Goal: Transaction & Acquisition: Purchase product/service

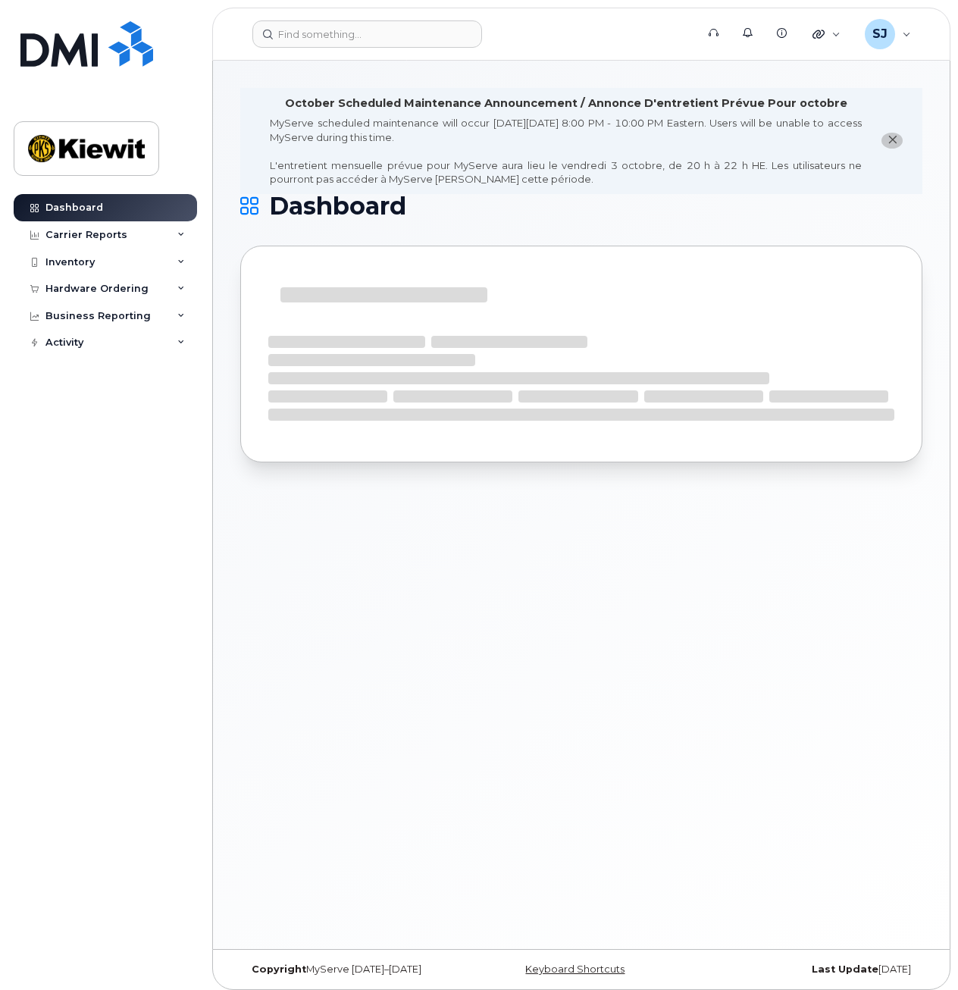
click at [898, 141] on span "close notification" at bounding box center [892, 139] width 12 height 12
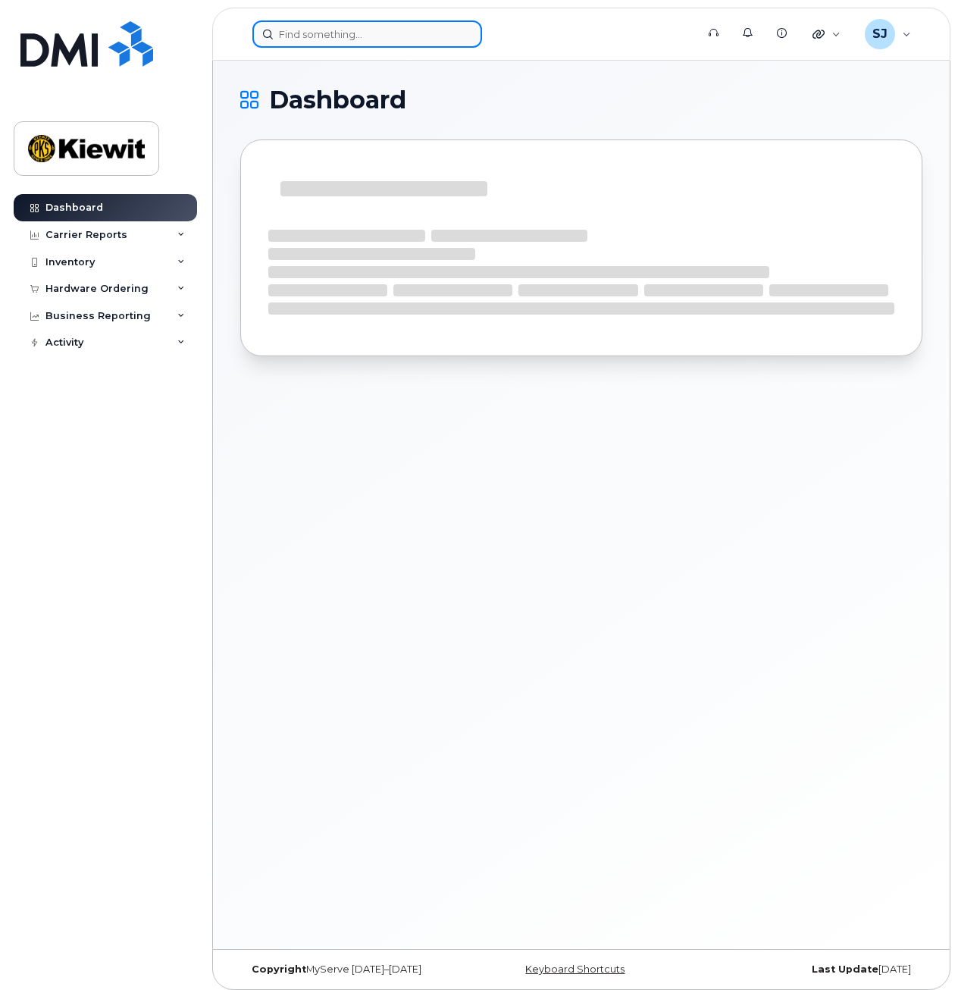
click at [400, 46] on input at bounding box center [368, 33] width 230 height 27
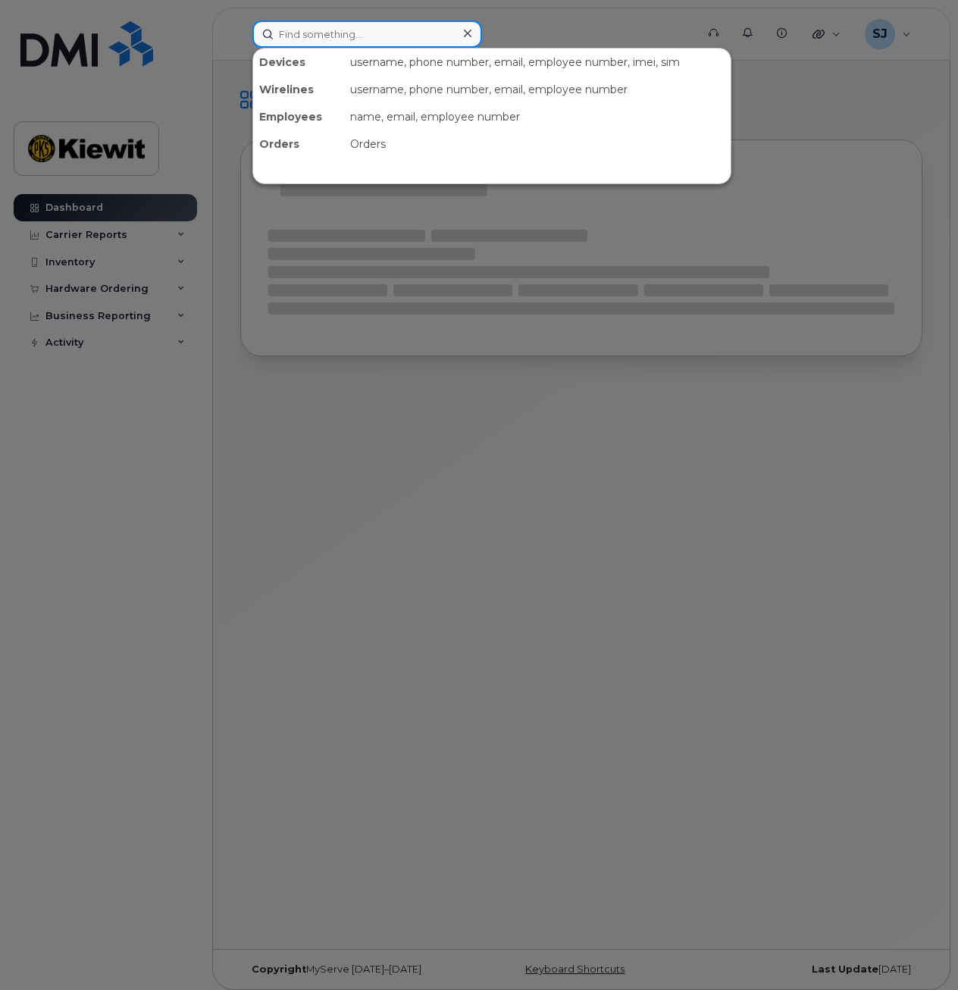
type input "Sedrick"
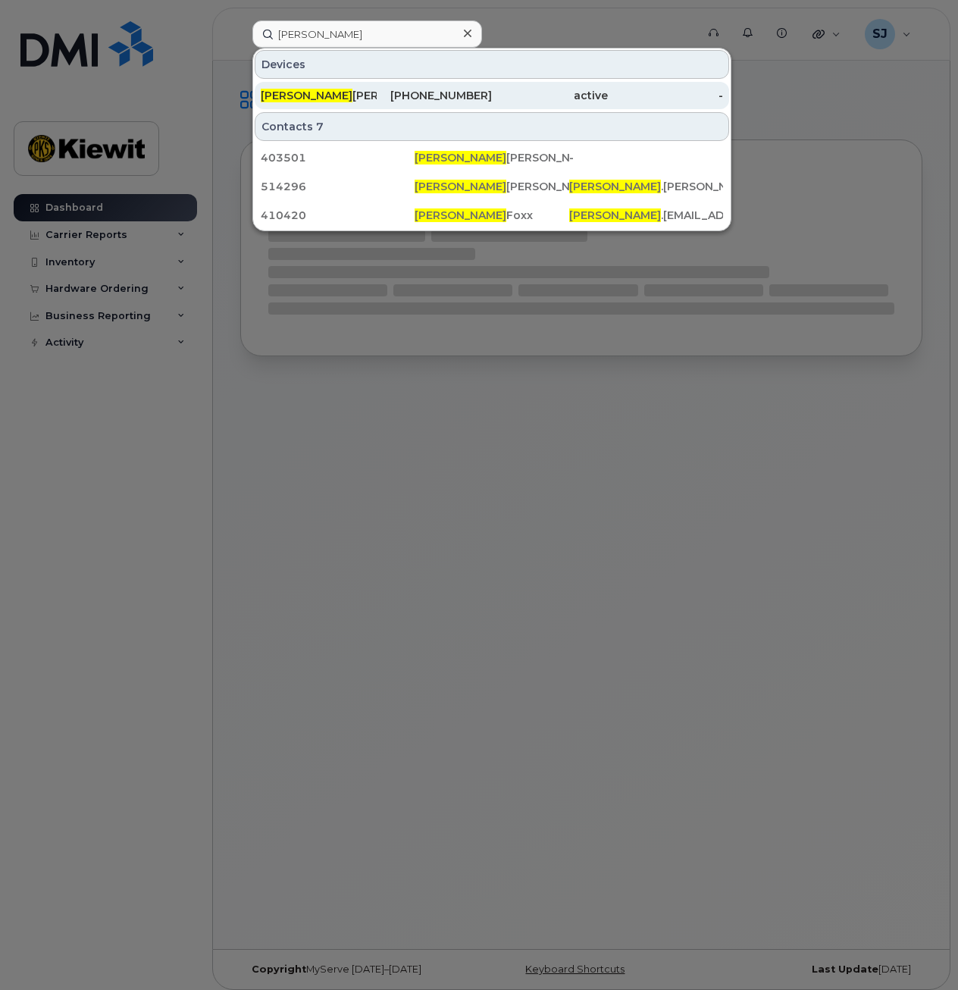
click at [341, 95] on div "SEDRICK JENKINS" at bounding box center [319, 95] width 116 height 15
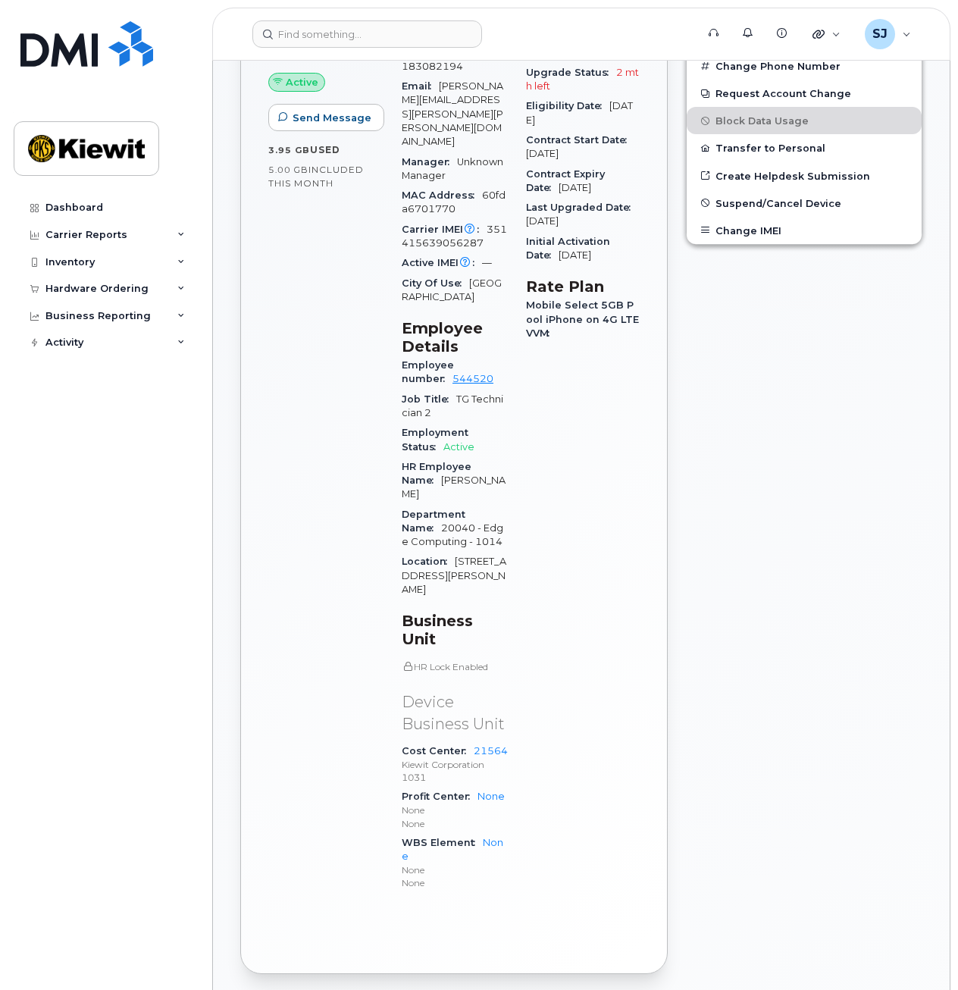
scroll to position [476, 0]
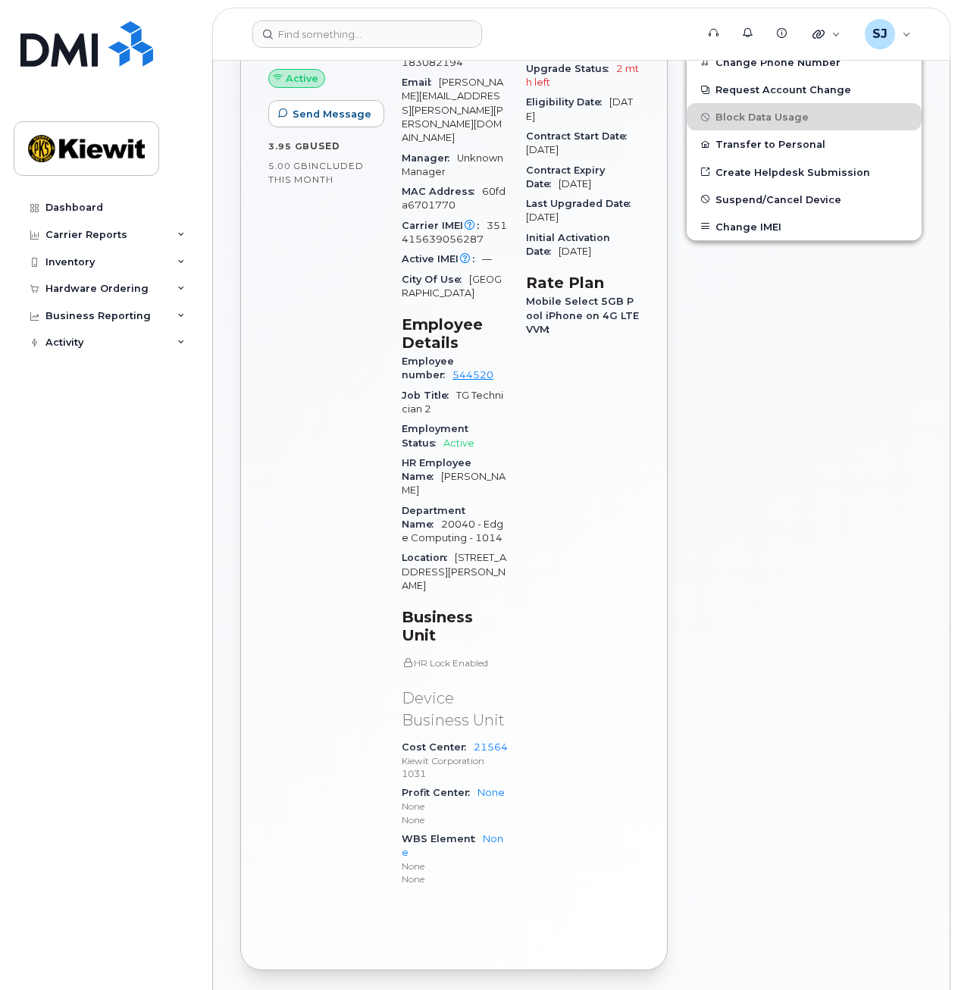
click at [566, 493] on div "Carrier Details Account 990540011 - AT&T Wireless Contract balance $125.00 Upgr…" at bounding box center [583, 428] width 132 height 965
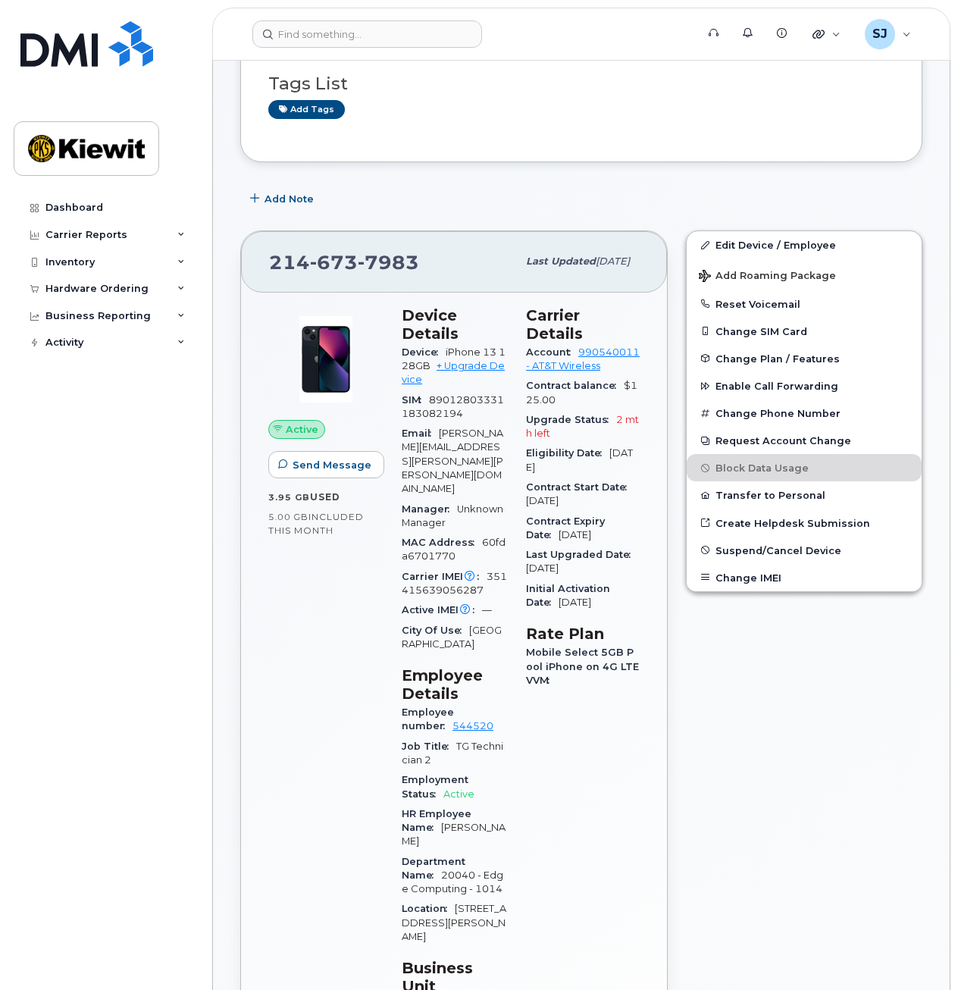
scroll to position [123, 0]
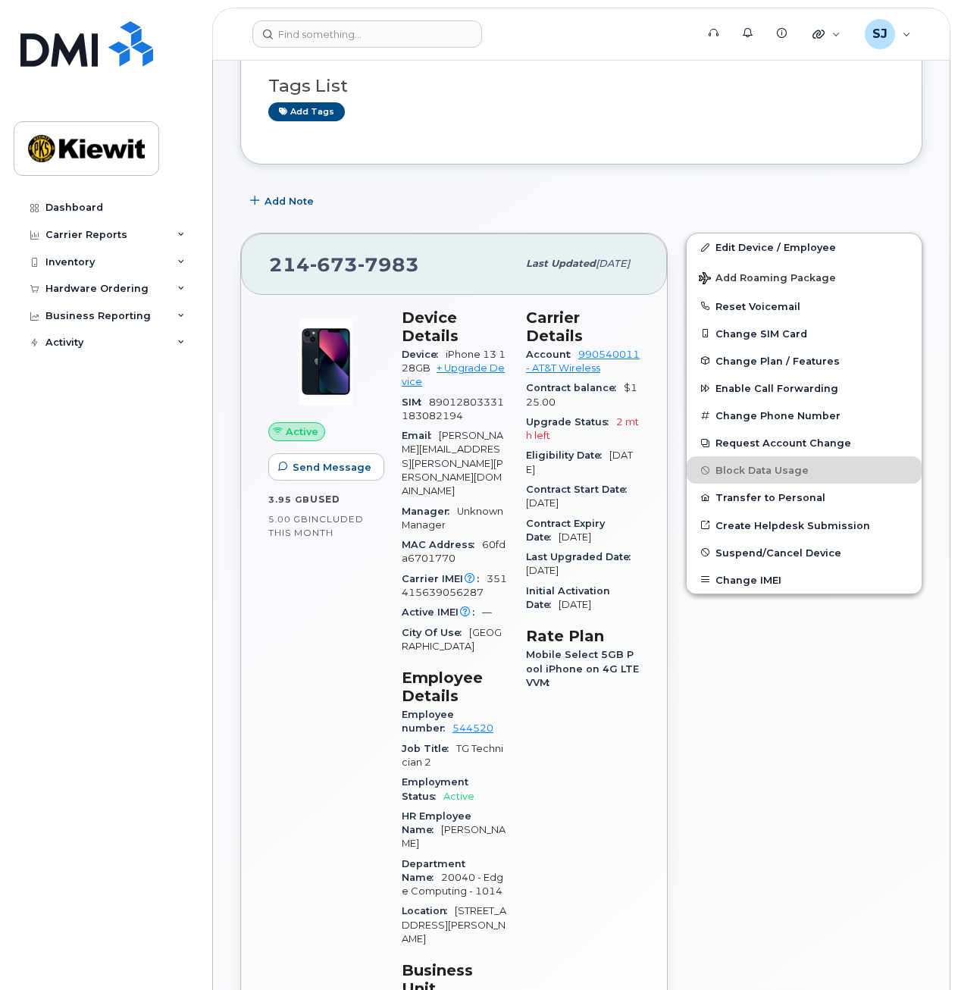
click at [19, 434] on div "Dashboard Carrier Reports Monthly Billing Data Daily Data Pooling Average Costi…" at bounding box center [107, 580] width 187 height 773
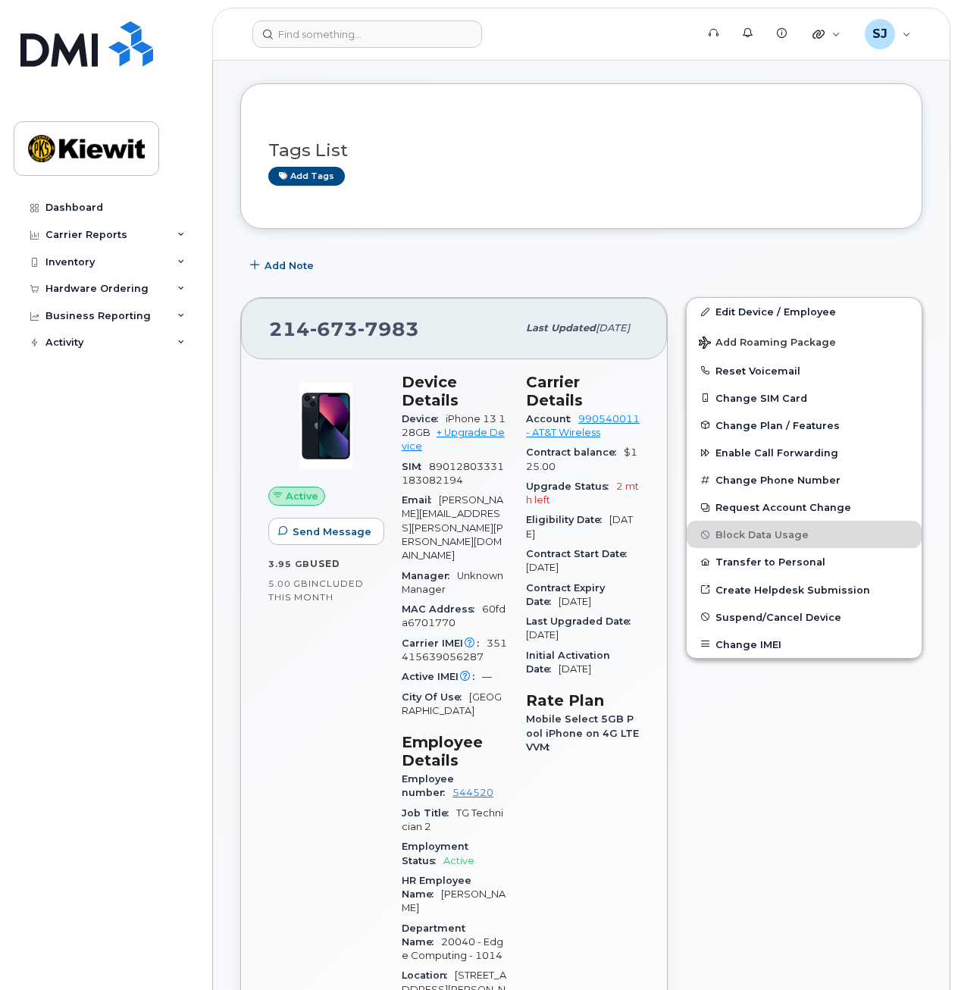
scroll to position [0, 0]
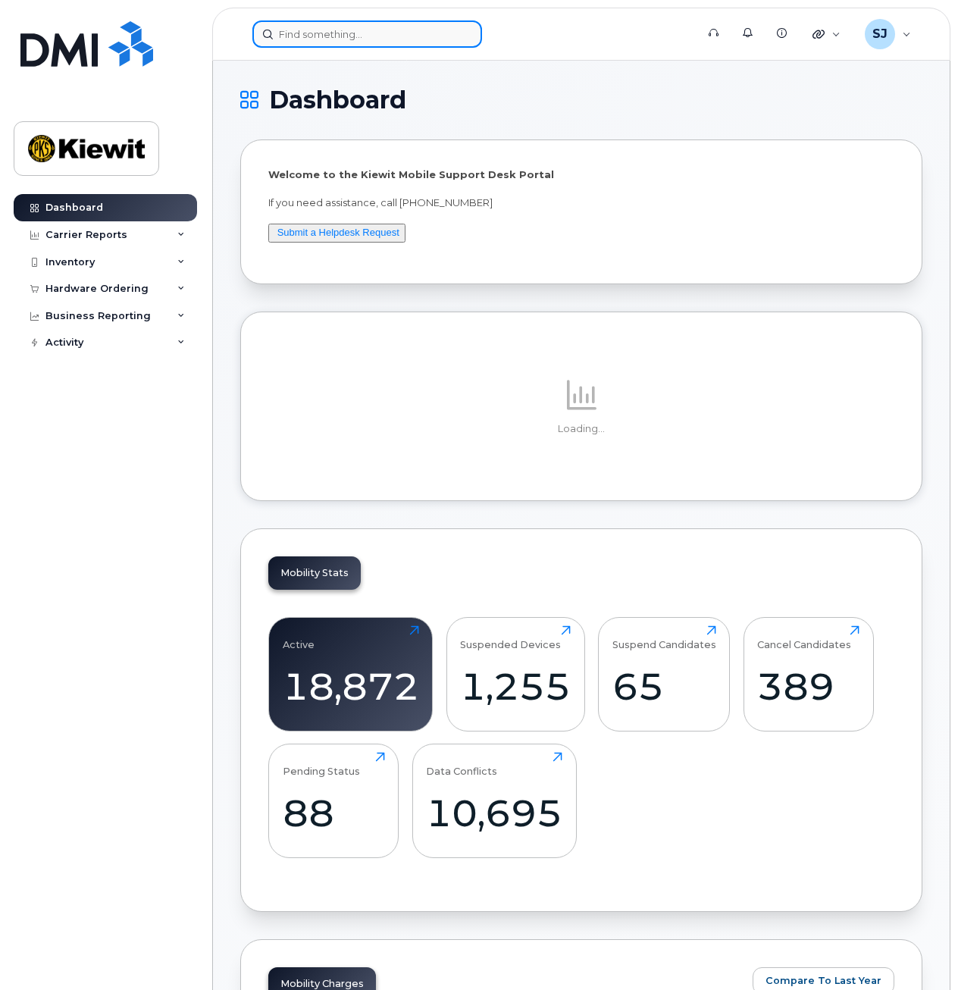
click at [334, 41] on input at bounding box center [368, 33] width 230 height 27
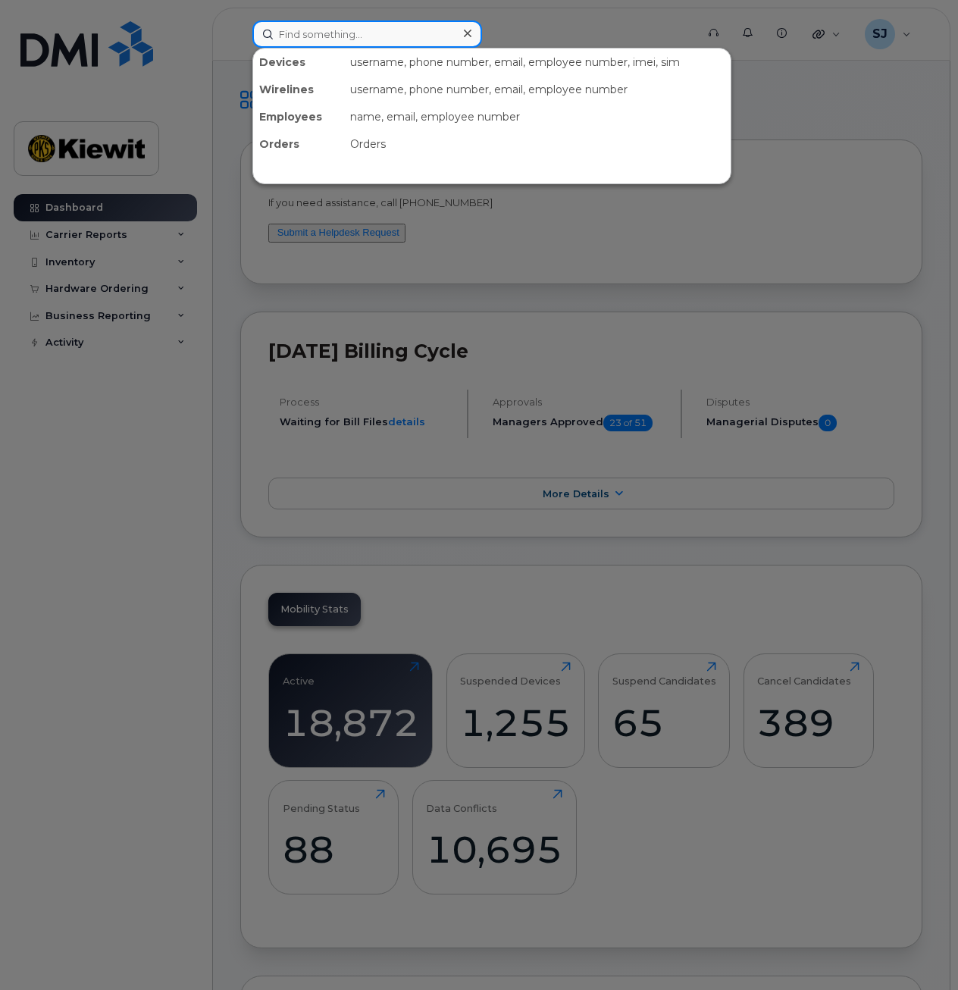
type input "j"
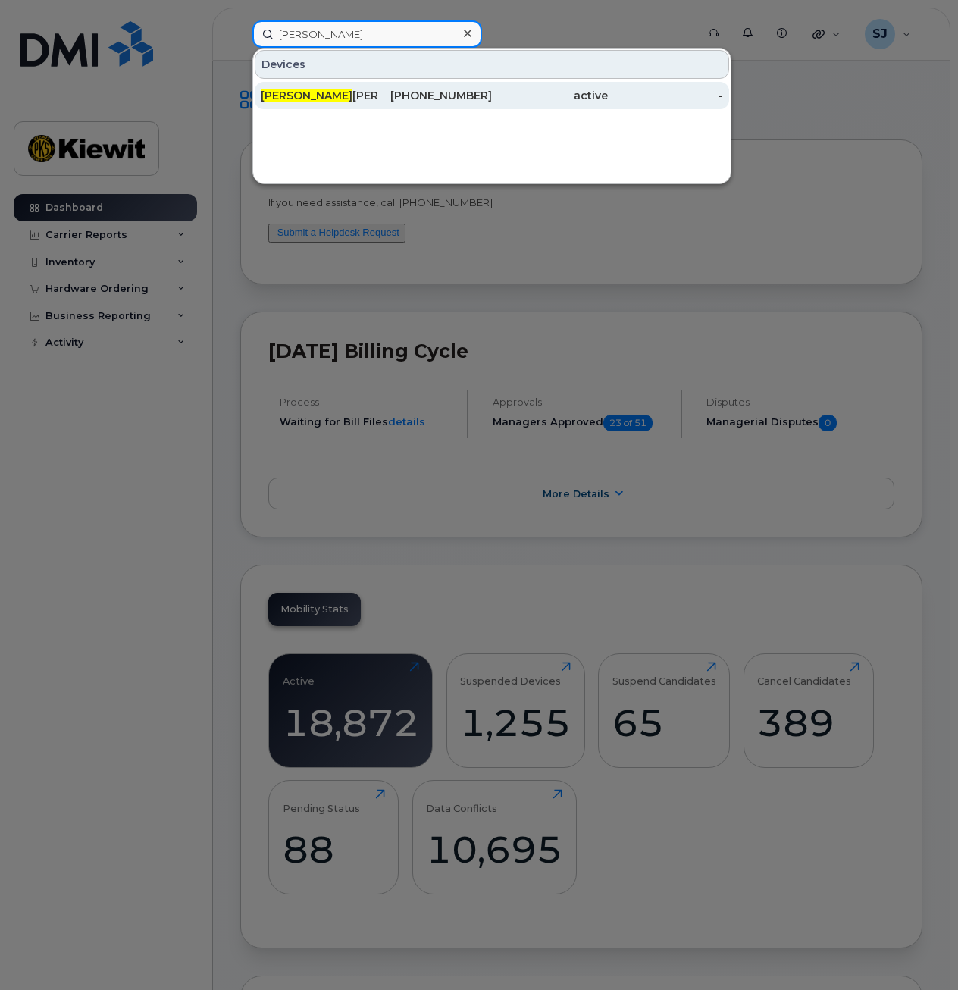
type input "[PERSON_NAME]"
click at [325, 104] on div "JUANNA LYNCH" at bounding box center [319, 95] width 116 height 27
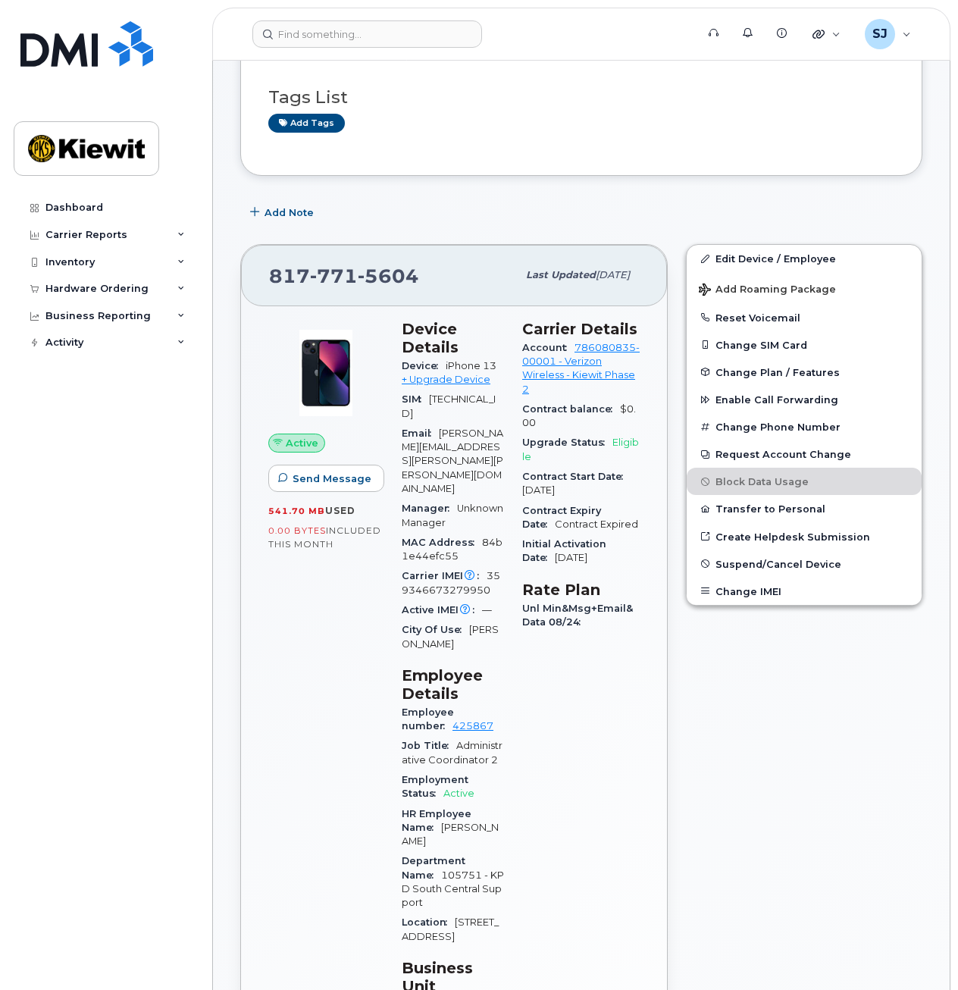
scroll to position [77, 0]
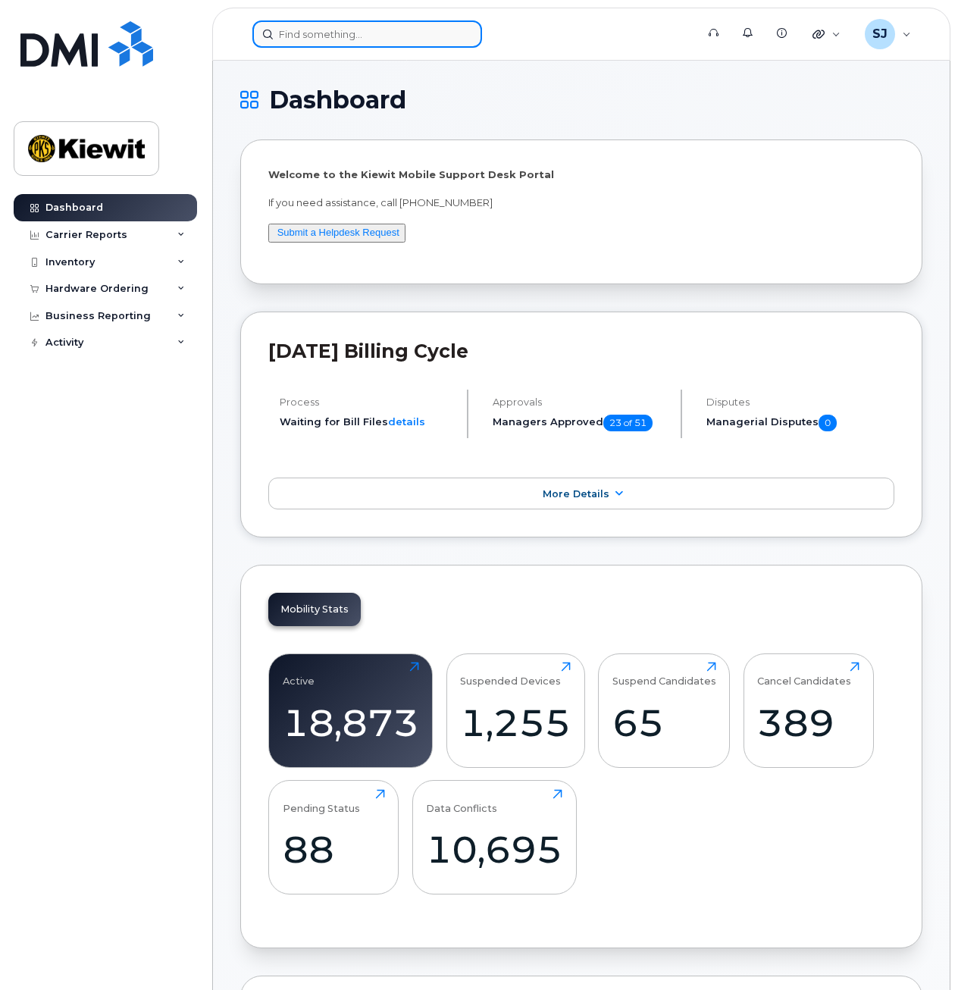
click at [325, 43] on input at bounding box center [368, 33] width 230 height 27
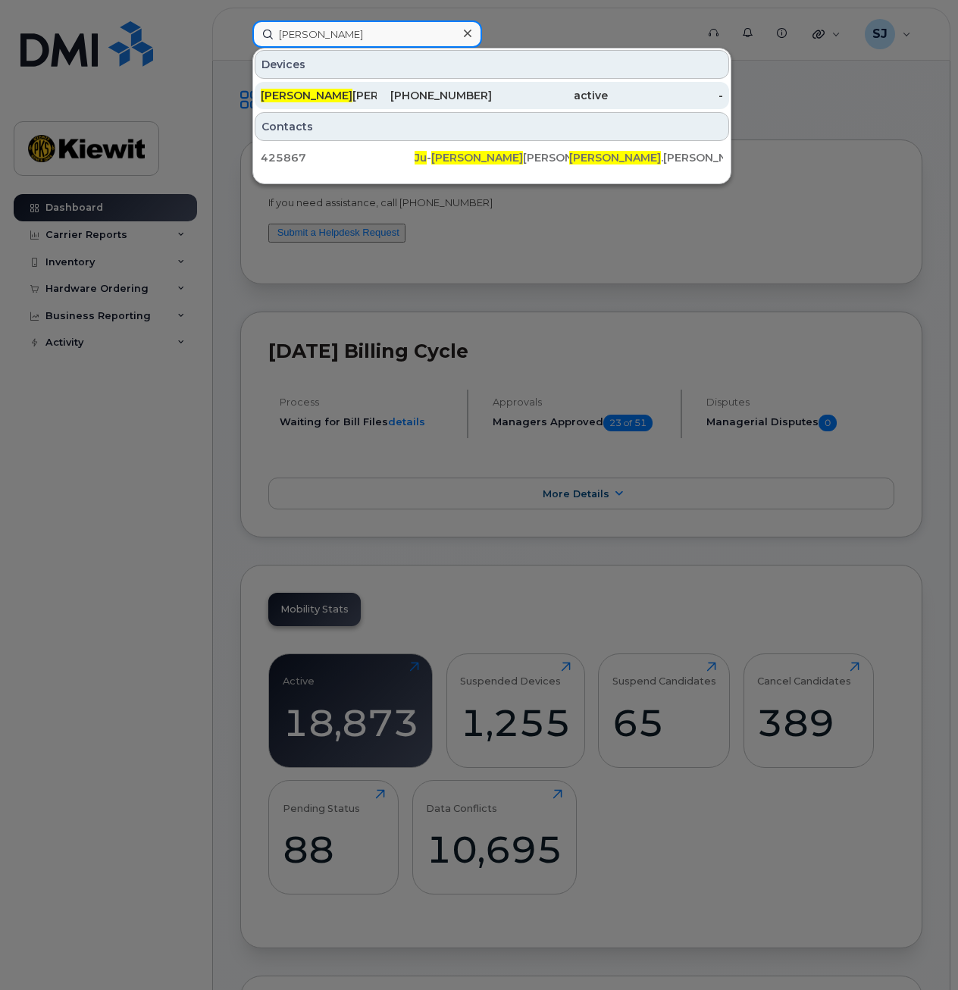
type input "[PERSON_NAME]"
click at [282, 92] on span "JUANNA" at bounding box center [307, 96] width 92 height 14
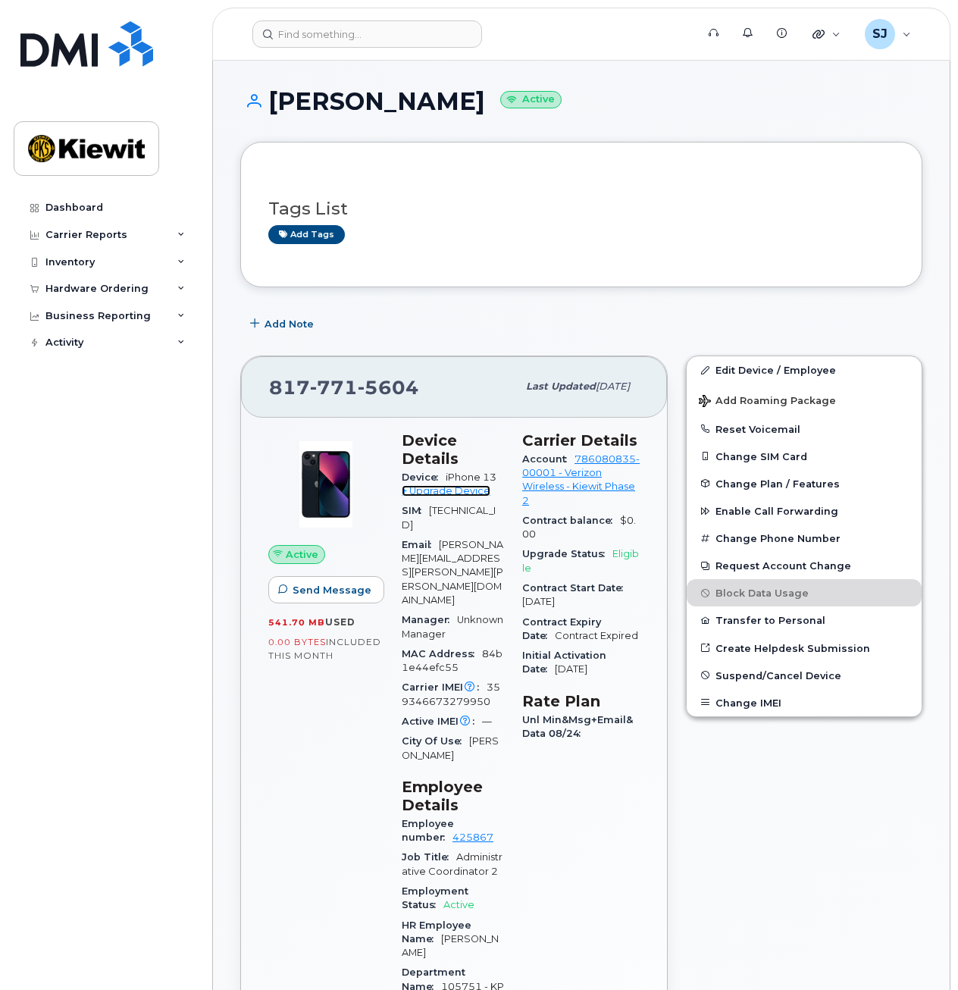
click at [436, 486] on link "+ Upgrade Device" at bounding box center [446, 490] width 89 height 11
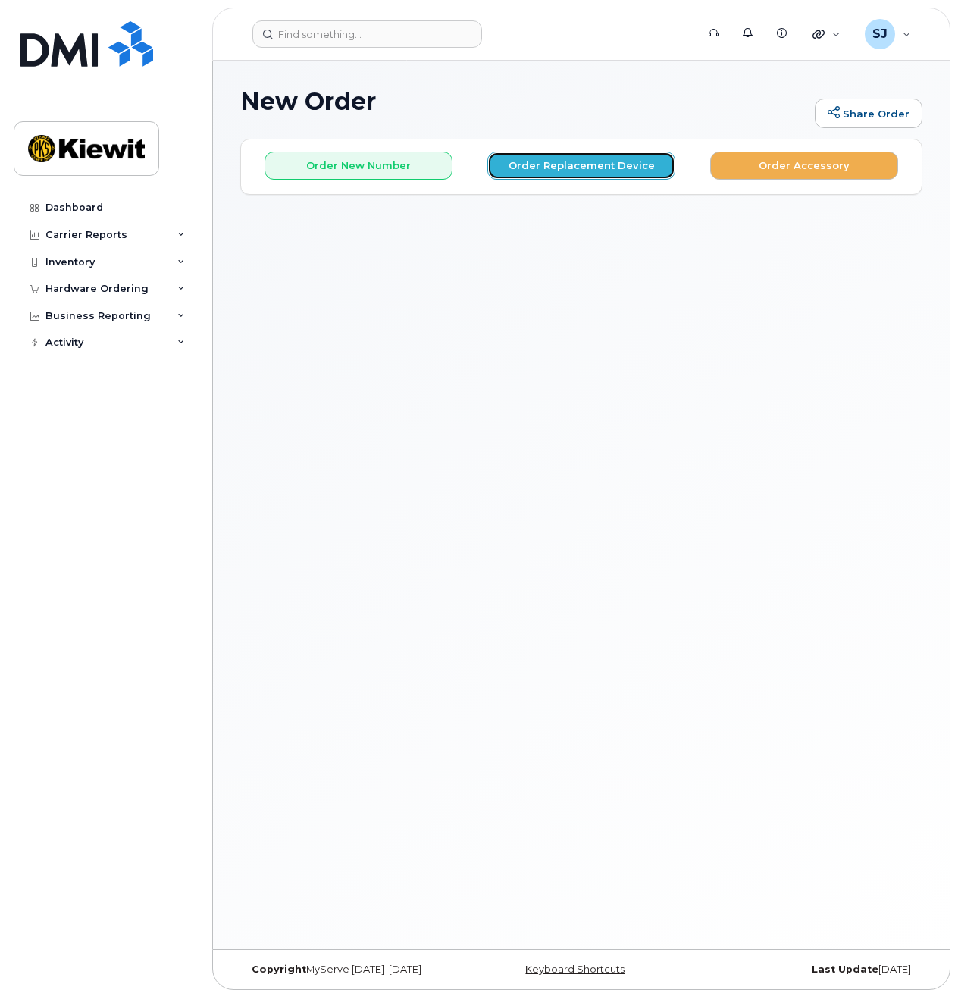
click at [569, 163] on button "Order Replacement Device" at bounding box center [582, 166] width 188 height 28
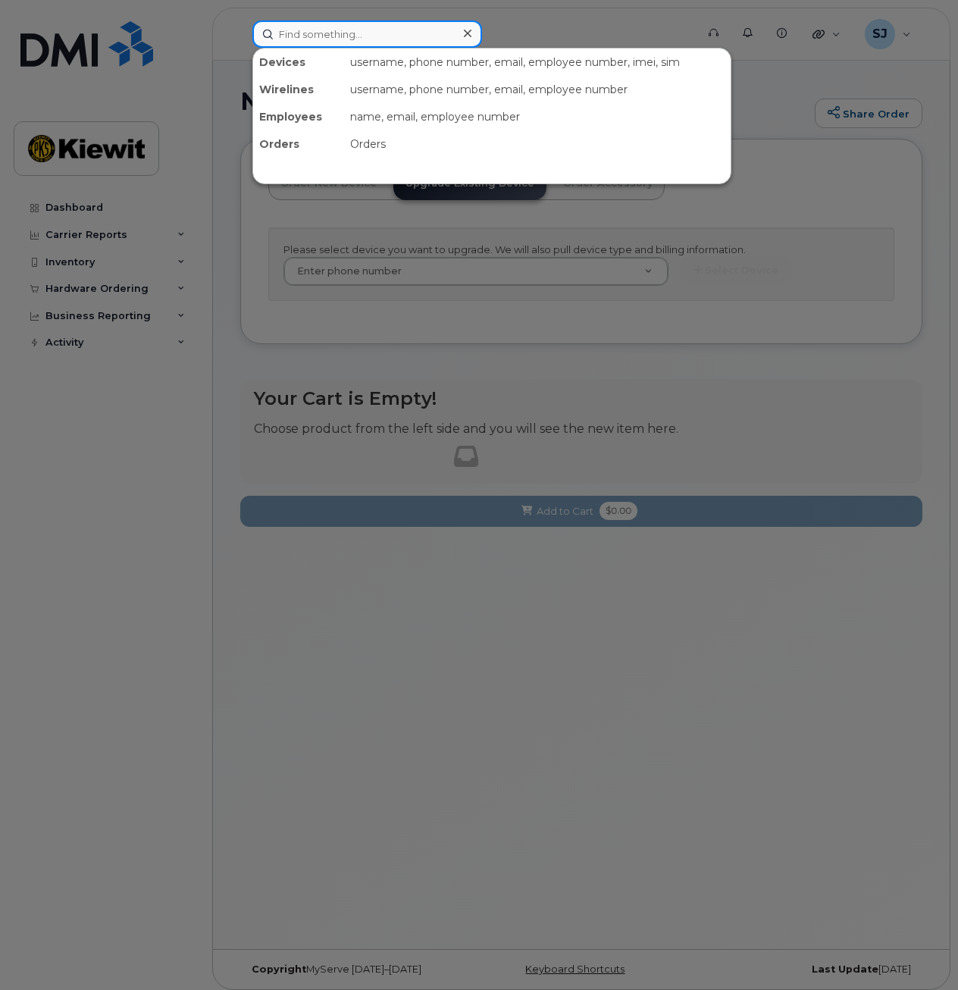
click at [398, 39] on input at bounding box center [368, 33] width 230 height 27
click at [375, 36] on input at bounding box center [368, 33] width 230 height 27
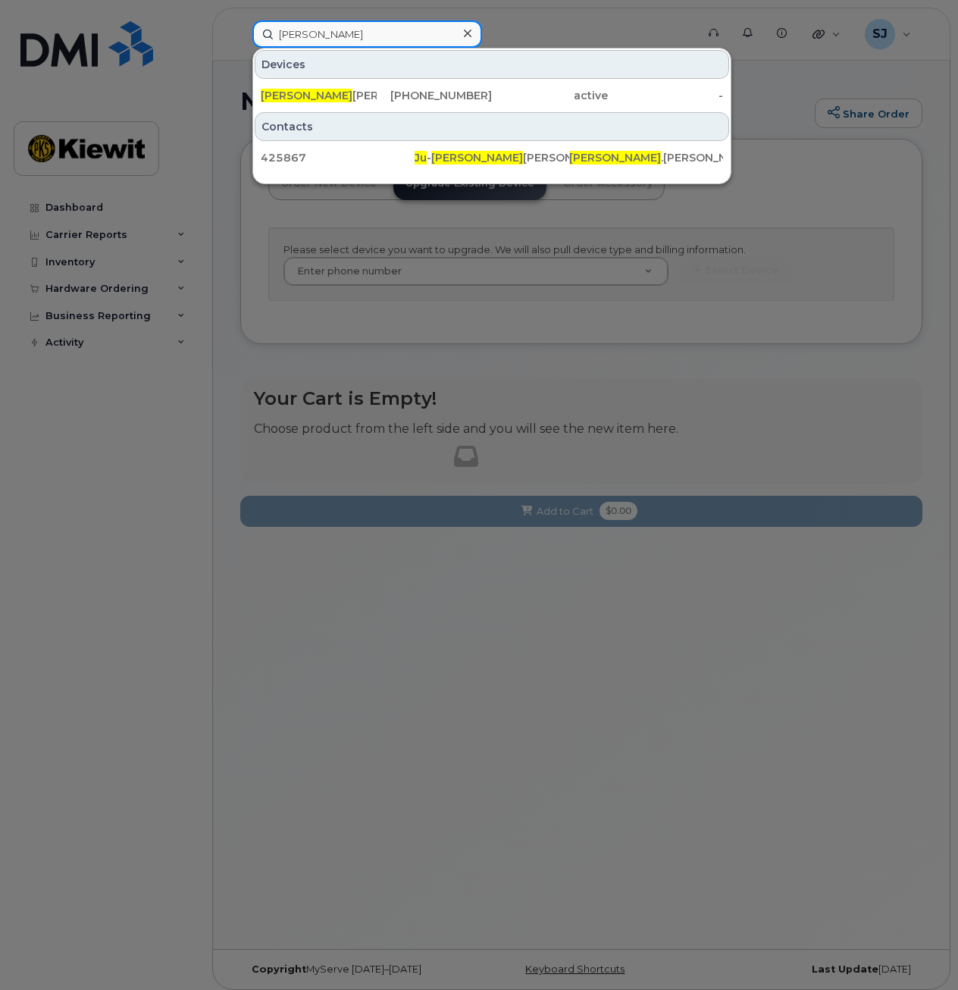
type input "[PERSON_NAME]"
click at [543, 345] on div at bounding box center [479, 495] width 958 height 990
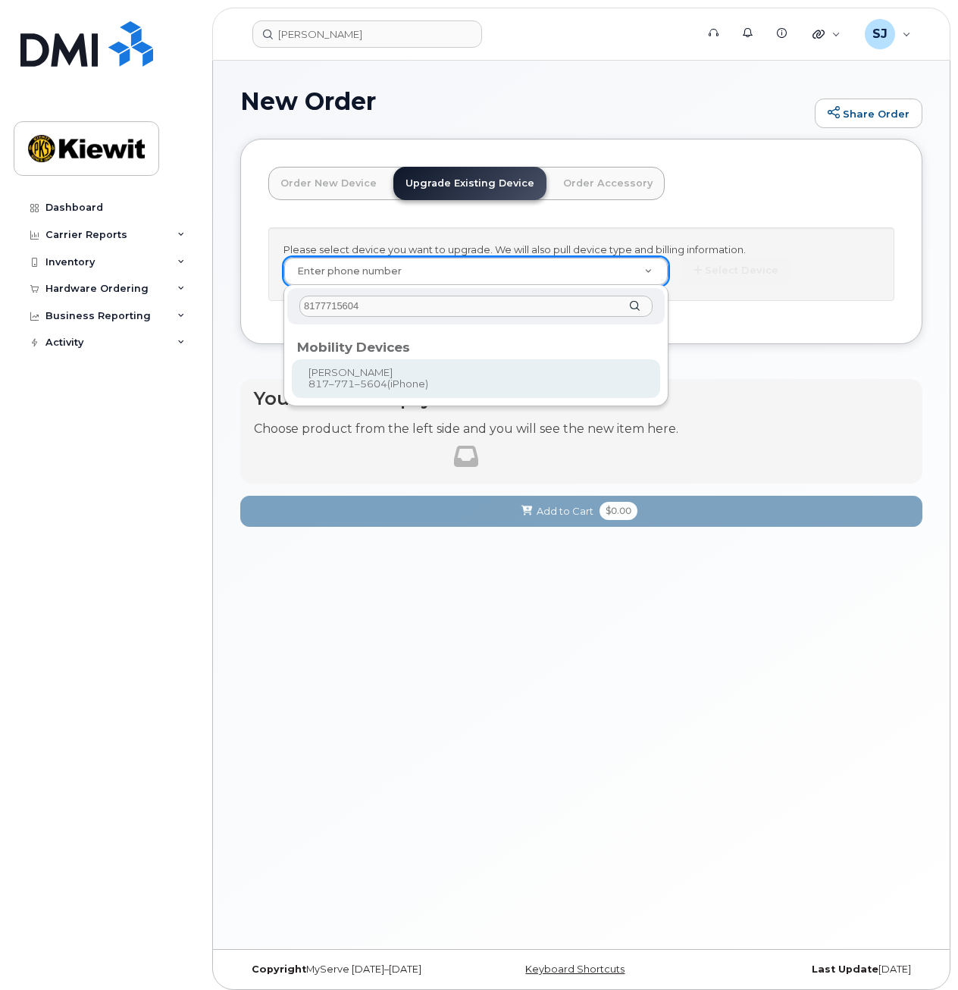
type input "8177715604"
type input "1172799"
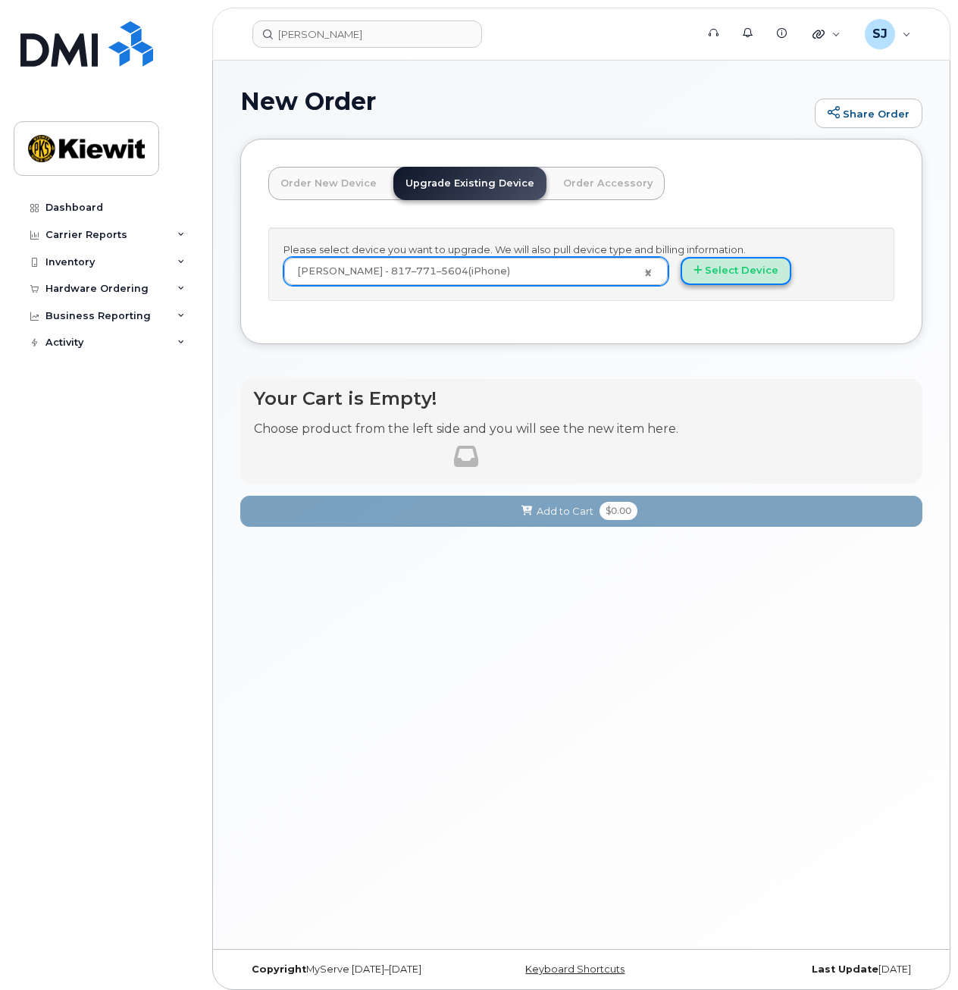
click at [719, 268] on button "Select Device" at bounding box center [736, 271] width 111 height 28
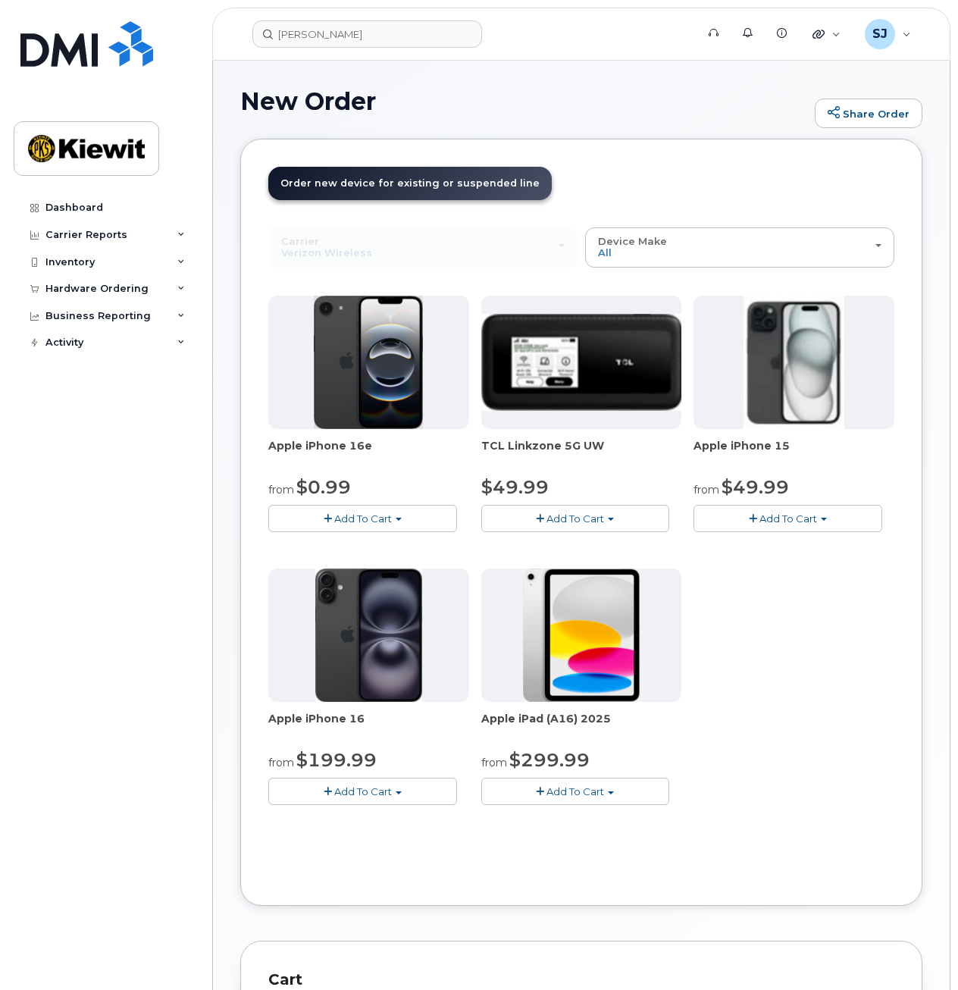
click at [367, 786] on span "Add To Cart" at bounding box center [363, 792] width 58 height 12
click at [375, 816] on link "$929.99 - 2 Year Term (256 GB)" at bounding box center [374, 820] width 204 height 19
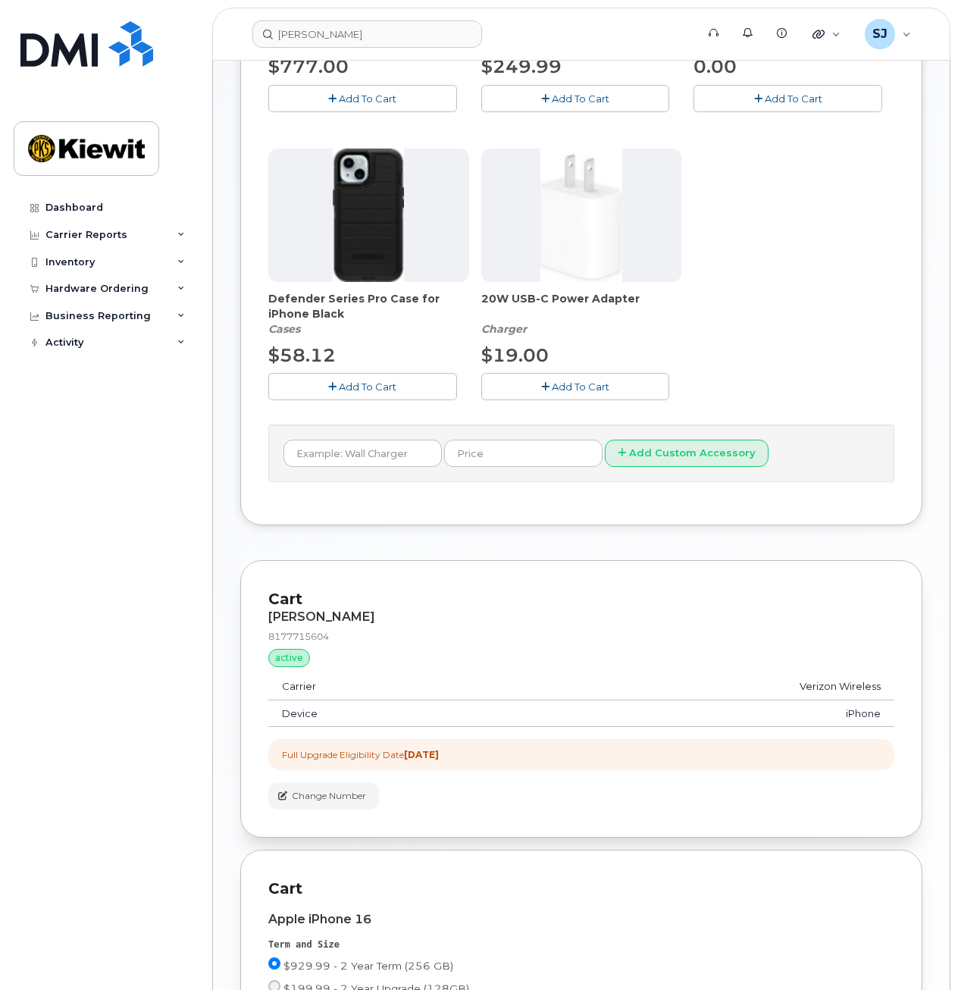
scroll to position [479, 0]
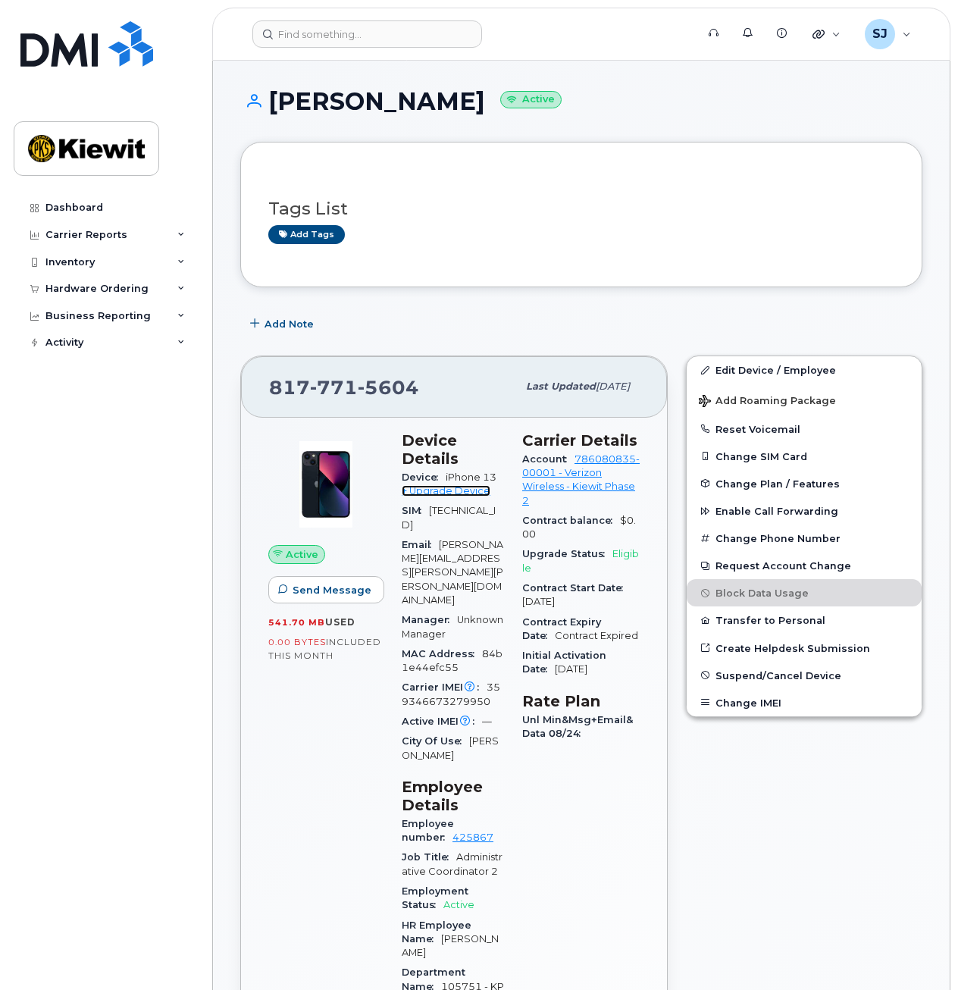
click at [471, 490] on link "+ Upgrade Device" at bounding box center [446, 490] width 89 height 11
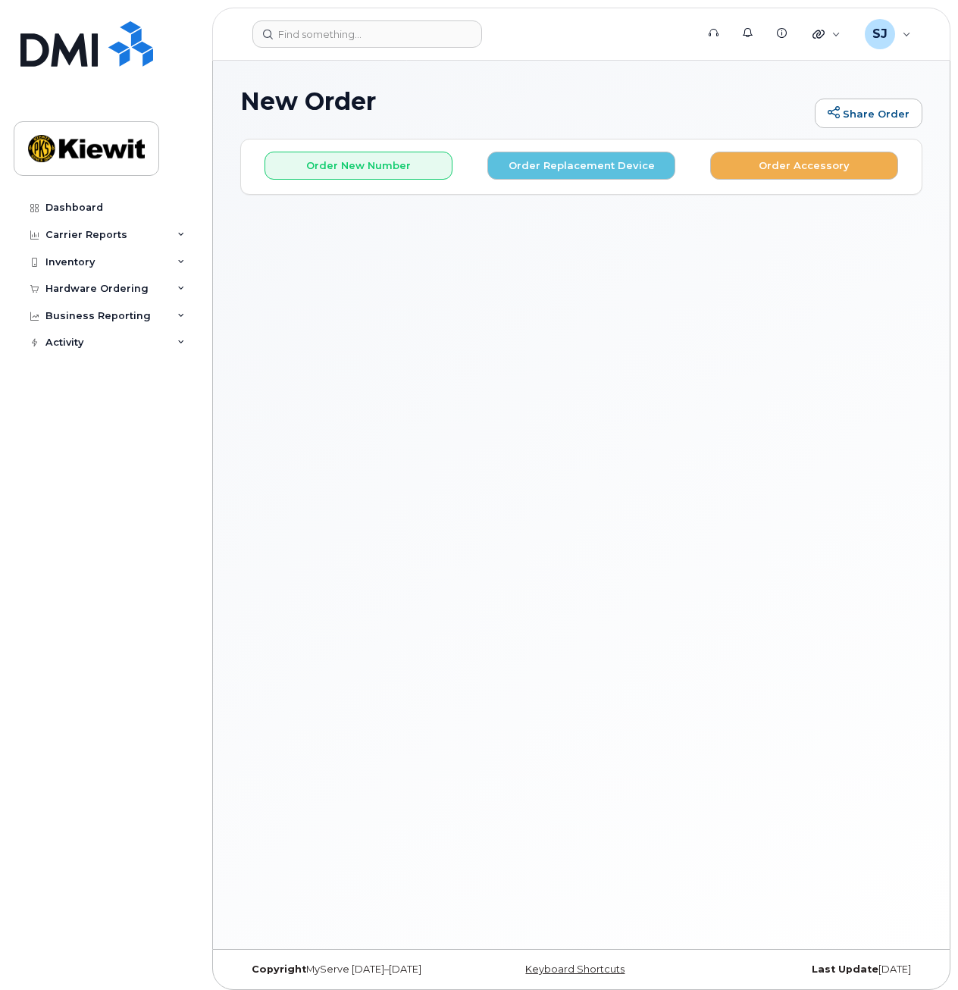
click at [648, 131] on div "New Order Share Order" at bounding box center [581, 113] width 682 height 51
click at [638, 154] on button "Order Replacement Device" at bounding box center [582, 166] width 188 height 28
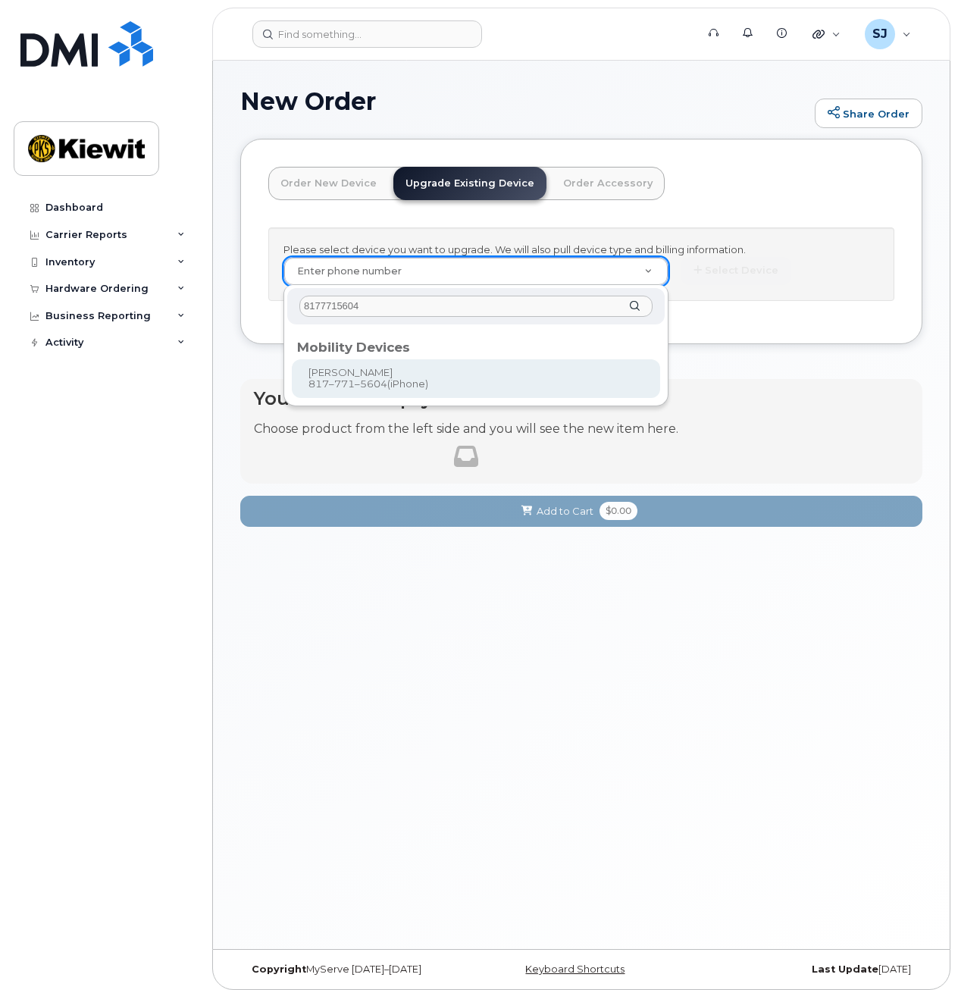
type input "8177715604"
type input "1172799"
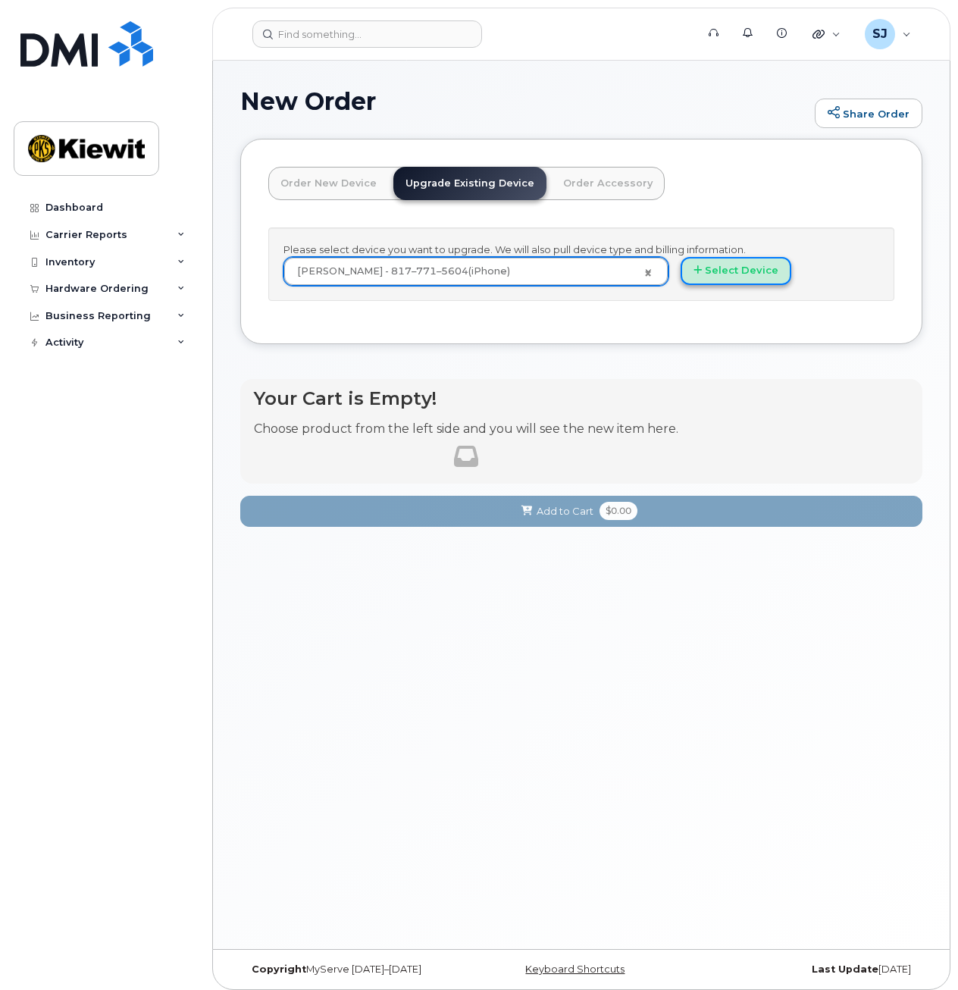
click at [738, 270] on button "Select Device" at bounding box center [736, 271] width 111 height 28
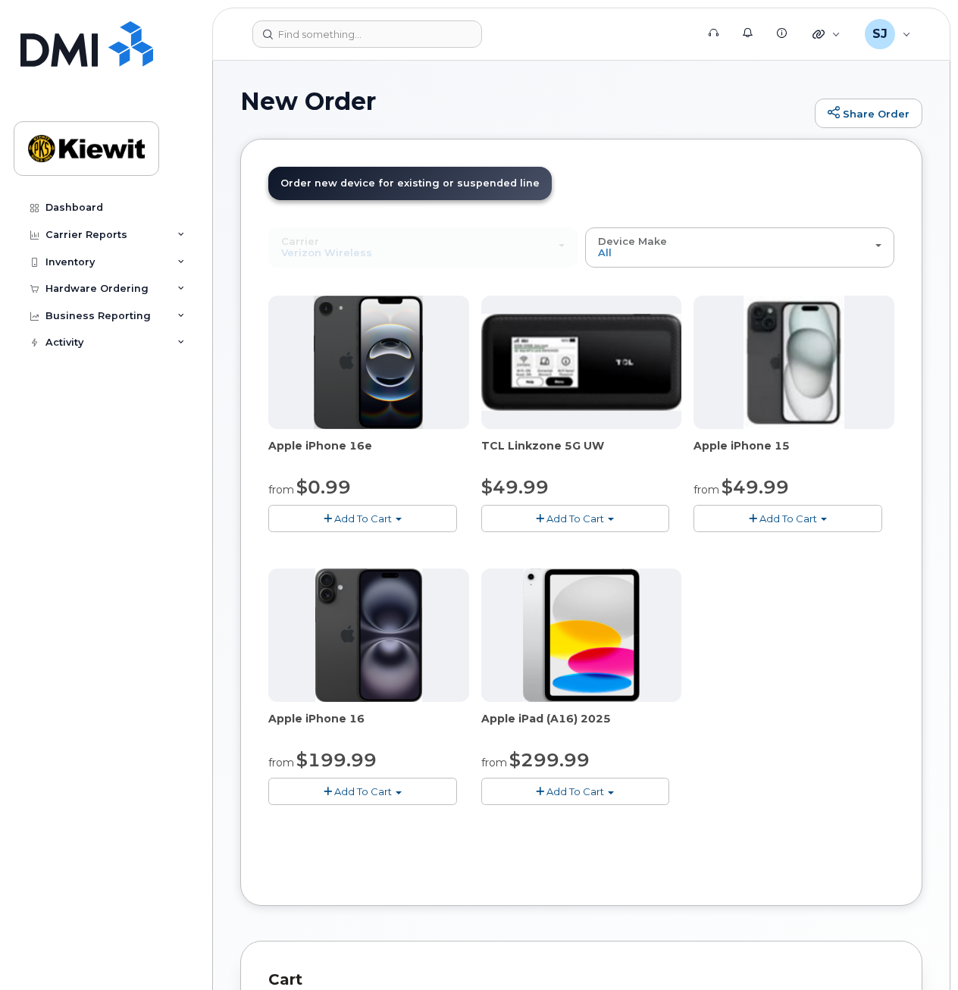
click at [742, 519] on button "Add To Cart" at bounding box center [788, 518] width 189 height 27
click at [385, 791] on span "Add To Cart" at bounding box center [363, 792] width 58 height 12
click at [573, 792] on span "Add To Cart" at bounding box center [576, 792] width 58 height 12
click at [750, 698] on div "Apple iPhone 16e from $0.99 Add To Cart $0.99 - 2 Year Upgrade (128GB) $599.99 …" at bounding box center [581, 563] width 626 height 534
click at [788, 507] on button "Add To Cart" at bounding box center [788, 518] width 189 height 27
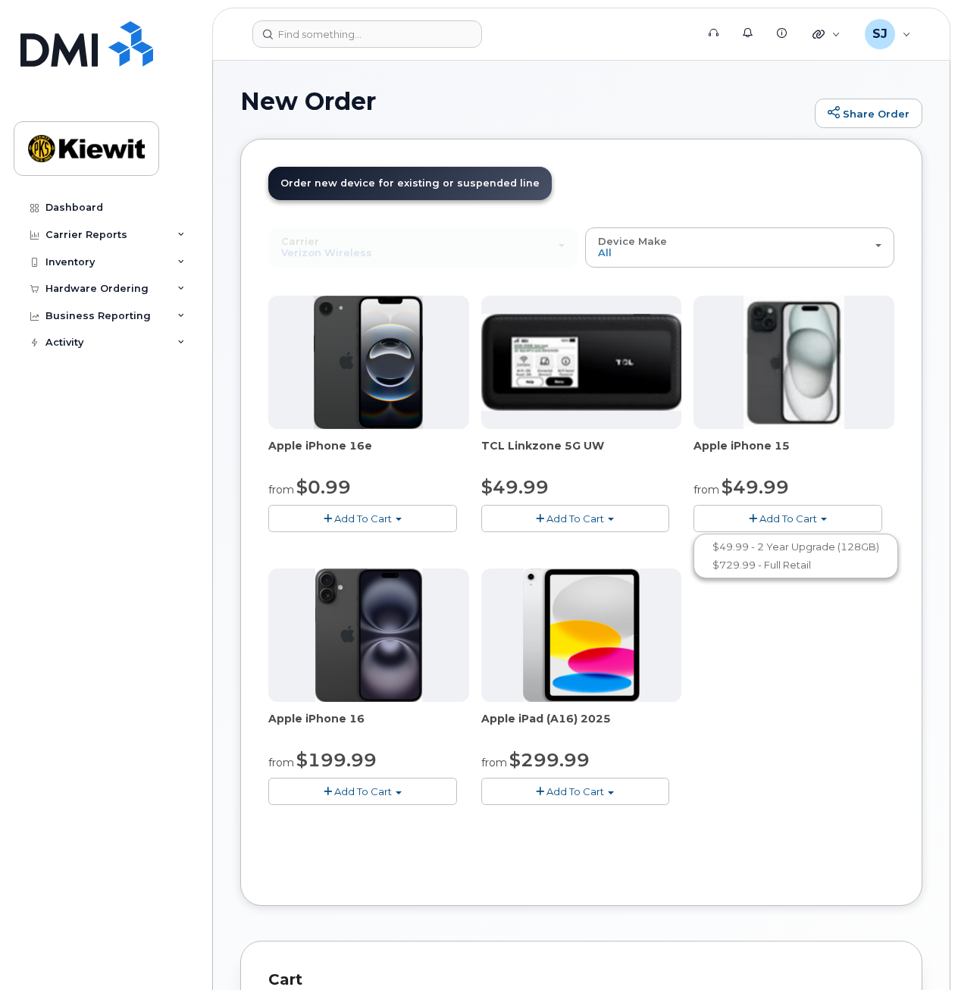
click at [428, 535] on div "Apple iPhone 16e from $0.99 Add To Cart $0.99 - 2 Year Upgrade (128GB) $599.99 …" at bounding box center [581, 563] width 626 height 534
click at [404, 534] on div "Apple iPhone 16e from $0.99 Add To Cart $0.99 - 2 Year Upgrade (128GB) $599.99 …" at bounding box center [581, 563] width 626 height 534
click at [404, 530] on button "Add To Cart" at bounding box center [362, 518] width 189 height 27
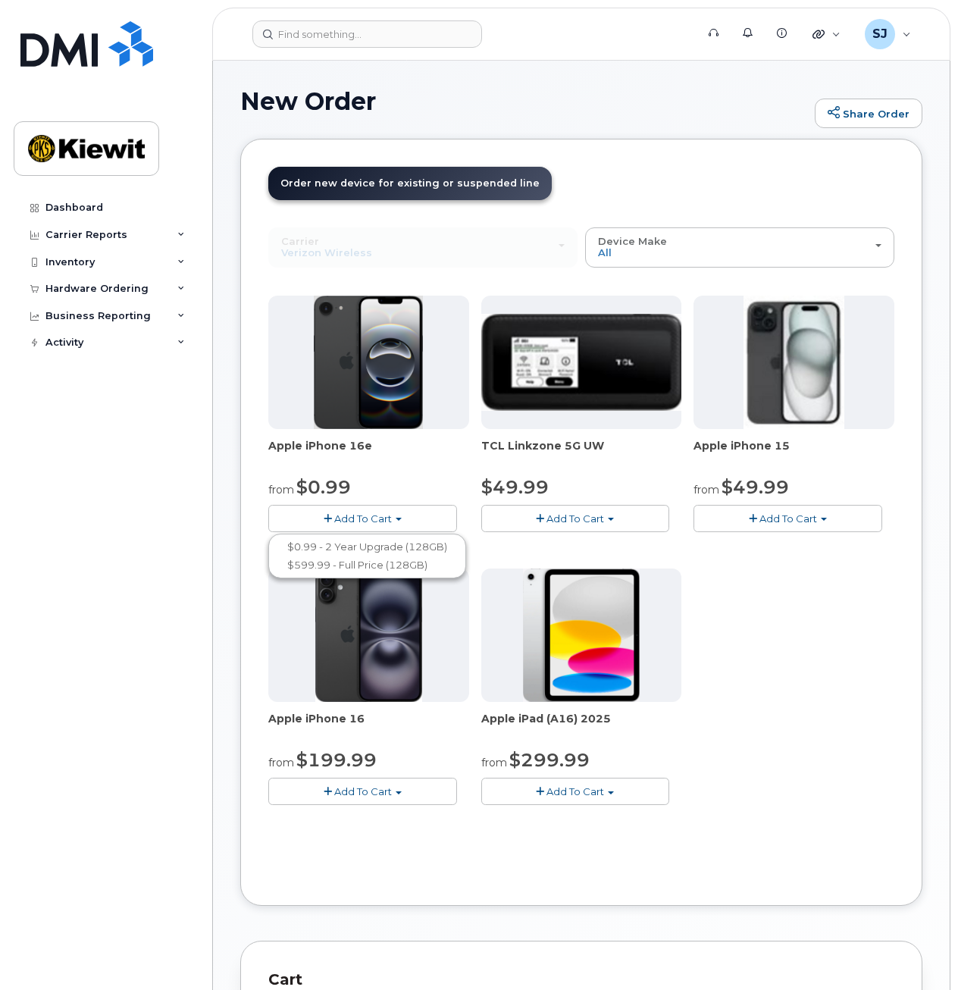
click at [732, 563] on div "Apple iPhone 16e from $0.99 Add To Cart $0.99 - 2 Year Upgrade (128GB) $599.99 …" at bounding box center [581, 563] width 626 height 534
click at [389, 782] on button "Add To Cart" at bounding box center [362, 791] width 189 height 27
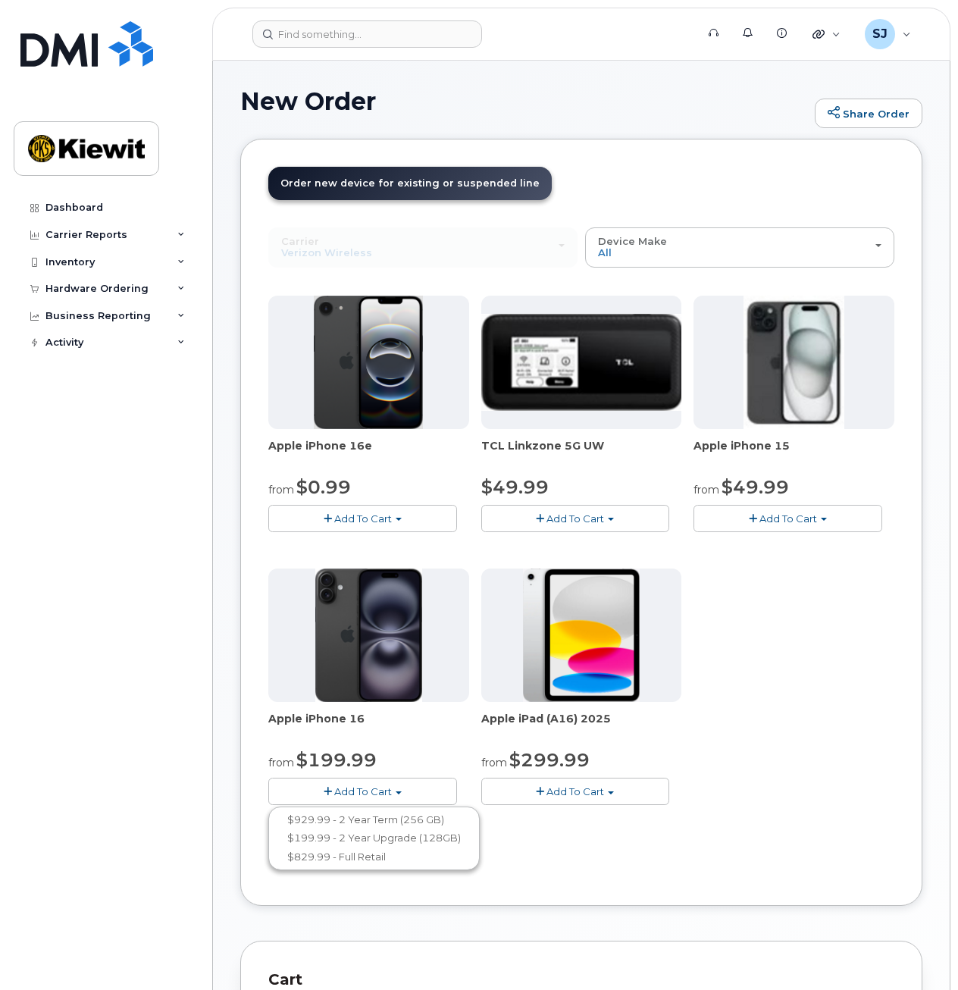
click at [779, 504] on div "Apple iPhone 15 from $49.99 Add To Cart $49.99 - 2 Year Upgrade (128GB) $729.99…" at bounding box center [794, 414] width 201 height 237
click at [779, 513] on span "Add To Cart" at bounding box center [789, 519] width 58 height 12
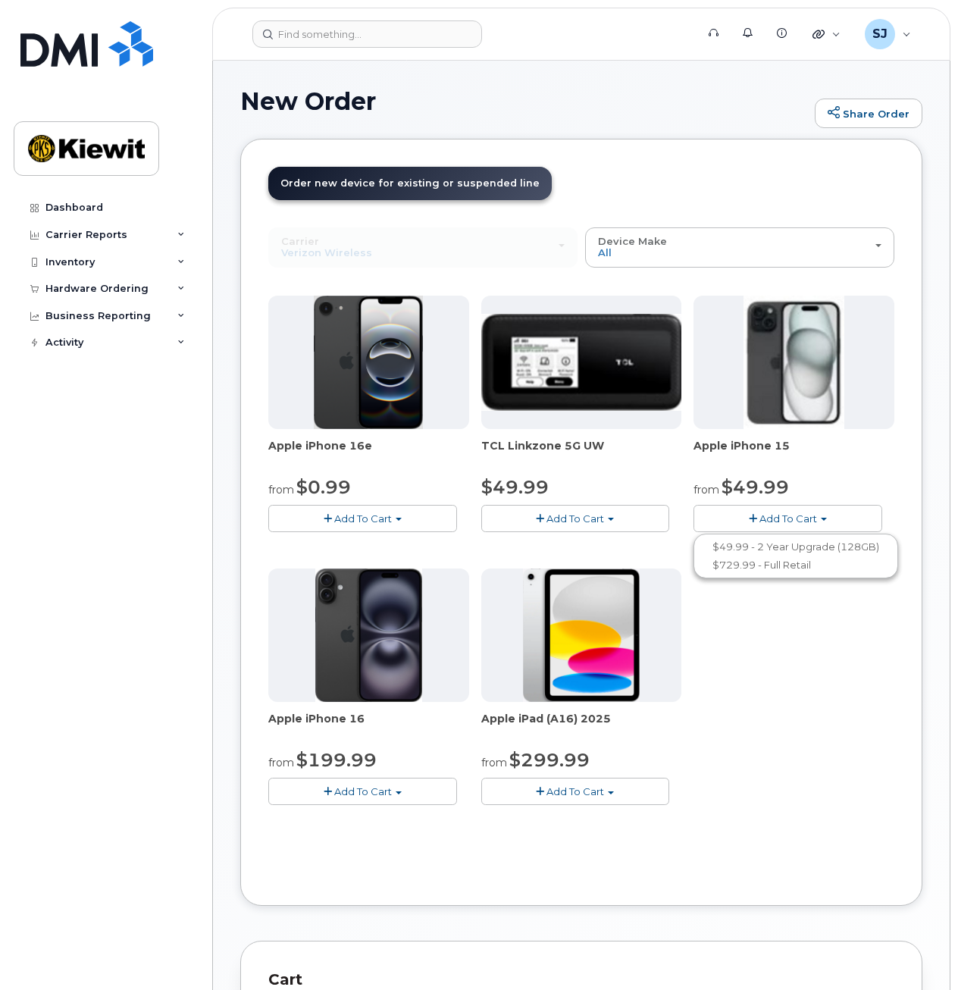
click at [811, 727] on div "Apple iPhone 16e from $0.99 Add To Cart $0.99 - 2 Year Upgrade (128GB) $599.99 …" at bounding box center [581, 563] width 626 height 534
click at [771, 508] on button "Add To Cart" at bounding box center [788, 518] width 189 height 27
click at [759, 751] on div "Apple iPhone 16e from $0.99 Add To Cart $0.99 - 2 Year Upgrade (128GB) $599.99 …" at bounding box center [581, 563] width 626 height 534
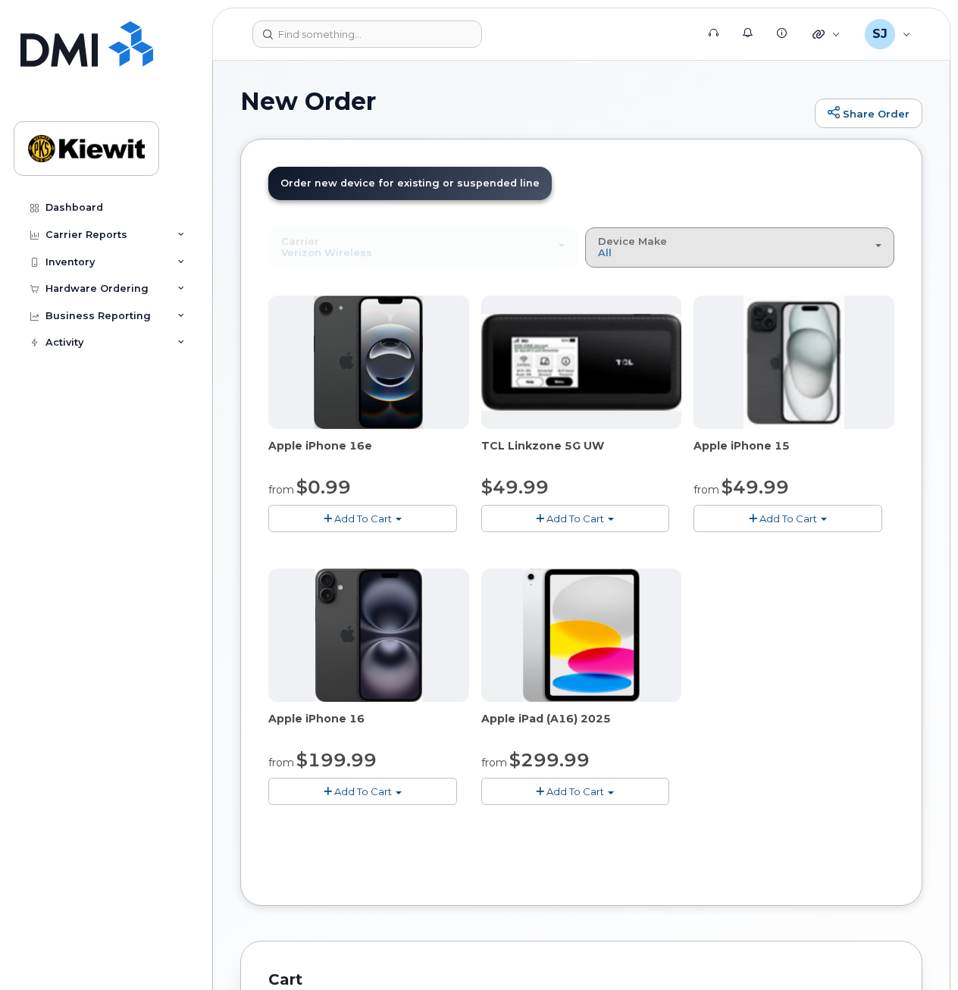
click at [645, 251] on div "Device Make All iPhone Modem Tablet" at bounding box center [740, 248] width 284 height 24
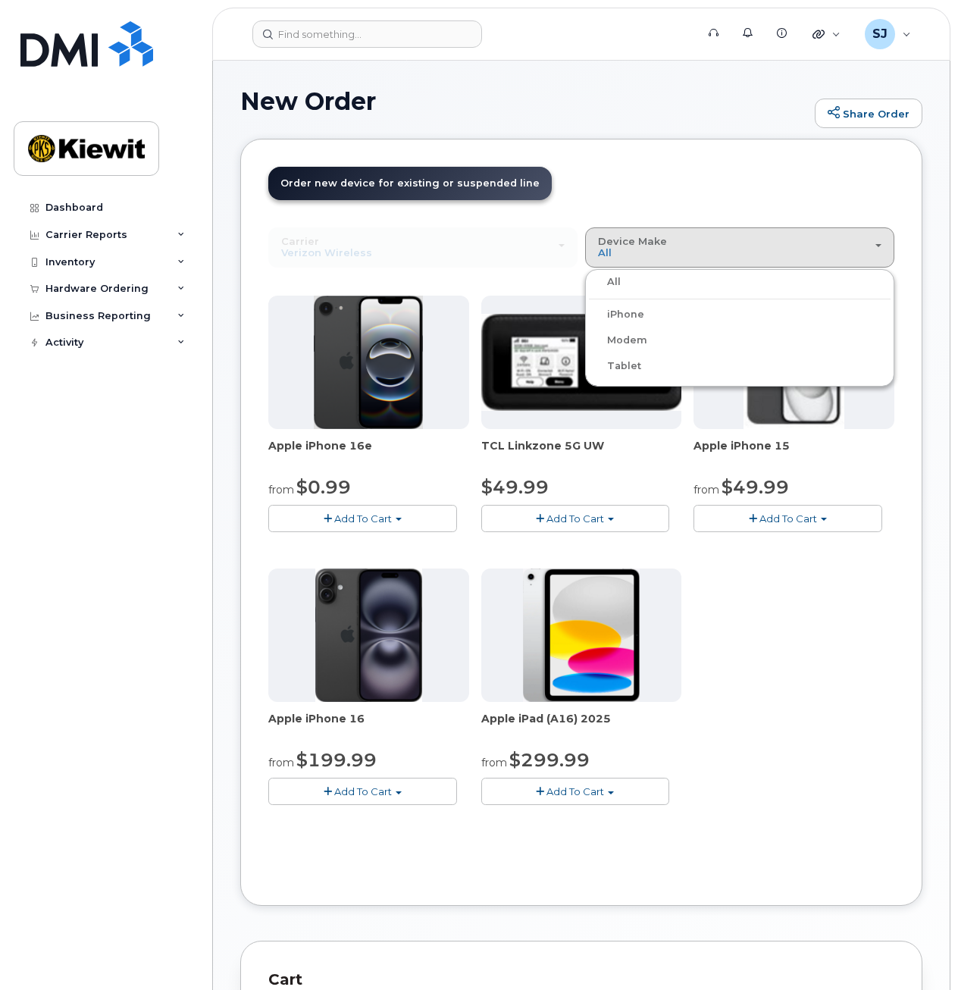
click at [795, 646] on div "Apple iPhone 16e from $0.99 Add To Cart $0.99 - 2 Year Upgrade (128GB) $599.99 …" at bounding box center [581, 563] width 626 height 534
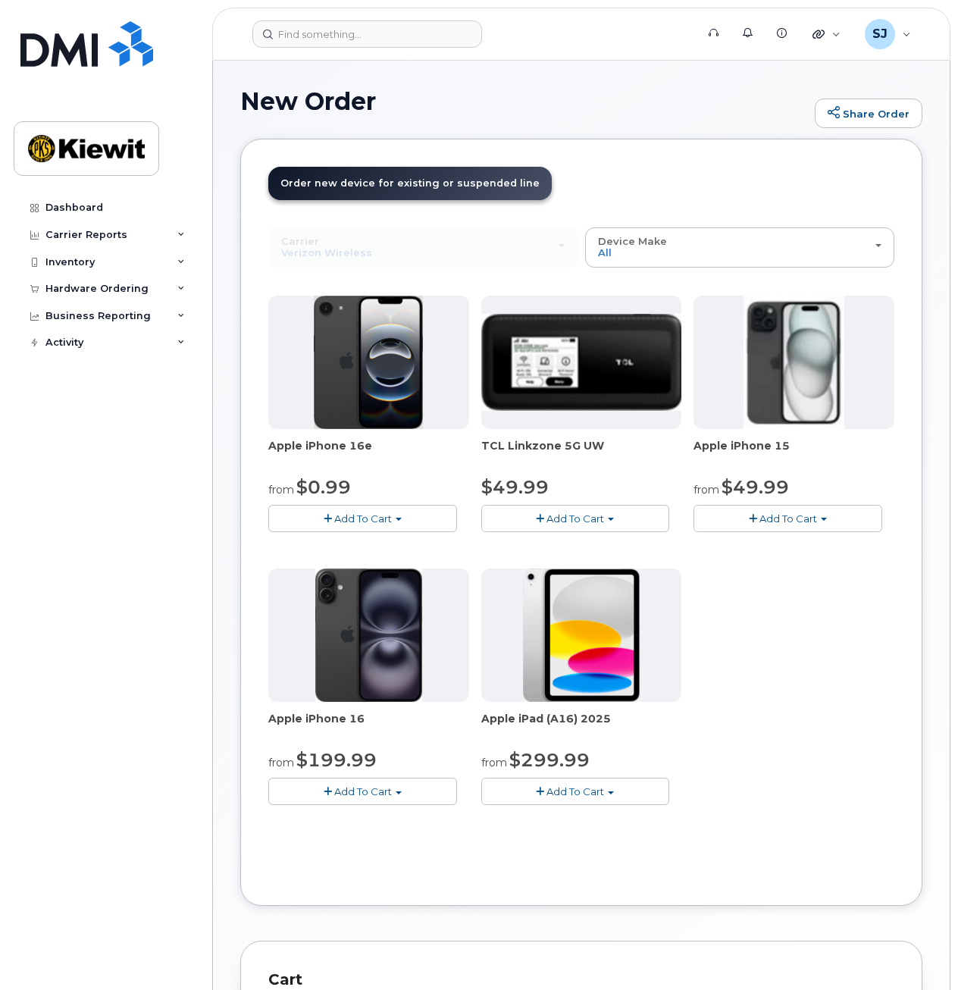
click at [349, 804] on button "Add To Cart" at bounding box center [362, 791] width 189 height 27
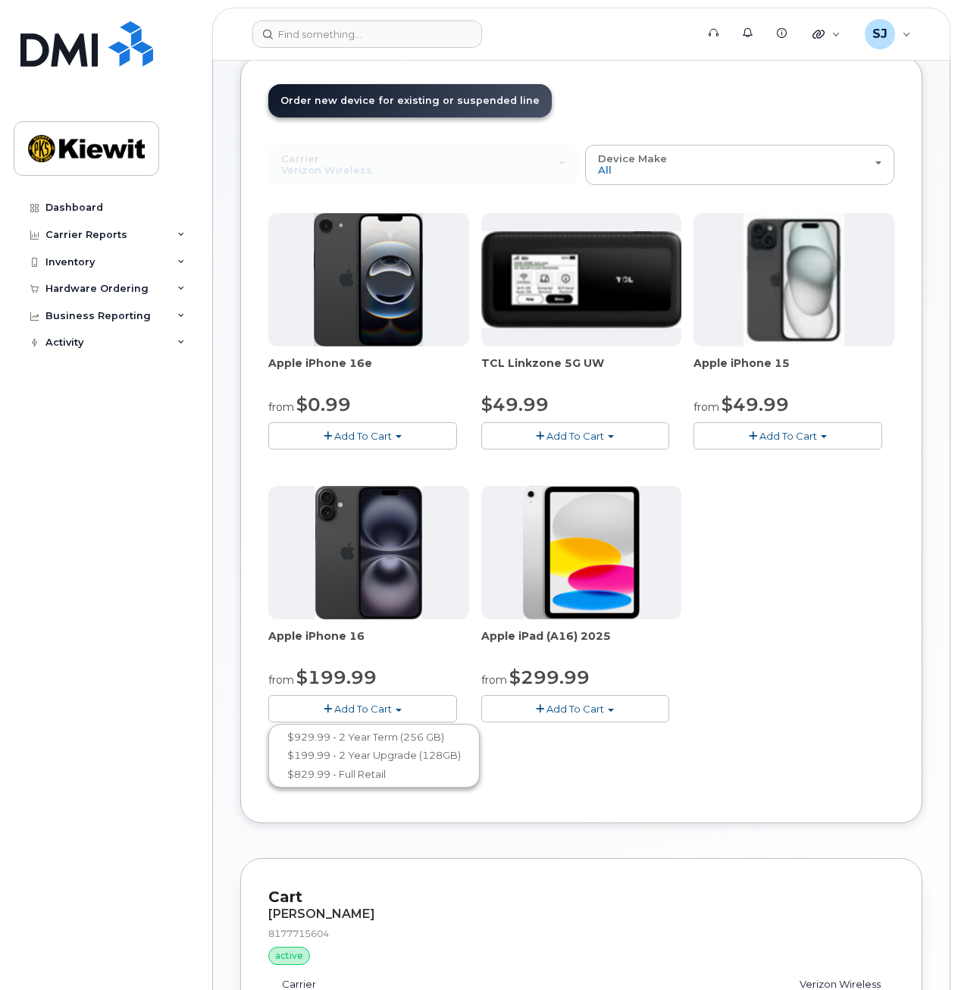
scroll to position [373, 0]
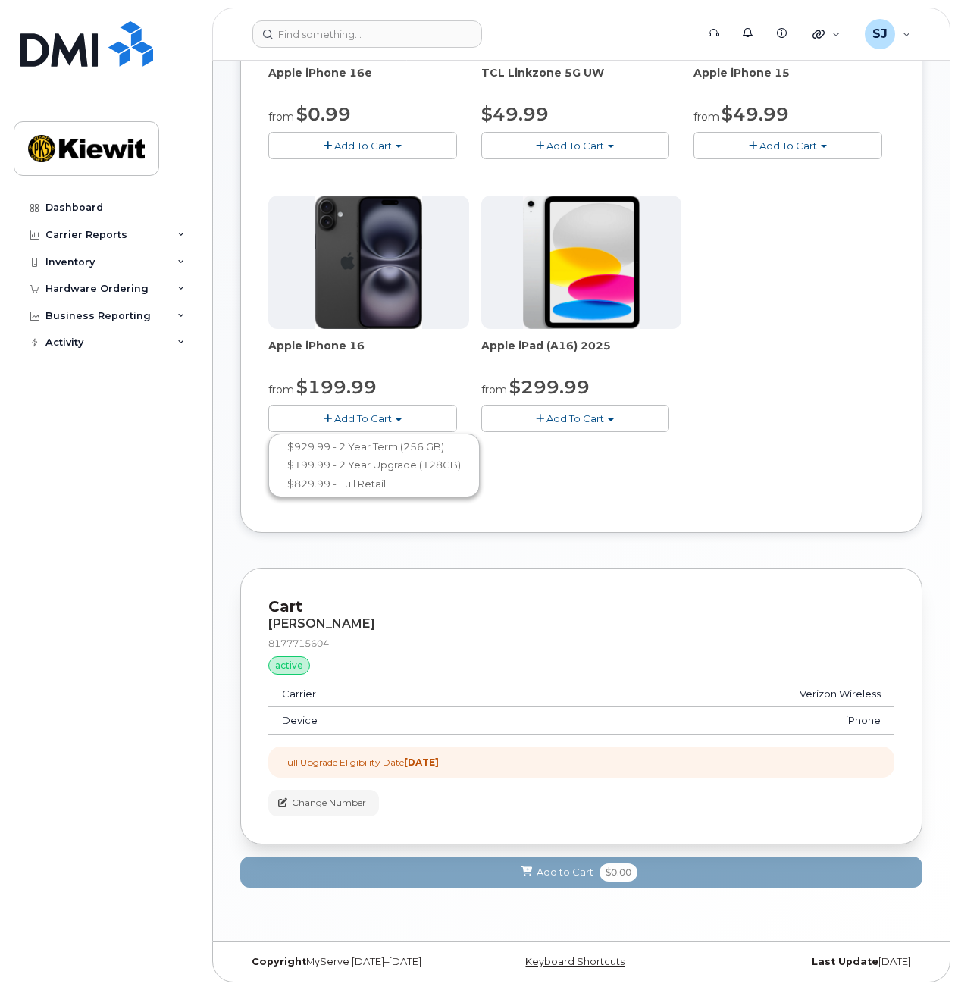
click at [197, 645] on div "Dashboard Carrier Reports Monthly Billing Data Daily Data Pooling Average Costi…" at bounding box center [107, 580] width 187 height 773
click at [387, 402] on div "Apple iPhone 16 from $199.99 Add To Cart $929.99 - 2 Year Term (256 GB) $199.99…" at bounding box center [368, 314] width 201 height 237
click at [385, 406] on button "Add To Cart" at bounding box center [362, 418] width 189 height 27
click at [874, 427] on div "Apple iPhone 16e from $0.99 Add To Cart $0.99 - 2 Year Upgrade (128GB) $599.99 …" at bounding box center [581, 190] width 626 height 534
click at [381, 434] on div "Apple iPhone 16e from $0.99 Add To Cart $0.99 - 2 Year Upgrade (128GB) $599.99 …" at bounding box center [581, 190] width 626 height 534
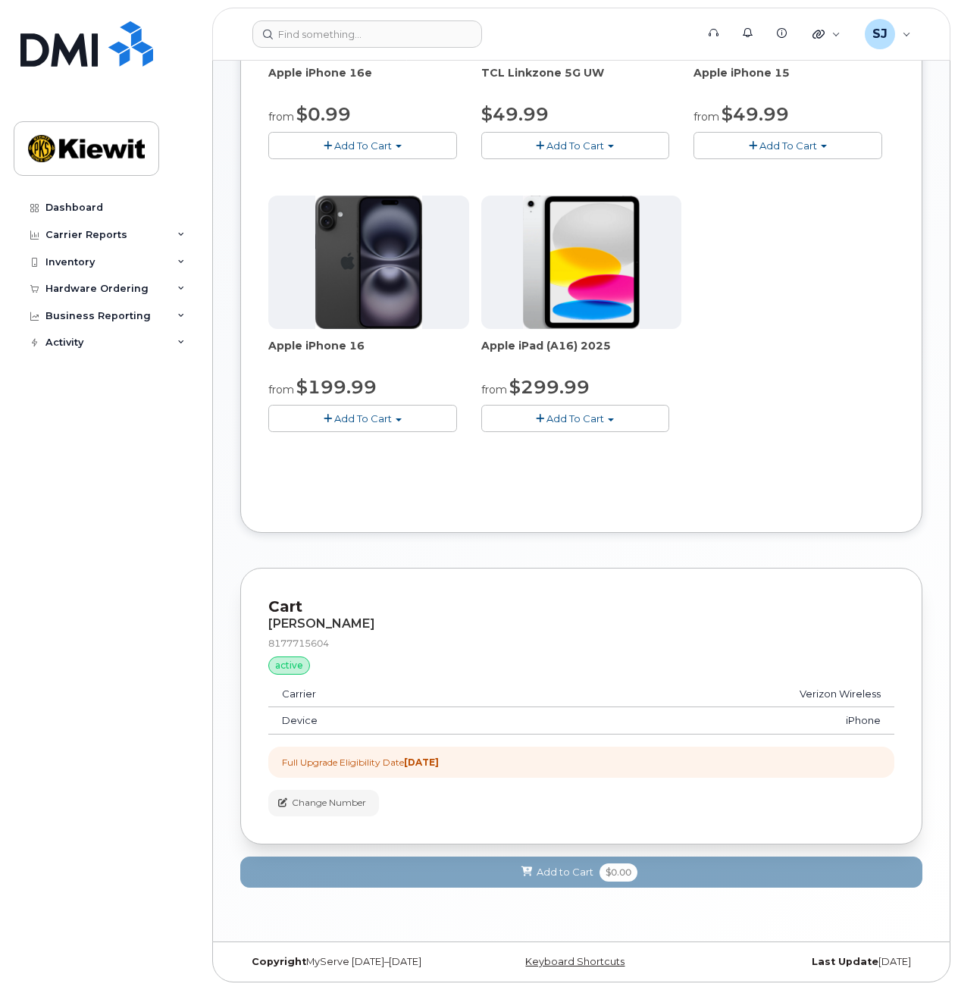
click at [378, 423] on span "Add To Cart" at bounding box center [363, 419] width 58 height 12
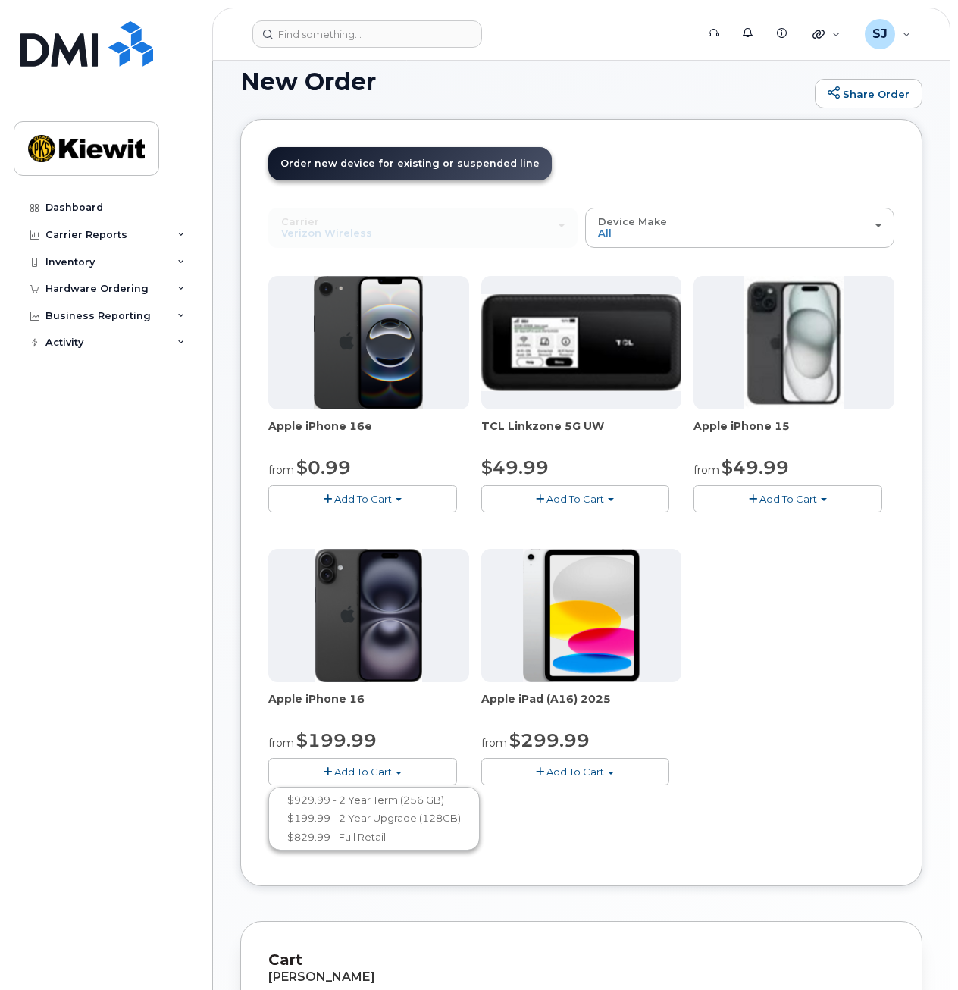
scroll to position [5, 0]
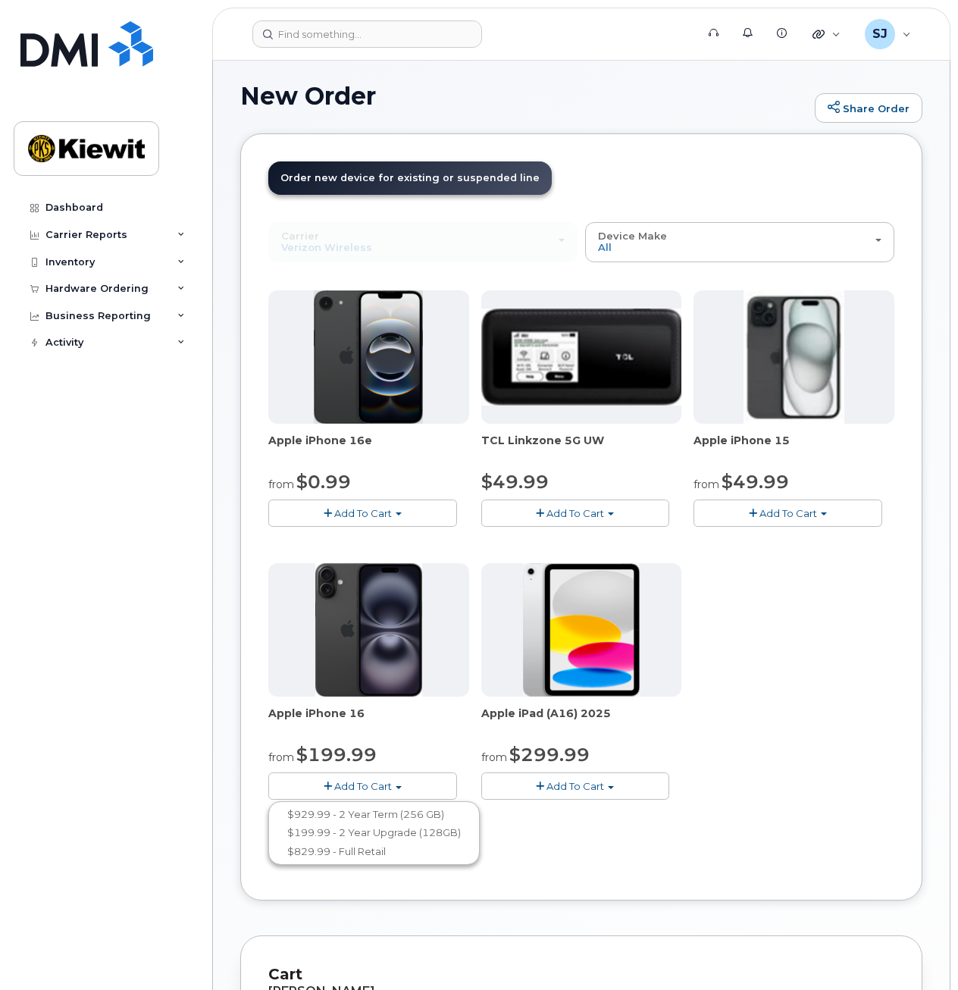
click at [728, 594] on div "Apple iPhone 16e from $0.99 Add To Cart $0.99 - 2 Year Upgrade (128GB) $599.99 …" at bounding box center [581, 557] width 626 height 534
click at [352, 509] on span "Add To Cart" at bounding box center [363, 513] width 58 height 12
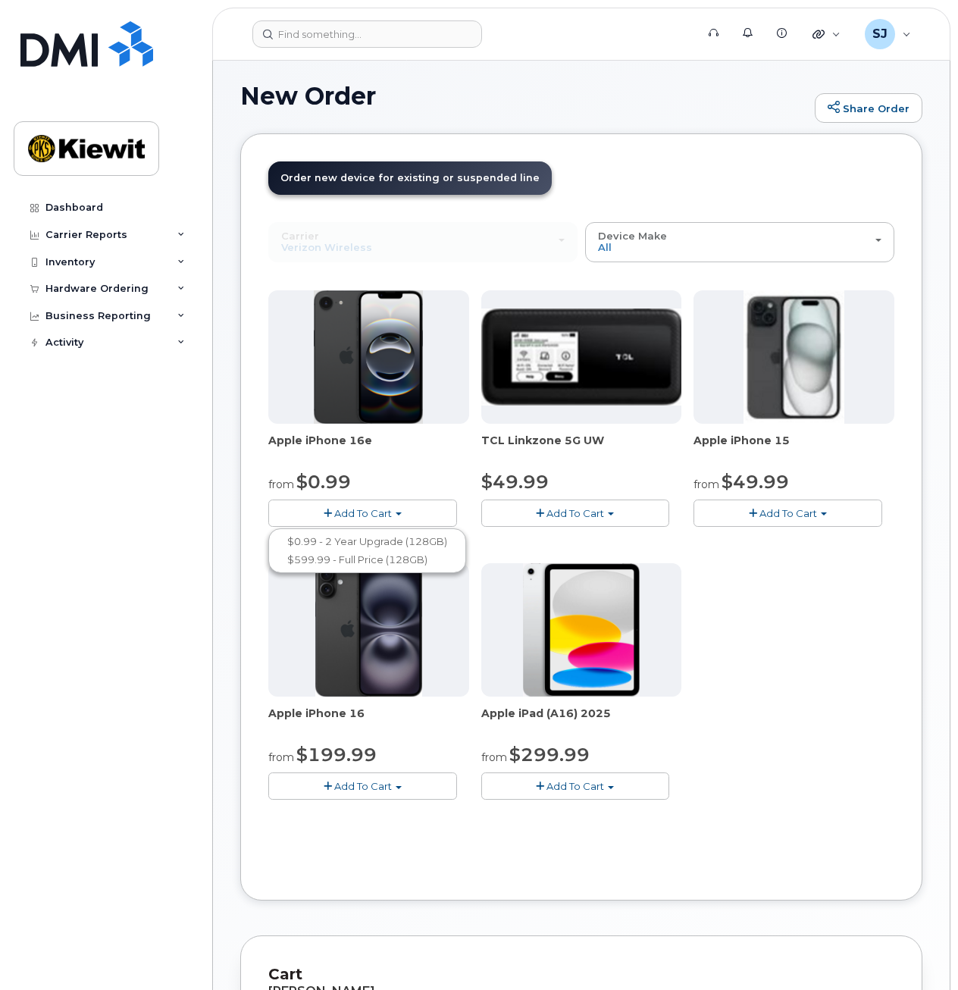
click at [800, 594] on div "Apple iPhone 16e from $0.99 Add To Cart $0.99 - 2 Year Upgrade (128GB) $599.99 …" at bounding box center [581, 557] width 626 height 534
click at [779, 530] on div "Apple iPhone 16e from $0.99 Add To Cart $0.99 - 2 Year Upgrade (128GB) $599.99 …" at bounding box center [581, 557] width 626 height 534
click at [780, 518] on span "Add To Cart" at bounding box center [789, 513] width 58 height 12
click at [772, 625] on div "Apple iPhone 16e from $0.99 Add To Cart $0.99 - 2 Year Upgrade (128GB) $599.99 …" at bounding box center [581, 557] width 626 height 534
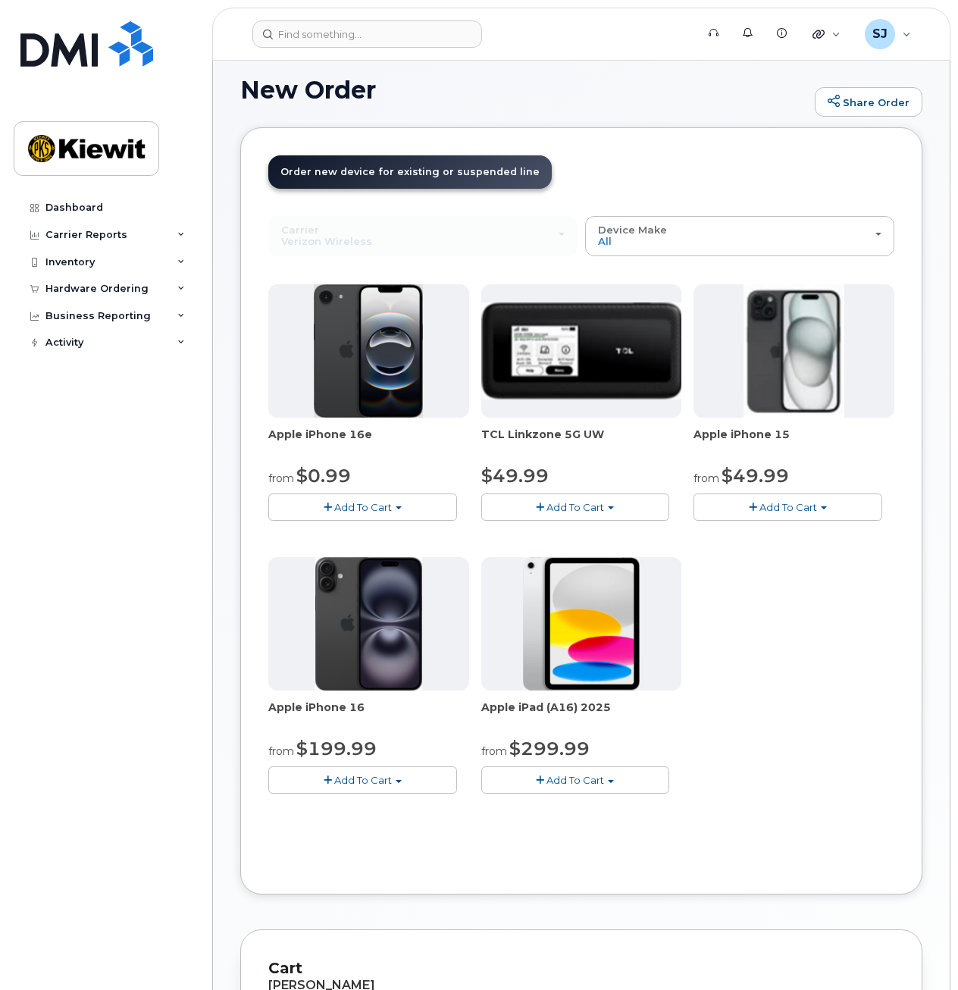
scroll to position [17, 0]
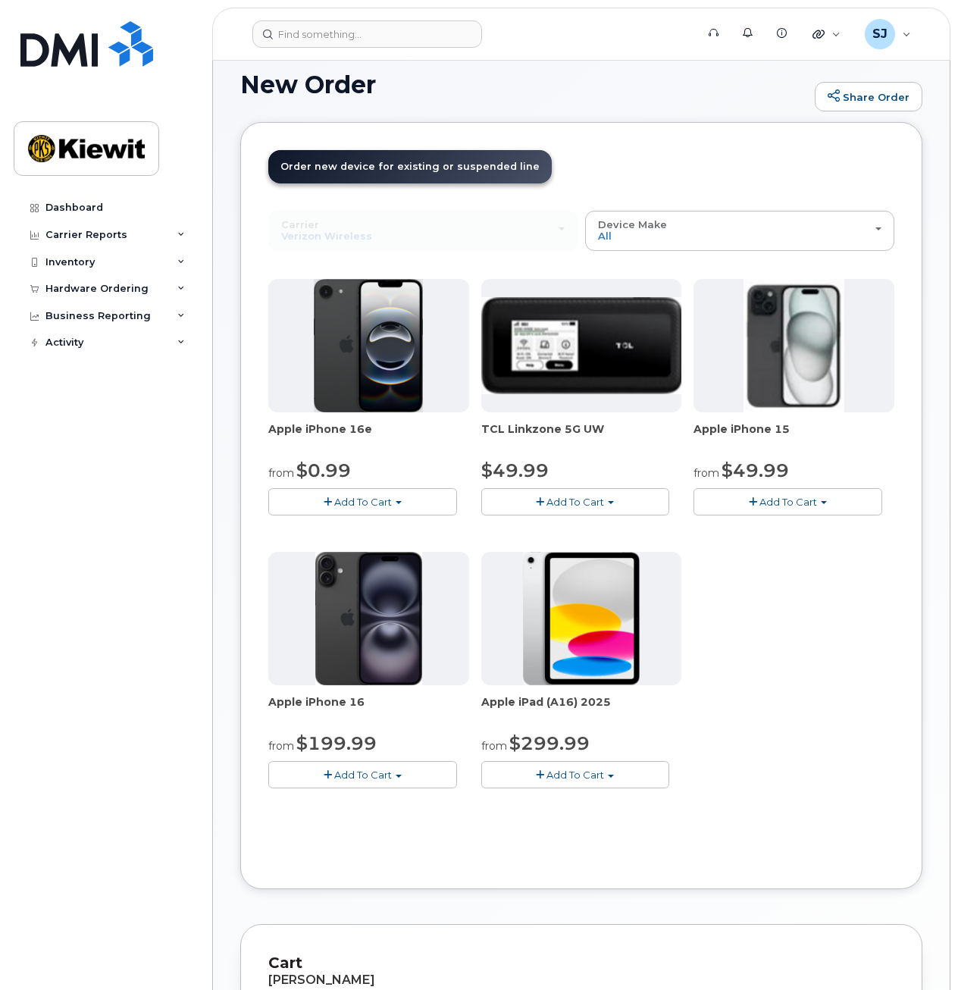
click at [365, 769] on span "Add To Cart" at bounding box center [363, 775] width 58 height 12
click at [836, 504] on button "Add To Cart" at bounding box center [788, 501] width 189 height 27
click at [417, 793] on div "Apple iPhone 16e from $0.99 Add To Cart $0.99 - 2 Year Upgrade (128GB) $599.99 …" at bounding box center [581, 546] width 626 height 534
click at [409, 782] on button "Add To Cart" at bounding box center [362, 774] width 189 height 27
click at [396, 504] on span "button" at bounding box center [399, 502] width 6 height 3
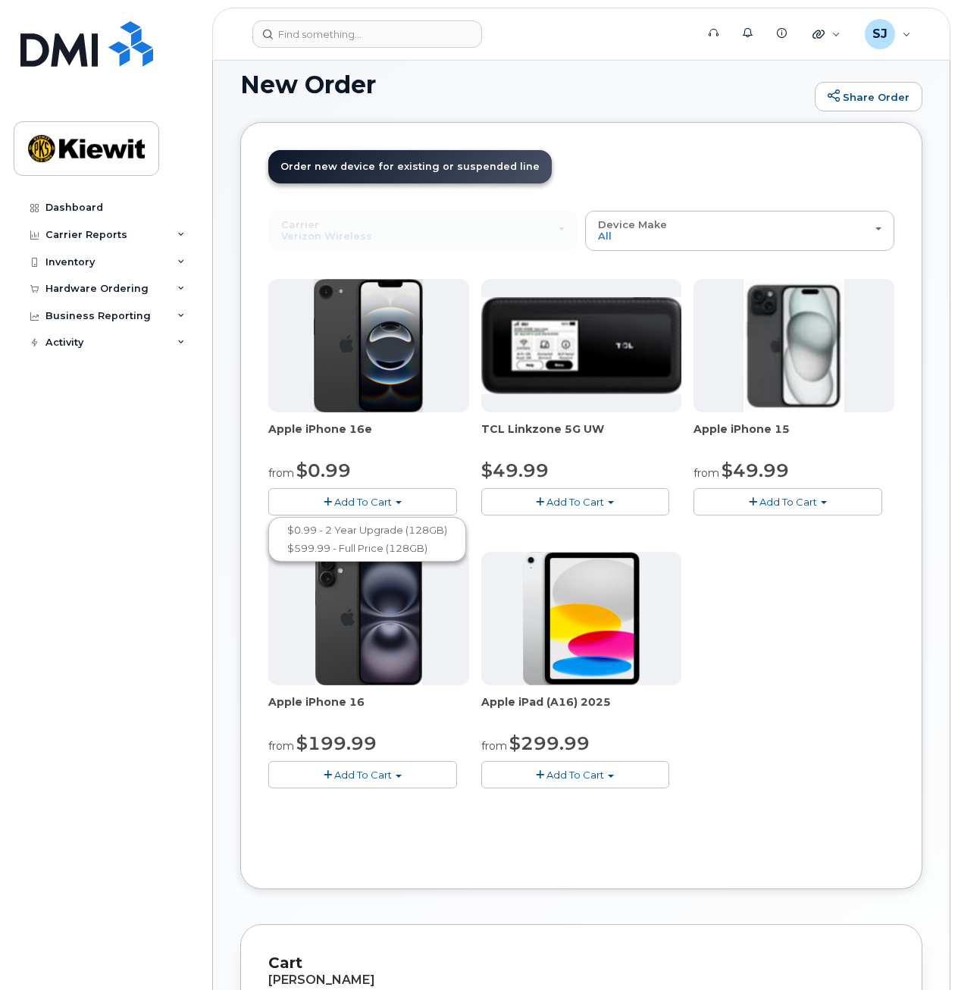
click at [371, 863] on div "Order New Device Upgrade Existing Device Order Accessory Order new device and n…" at bounding box center [581, 505] width 682 height 767
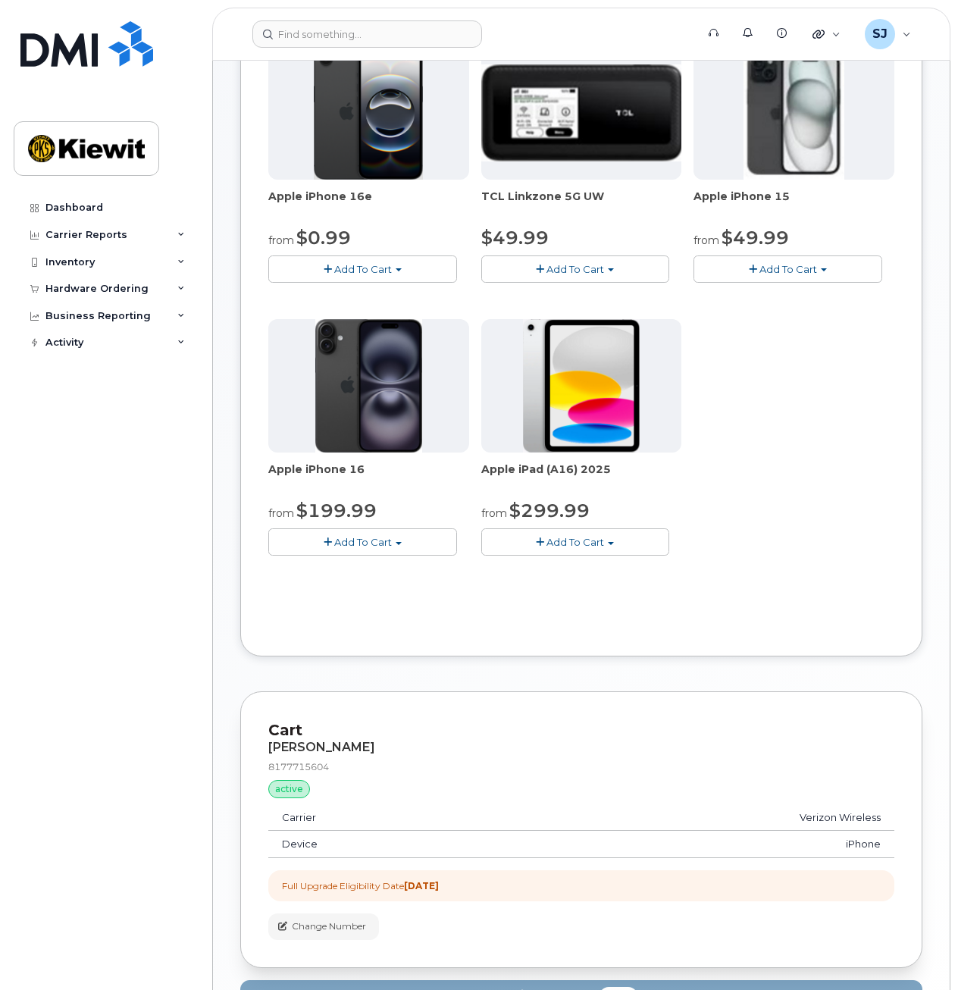
scroll to position [0, 0]
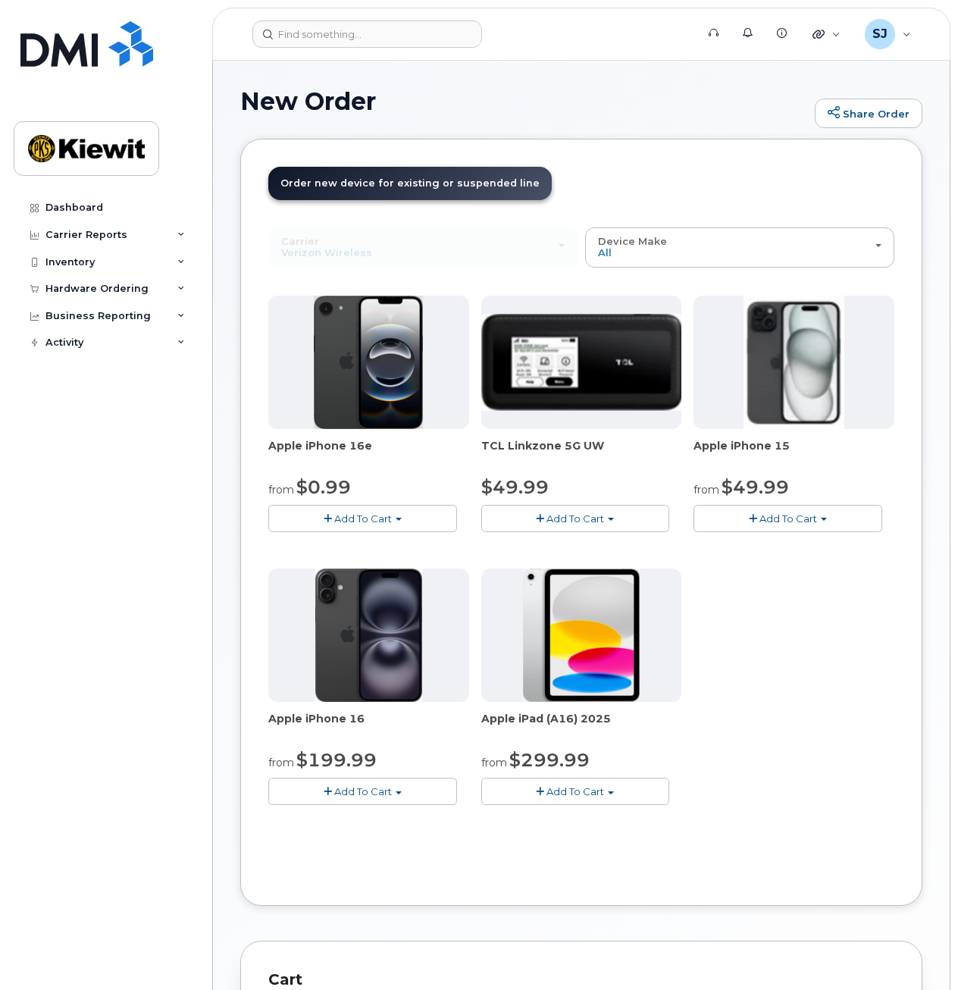
click at [719, 570] on div "Apple iPhone 16e from $0.99 Add To Cart $0.99 - 2 Year Upgrade (128GB) $599.99 …" at bounding box center [581, 563] width 626 height 534
click at [741, 529] on button "Add To Cart" at bounding box center [788, 518] width 189 height 27
click at [739, 550] on link "$49.99 - 2 Year Upgrade (128GB)" at bounding box center [796, 547] width 197 height 19
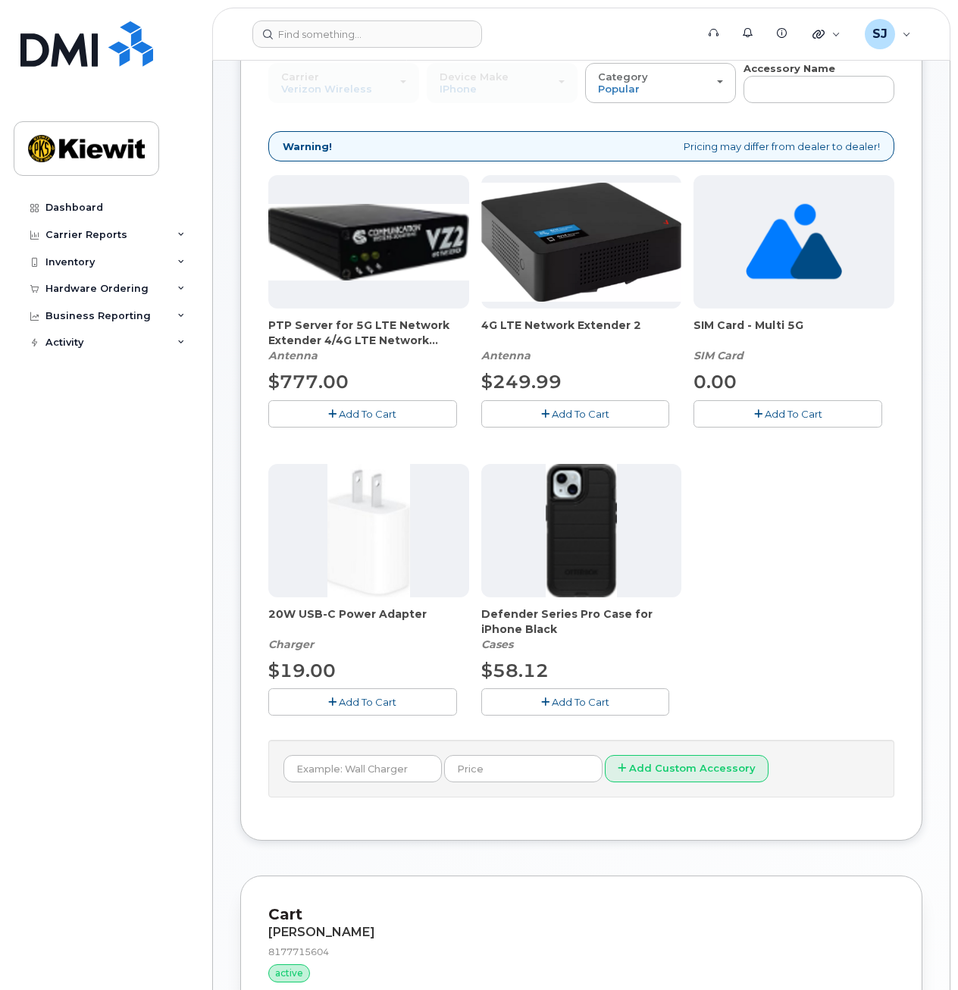
scroll to position [172, 0]
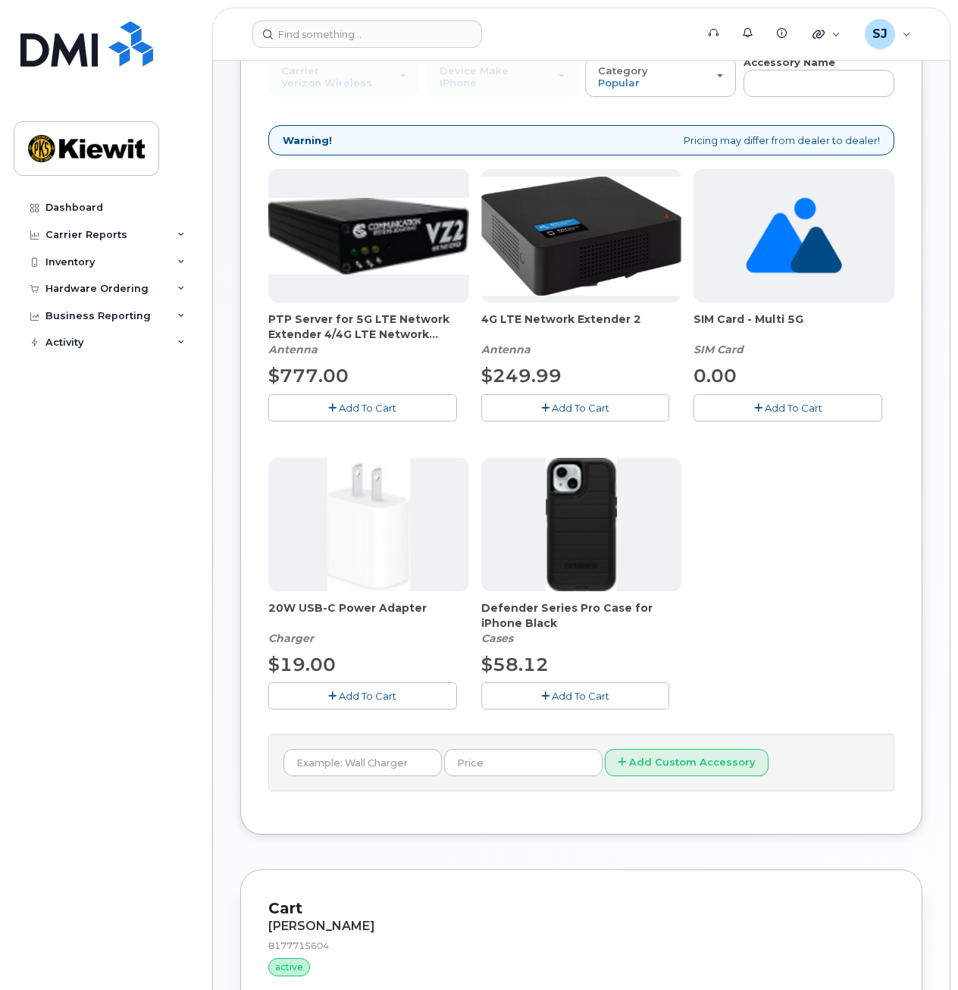
click at [578, 694] on span "Add To Cart" at bounding box center [581, 696] width 58 height 12
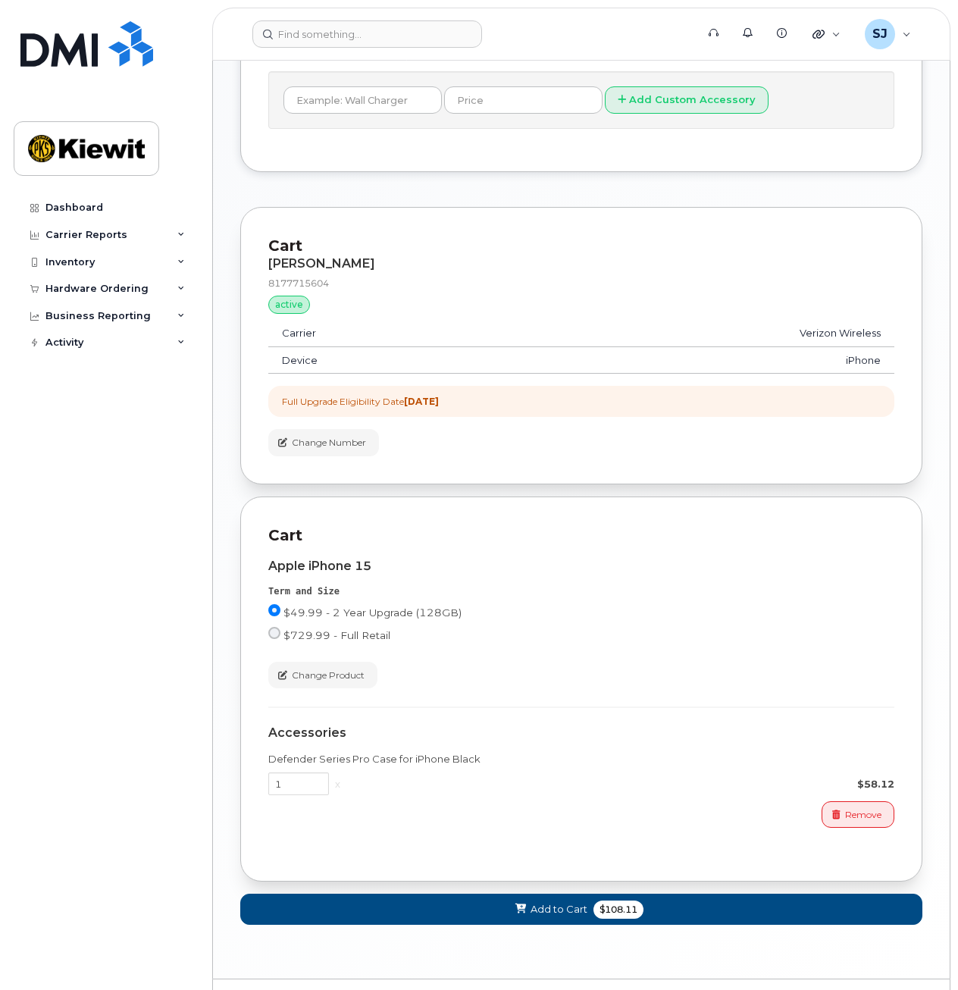
scroll to position [872, 0]
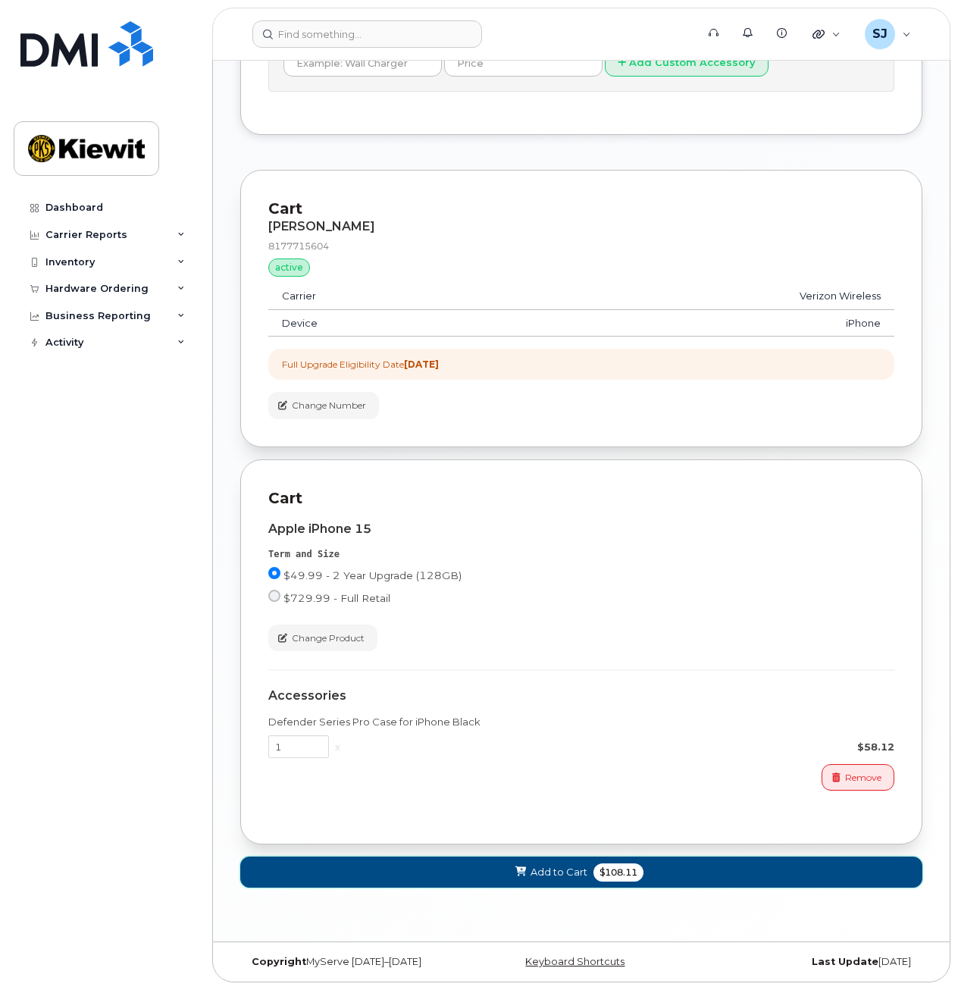
click at [722, 877] on button "Add to Cart $108.11" at bounding box center [581, 872] width 682 height 31
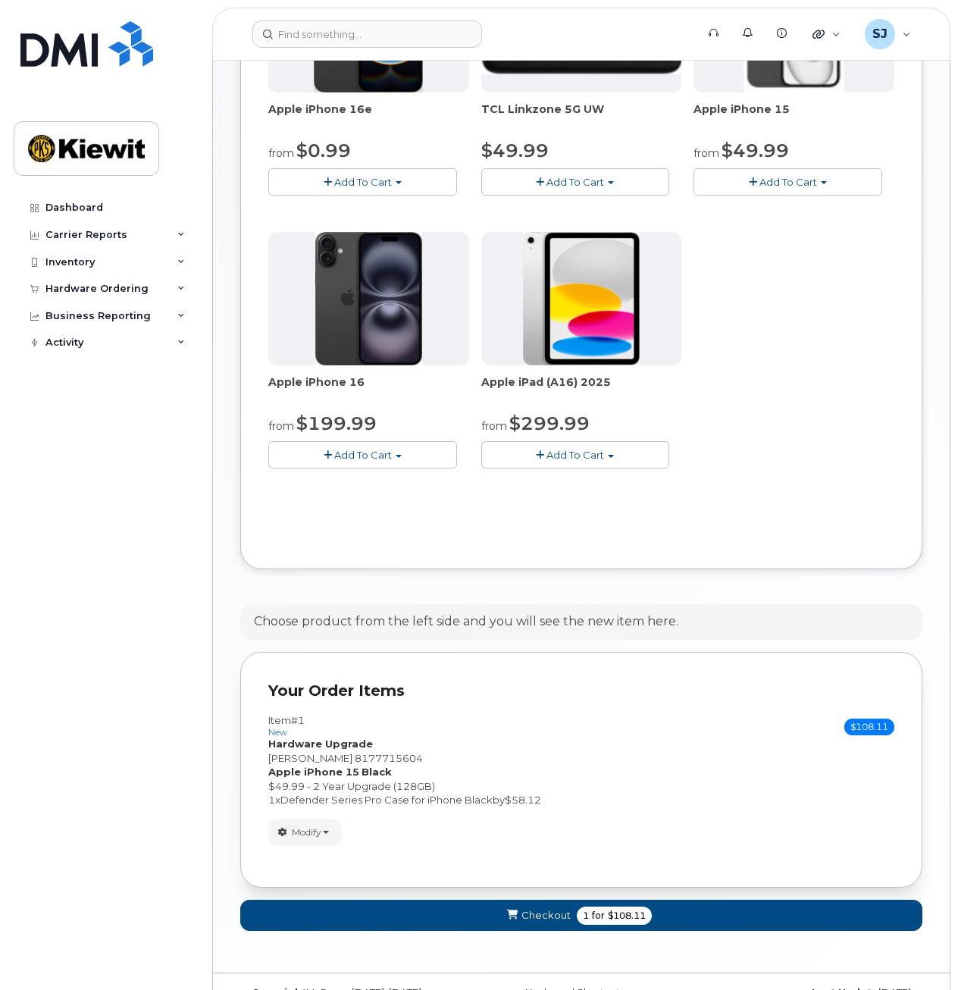
scroll to position [368, 0]
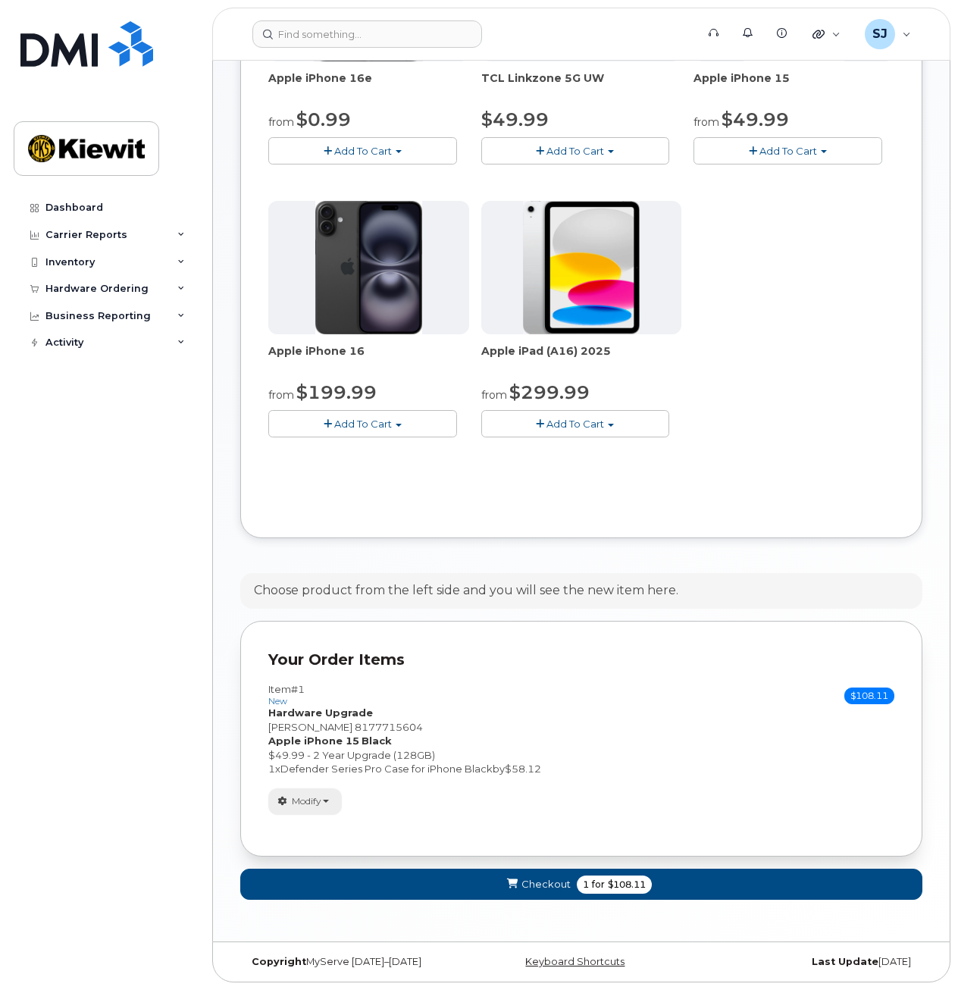
click at [291, 802] on button "Modify" at bounding box center [305, 802] width 74 height 27
click at [304, 860] on span "Remove" at bounding box center [309, 855] width 51 height 11
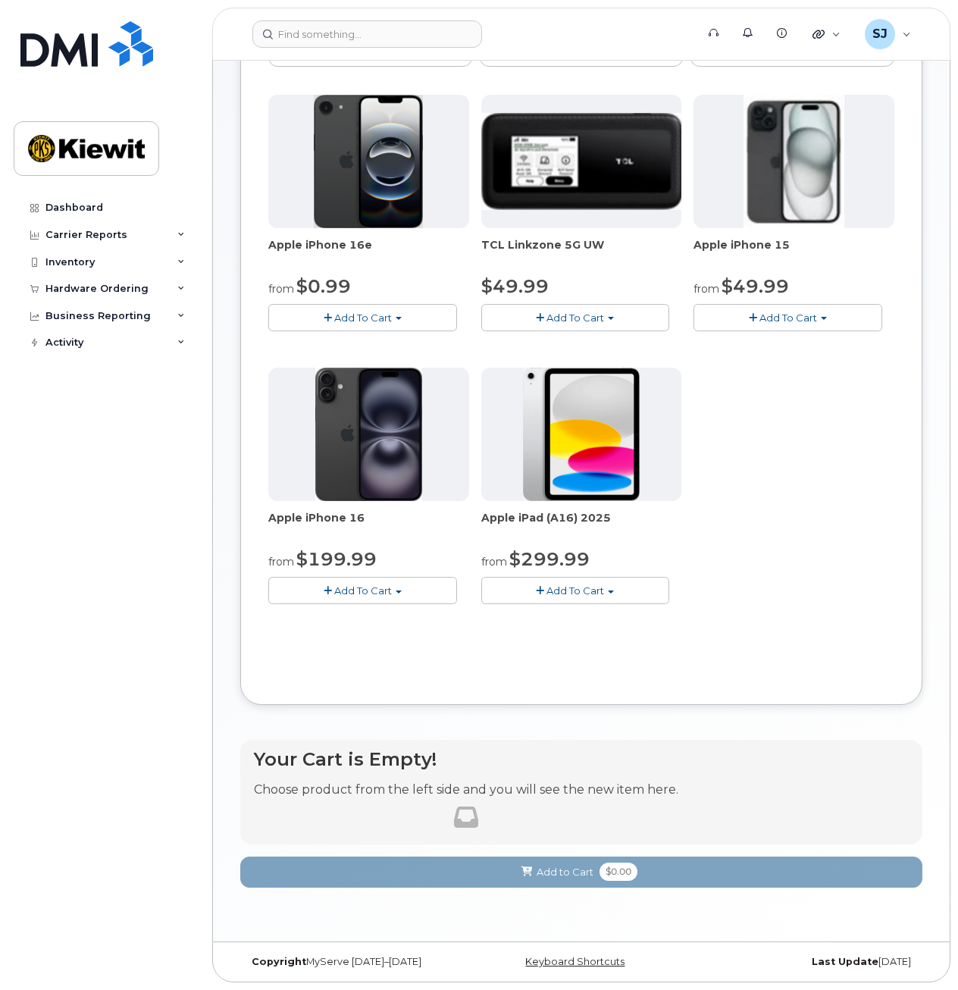
scroll to position [201, 0]
click at [343, 591] on span "Add To Cart" at bounding box center [363, 591] width 58 height 12
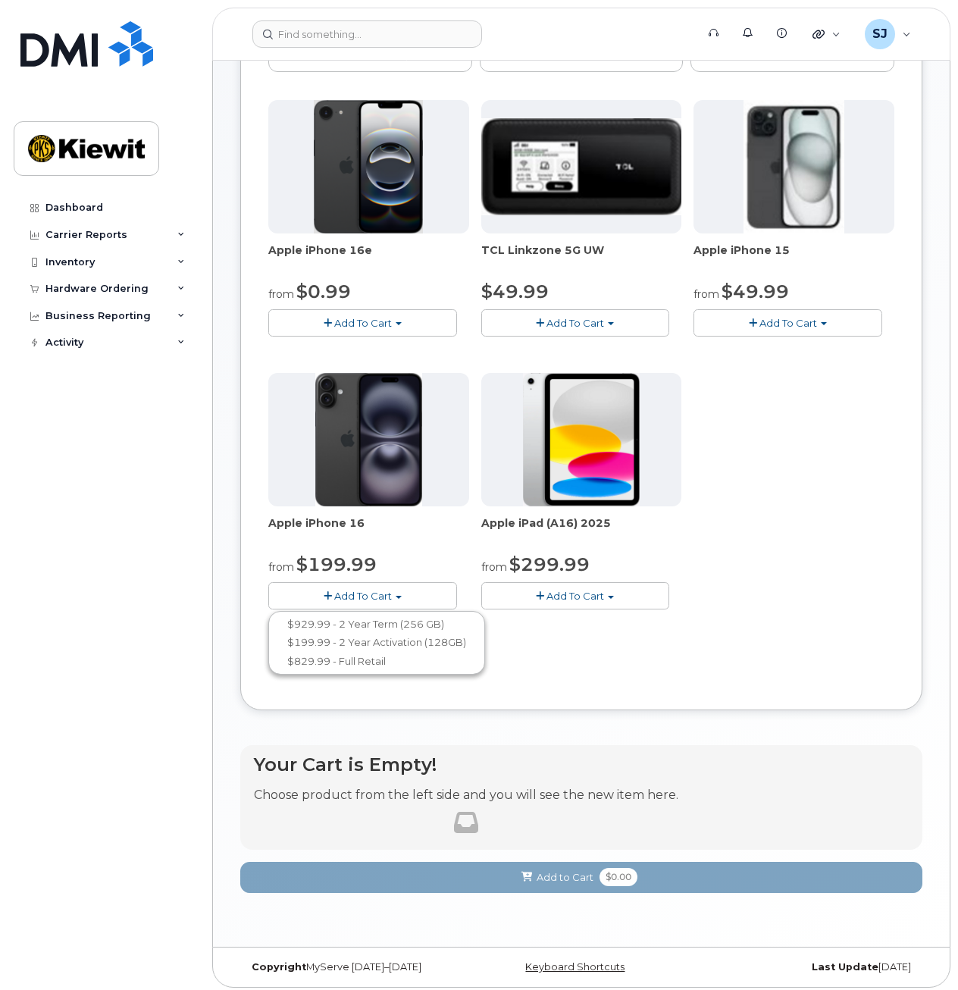
scroll to position [195, 0]
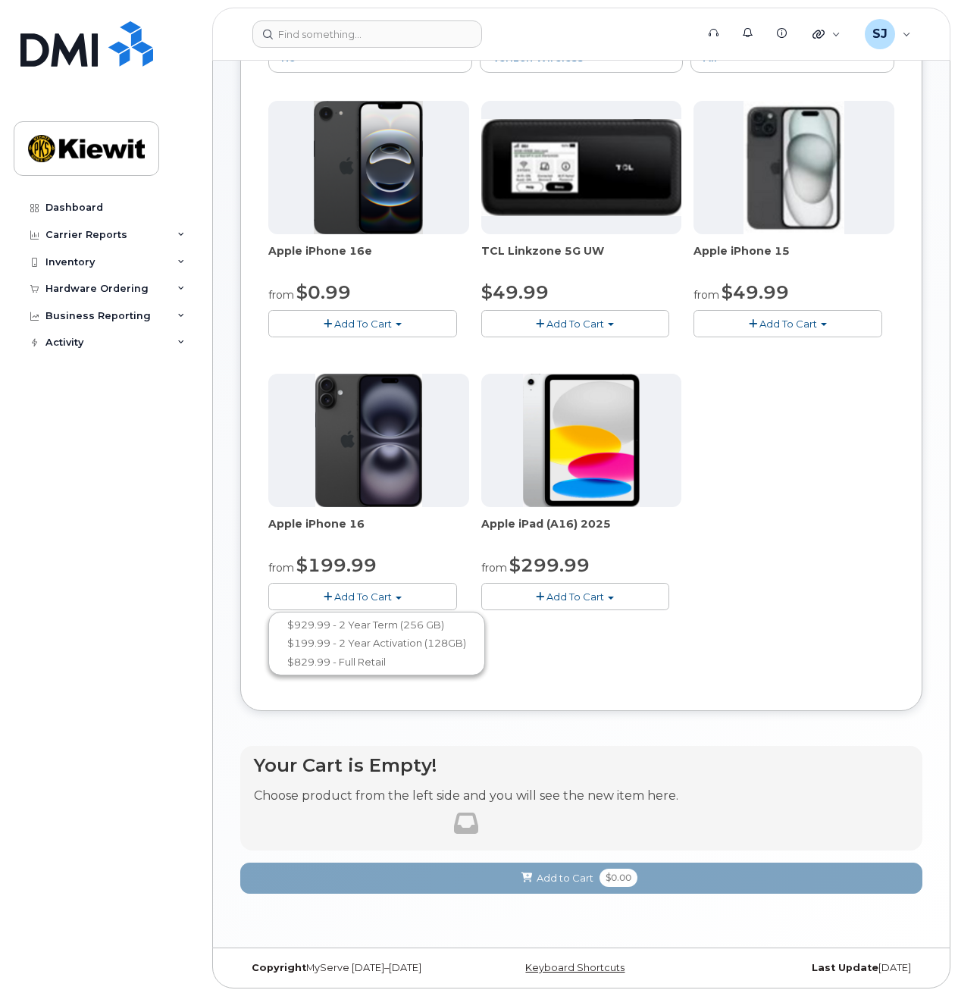
click at [838, 306] on div "Apple iPhone 15 from $49.99 Add To Cart $49.99 - 2 Year Activation (128GB) $729…" at bounding box center [794, 219] width 201 height 237
click at [823, 321] on button "Add To Cart" at bounding box center [788, 323] width 189 height 27
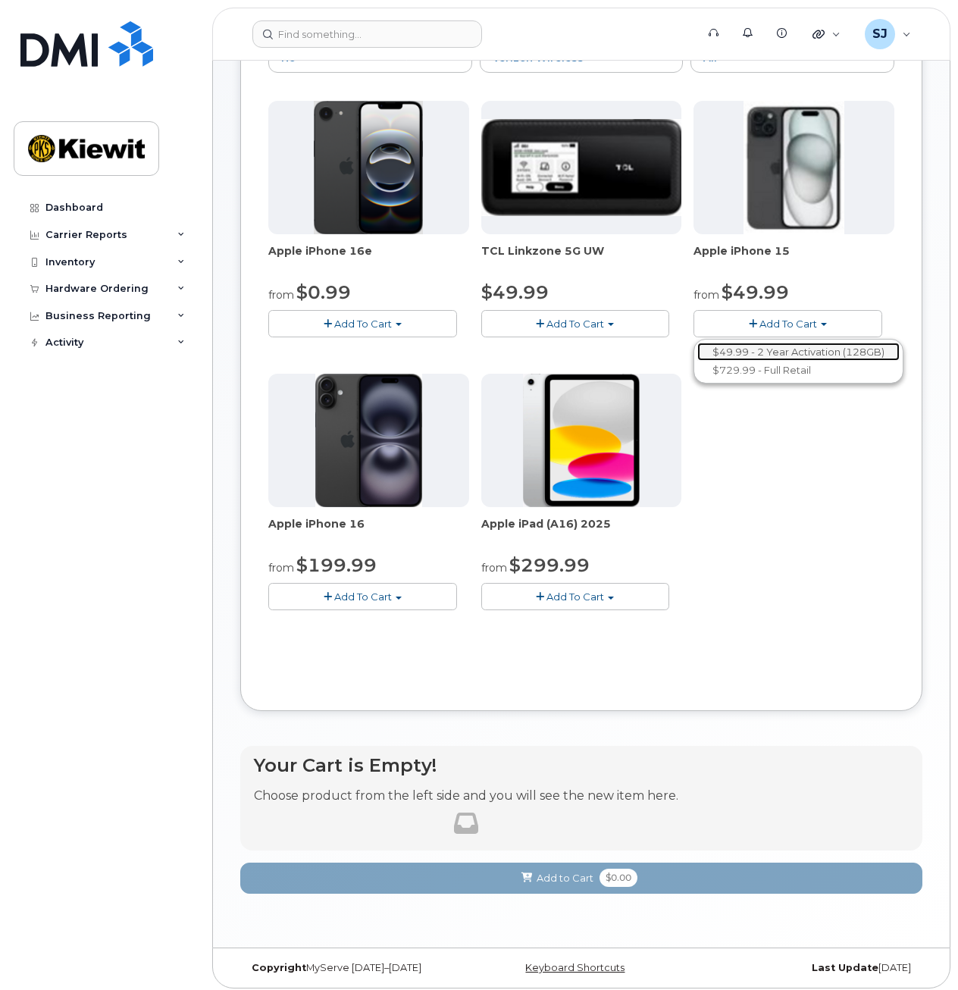
click at [780, 353] on link "$49.99 - 2 Year Activation (128GB)" at bounding box center [799, 352] width 202 height 19
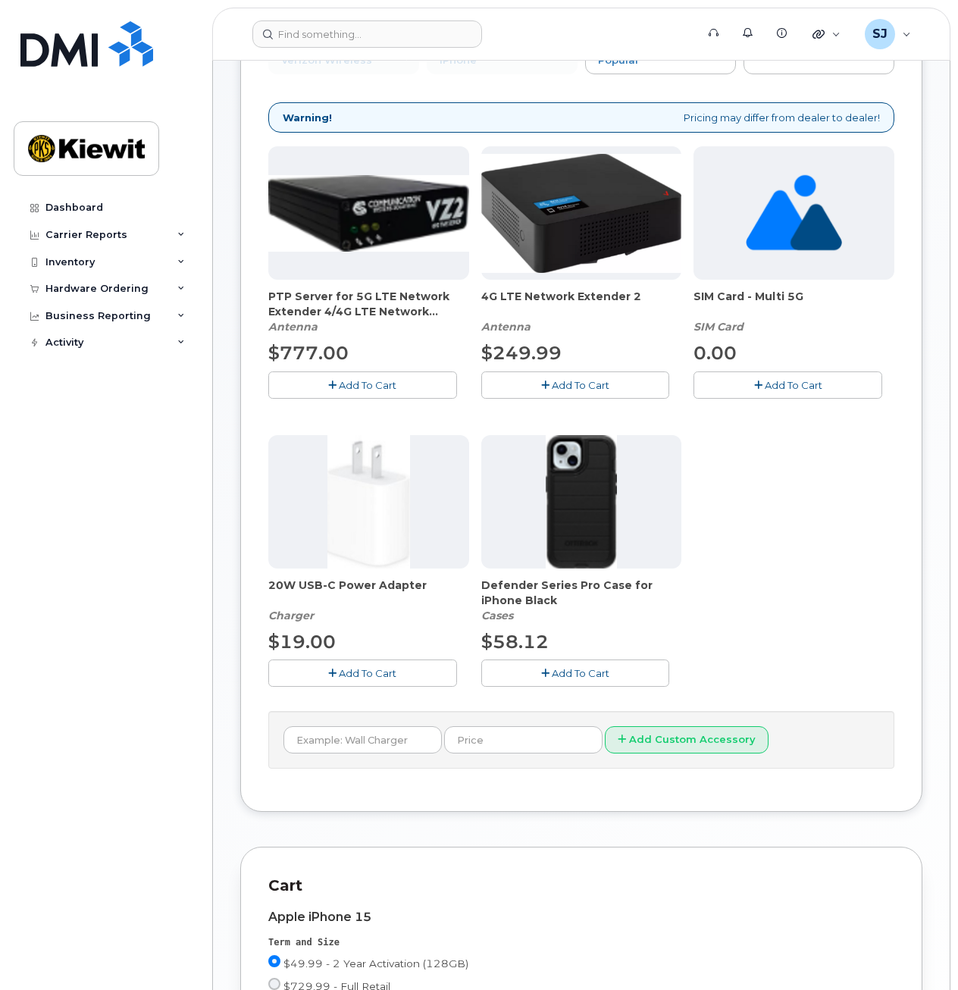
click at [541, 673] on icon "button" at bounding box center [545, 674] width 8 height 10
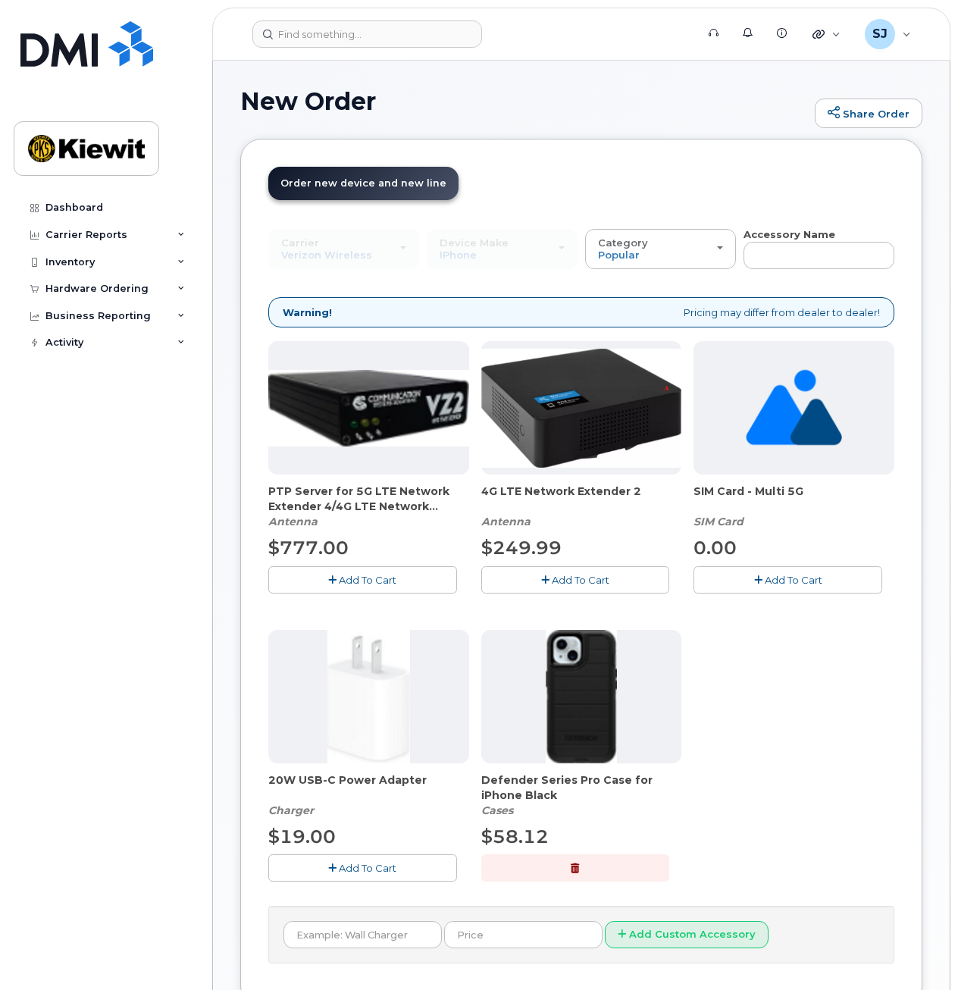
scroll to position [583, 0]
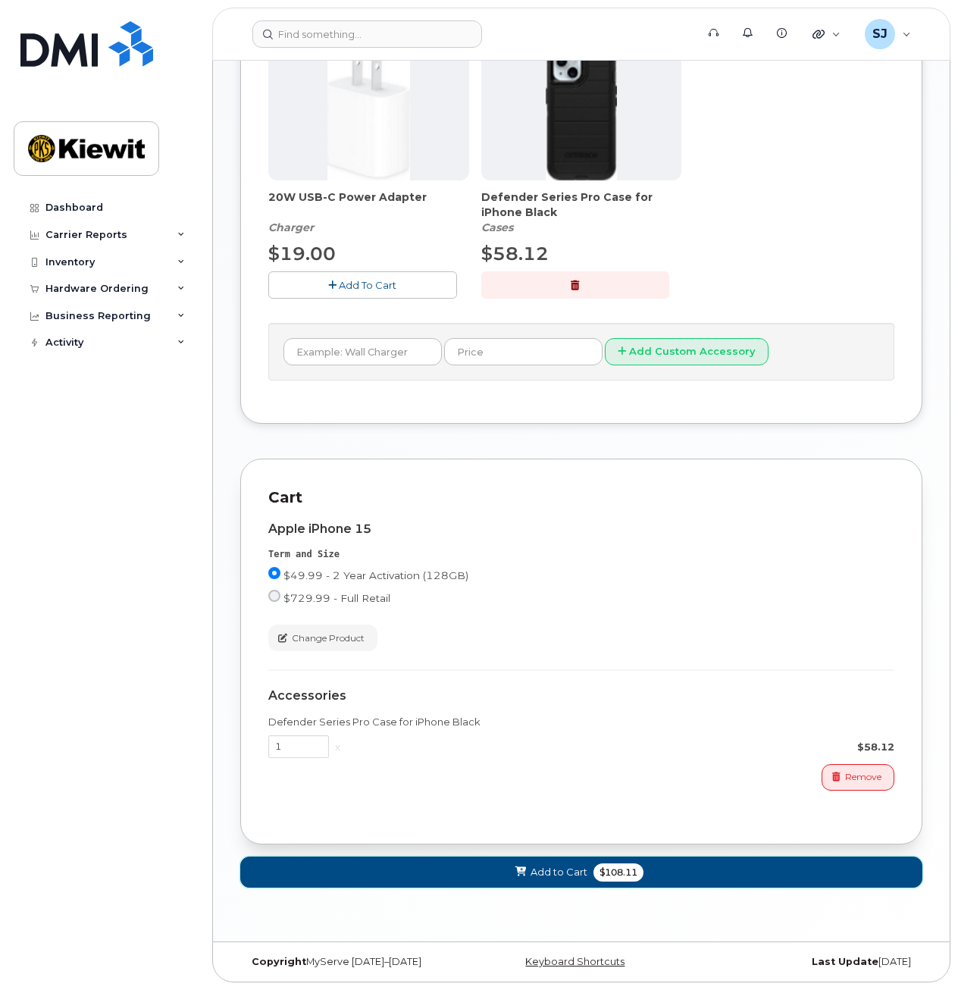
click at [572, 874] on span "Add to Cart" at bounding box center [559, 872] width 57 height 14
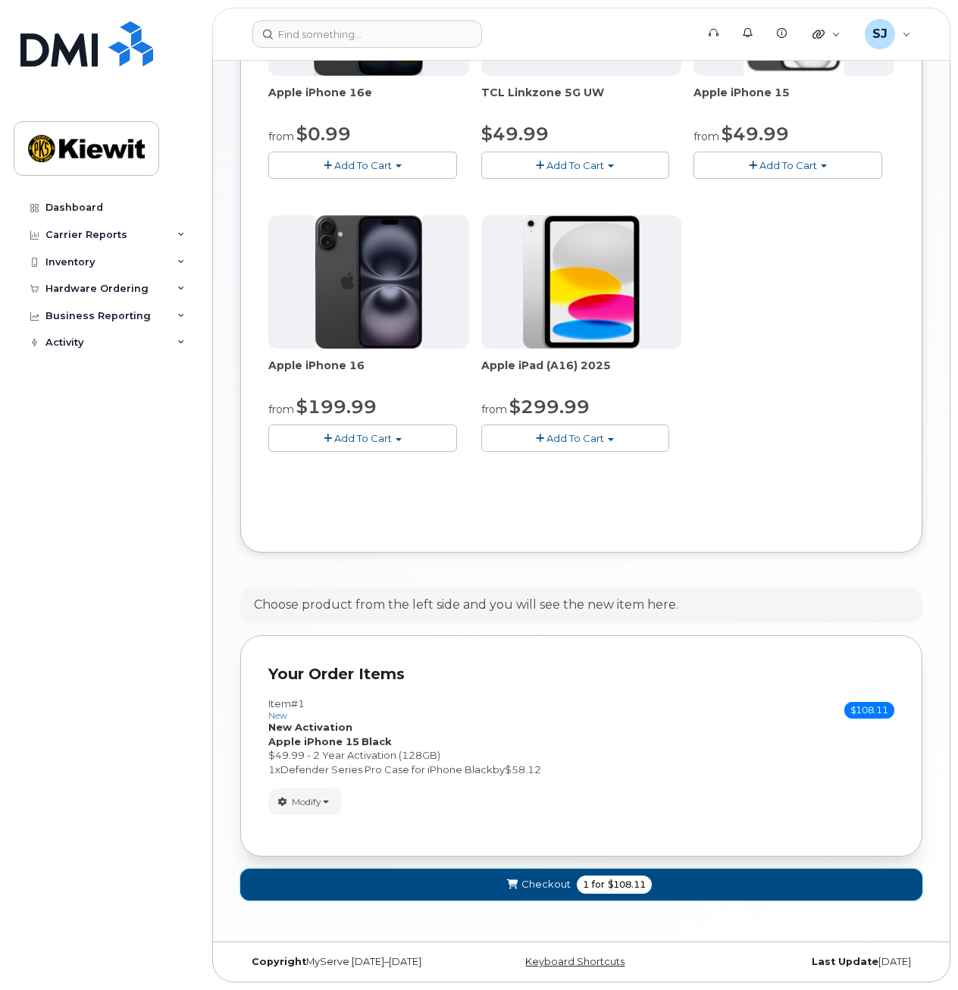
click at [525, 889] on span "Checkout" at bounding box center [546, 884] width 49 height 14
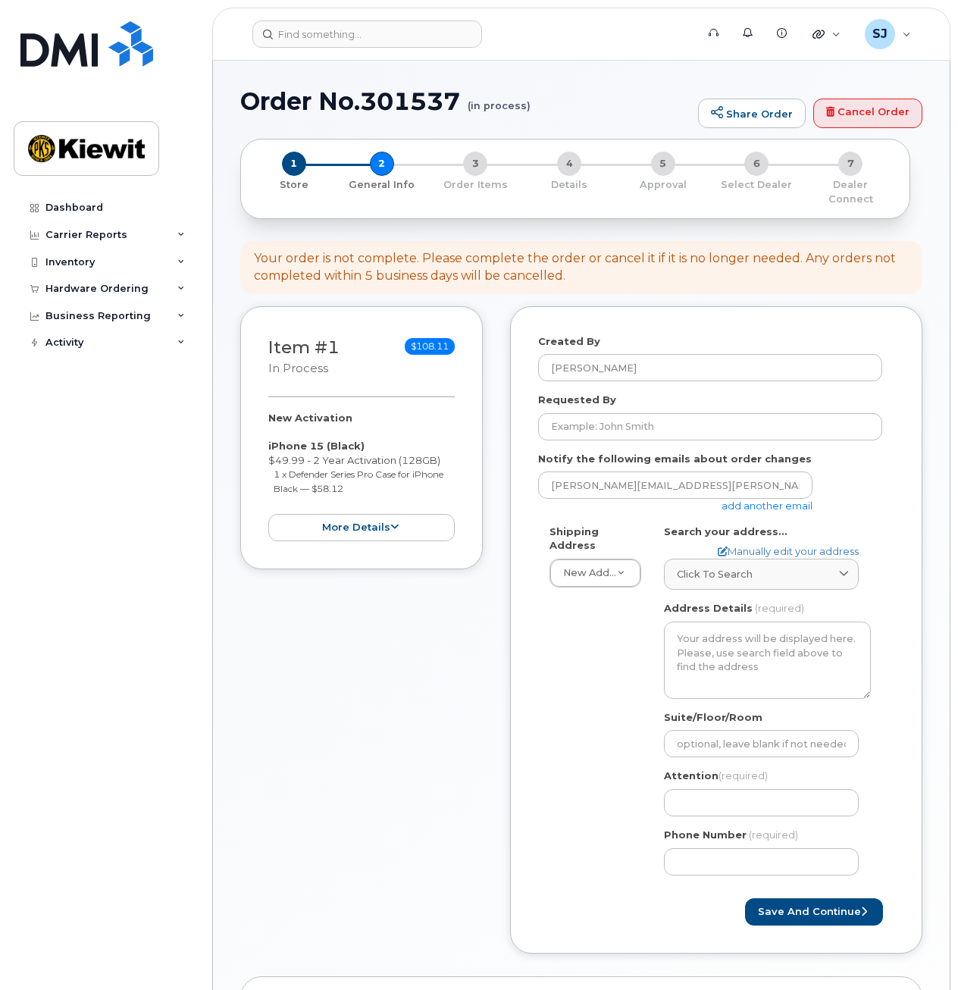
select select
click at [597, 420] on input "Requested By" at bounding box center [710, 426] width 344 height 27
type input "[PERSON_NAME]"
click at [722, 500] on link "add another email" at bounding box center [767, 506] width 91 height 12
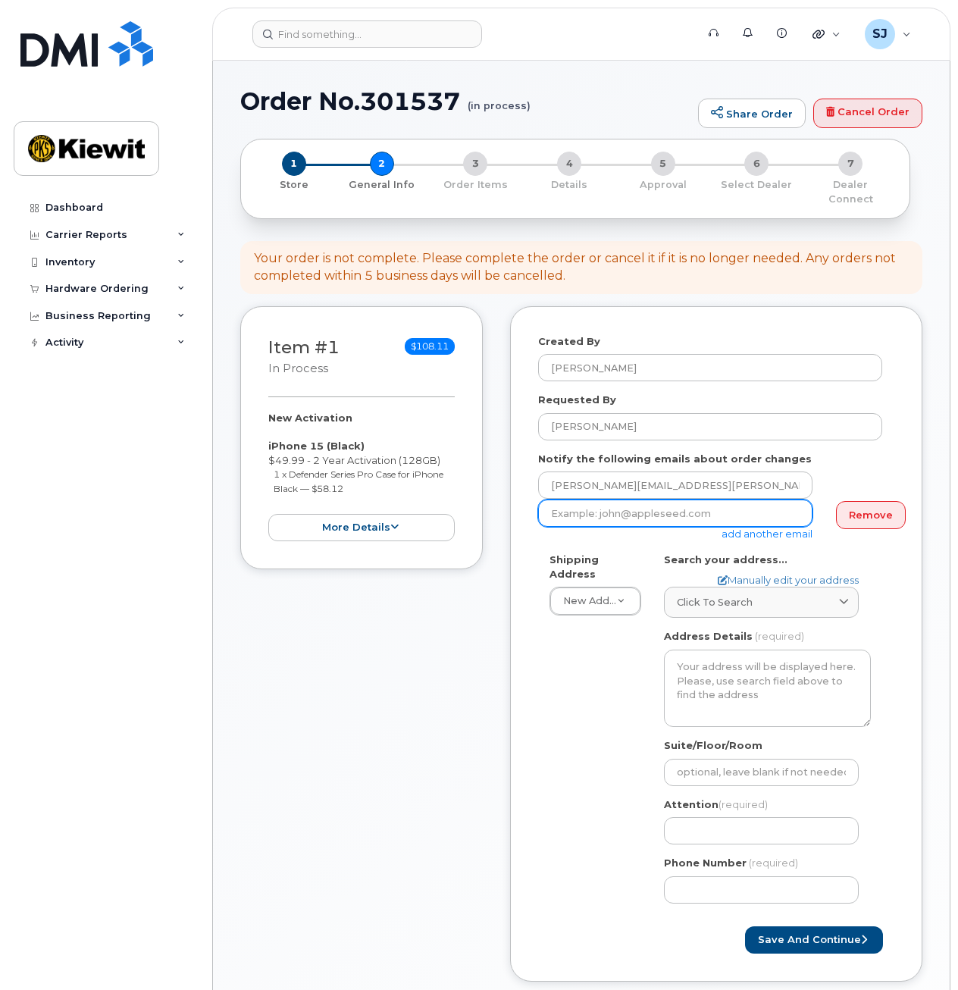
click at [688, 510] on input "email" at bounding box center [675, 513] width 274 height 27
click at [583, 506] on input "email" at bounding box center [675, 513] width 274 height 27
paste input "JuAnna.Lynch@kiewit.com"
type input "JuAnna.Lynch@kiewit.com"
click at [795, 573] on link "Manually edit your address" at bounding box center [788, 580] width 141 height 14
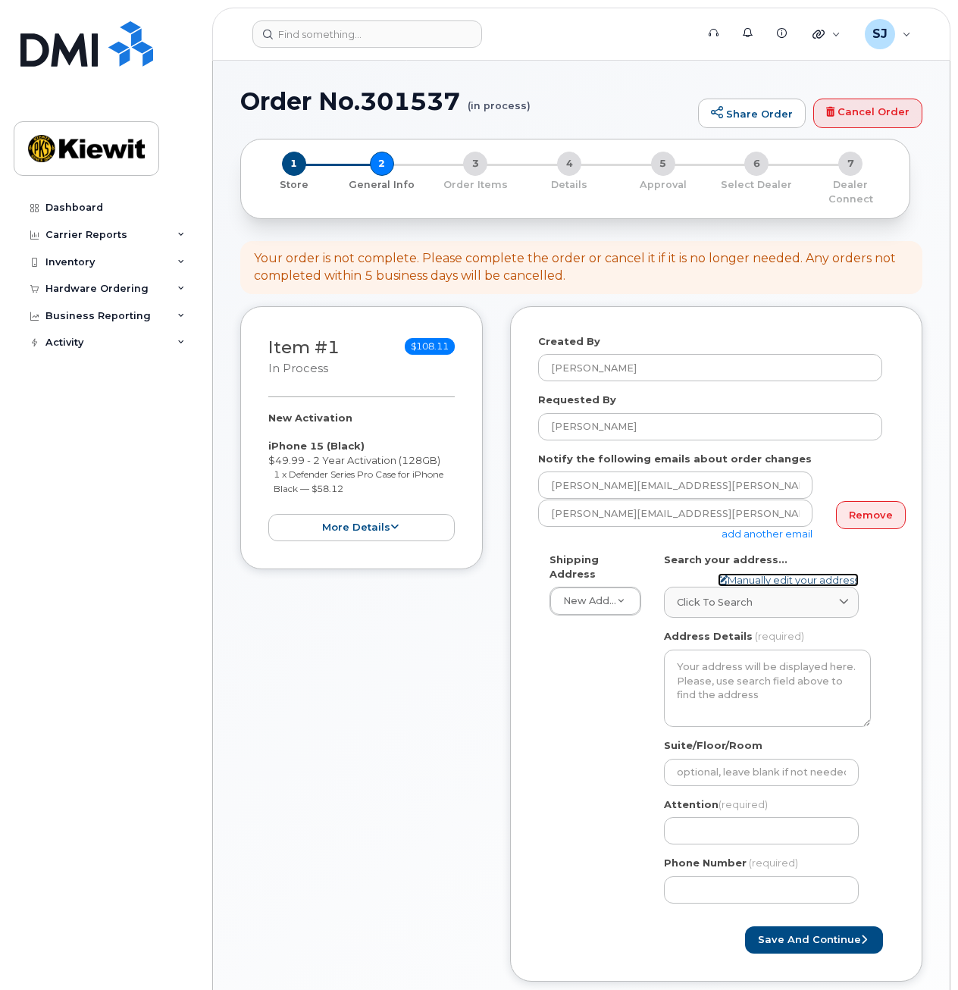
select select
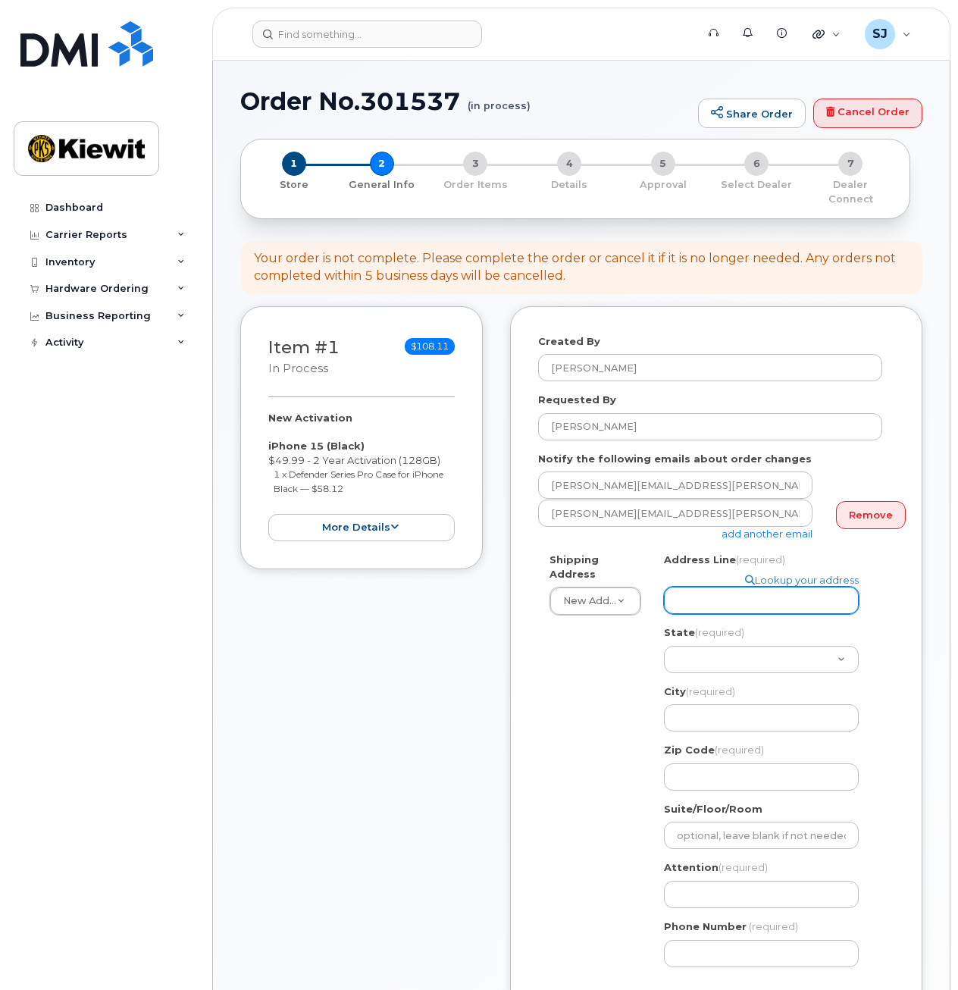
click at [761, 587] on input "Address Line (required)" at bounding box center [761, 600] width 195 height 27
type input "2050 Roanoke Rd"
select select "TX"
type input "Westlake"
type input "76262"
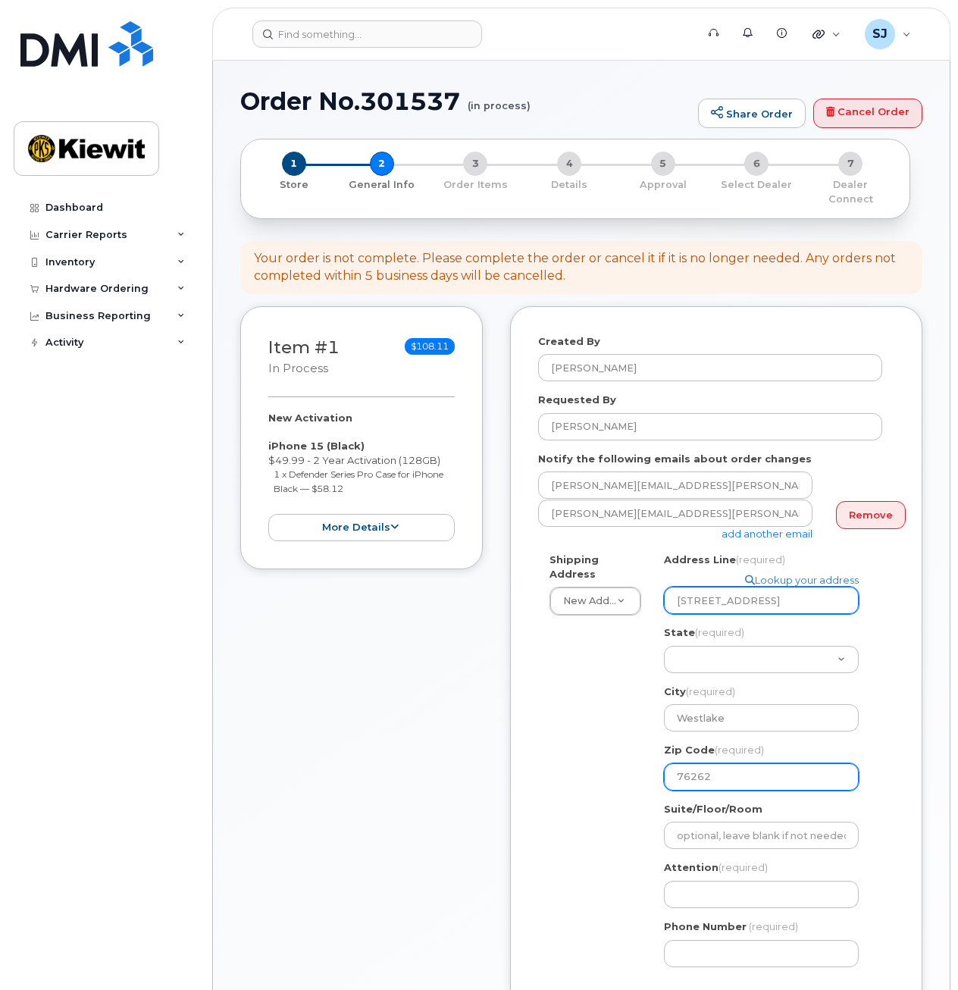
type input "Suite 200"
type input "Jason Banda"
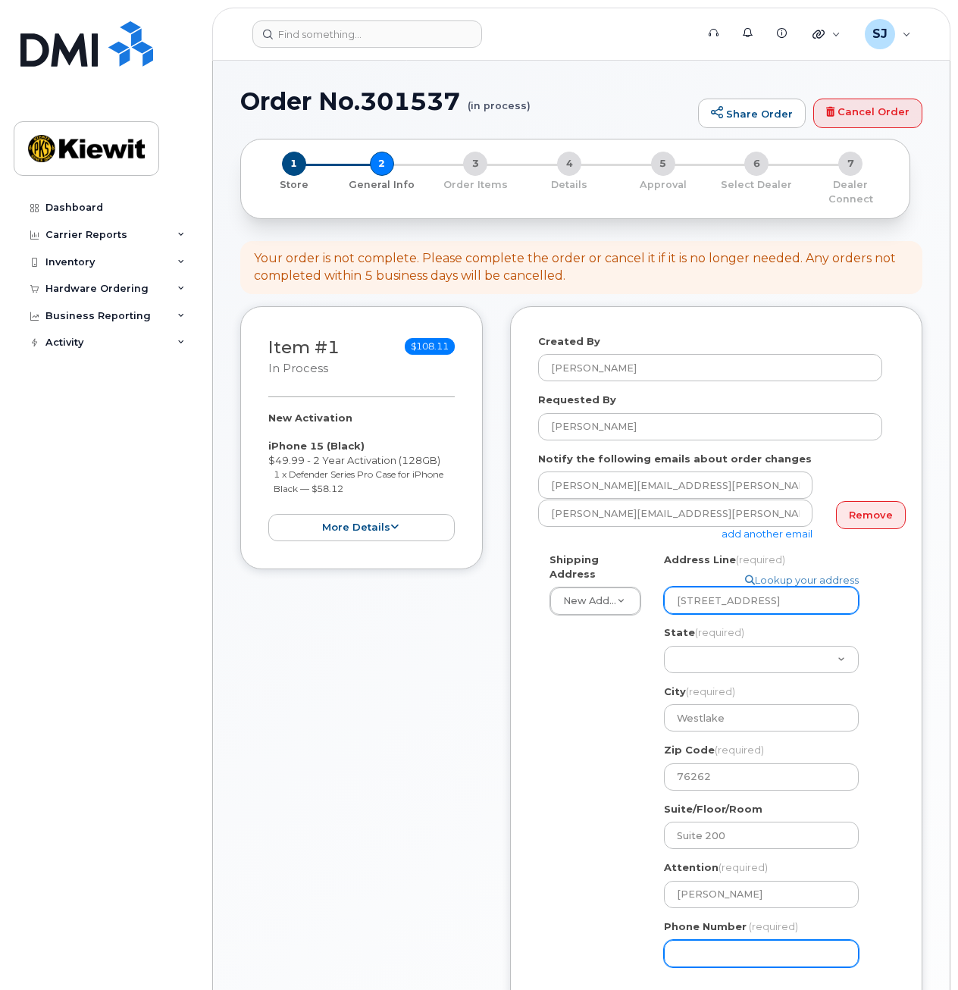
type input "4808861721"
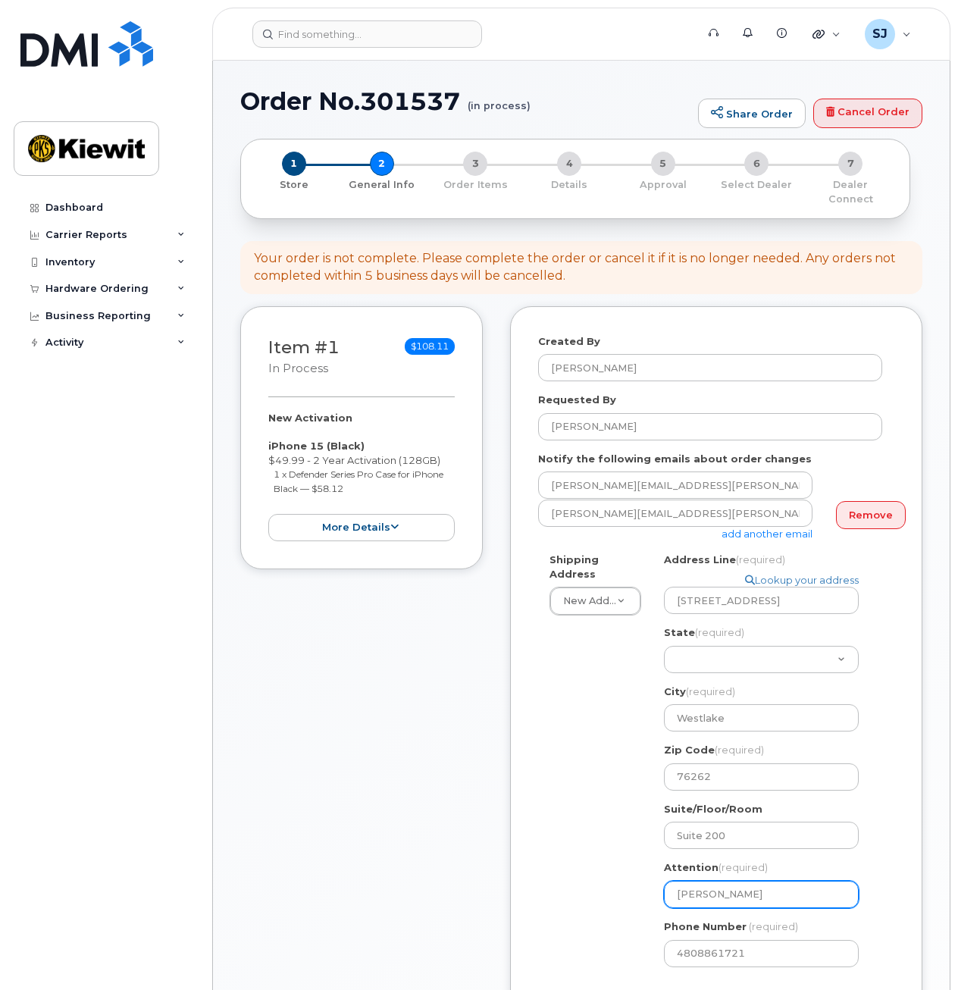
drag, startPoint x: 769, startPoint y: 880, endPoint x: 630, endPoint y: 880, distance: 138.8
click at [630, 880] on div "Shipping Address New Address New Address 938 Loggerhead Island Dr 11201 Enterpr…" at bounding box center [710, 766] width 344 height 426
select select
type input "J"
select select
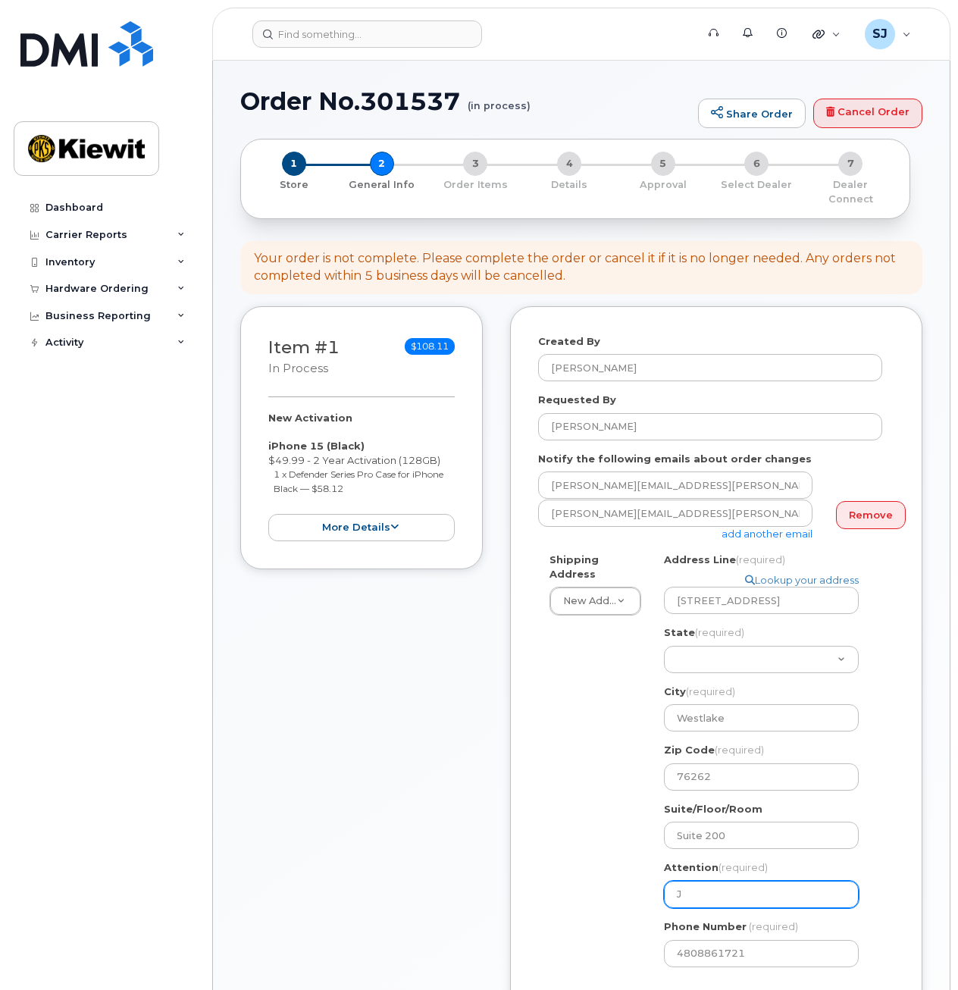
type input "Ju"
select select
type input "JuA"
select select
type input "JuAn"
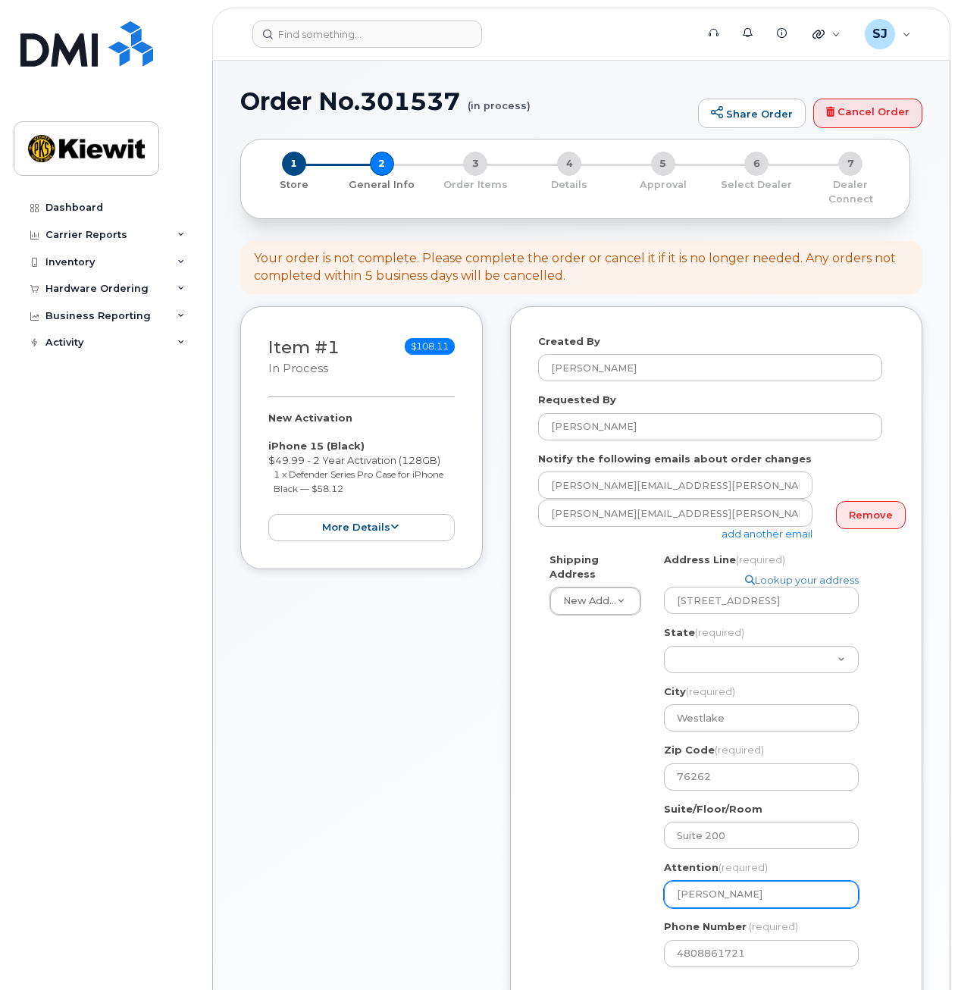
select select
type input "JuAnna"
select select
type input "JuAnna"
select select
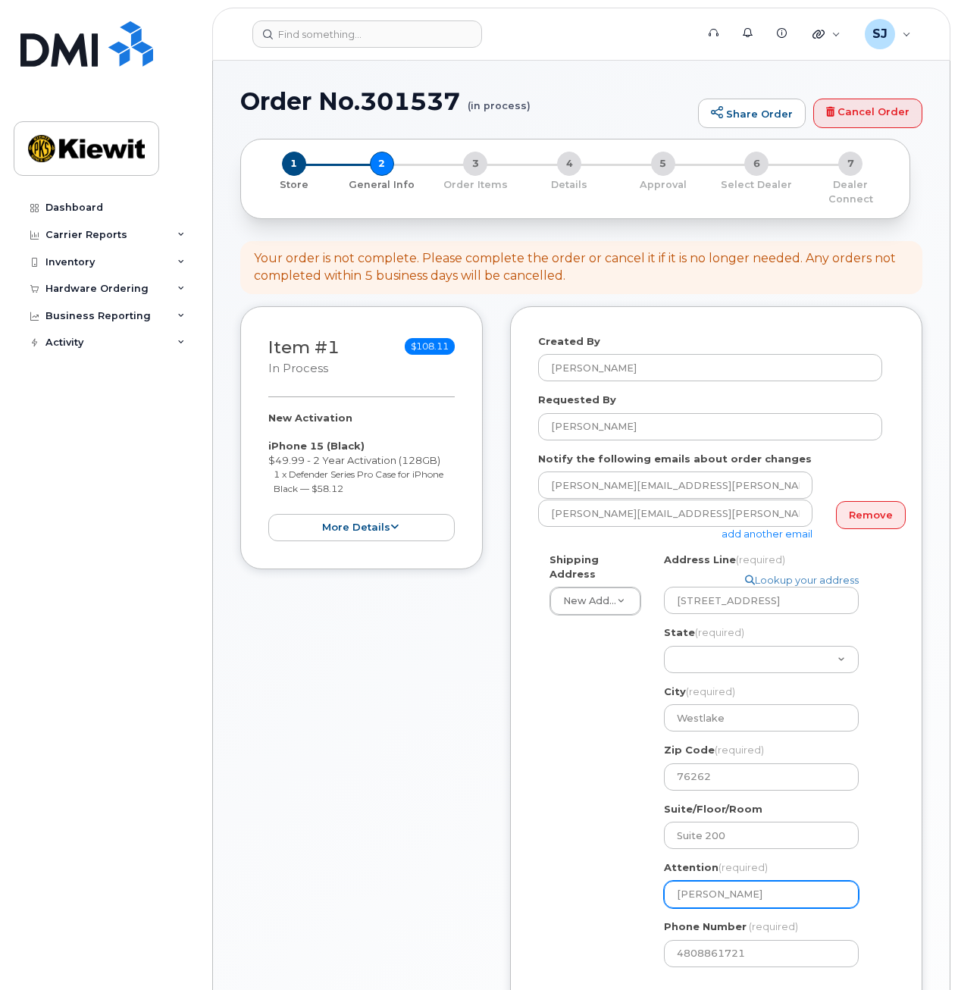
type input "JuAnna L"
select select
type input "JuAnna Ly"
select select
type input "JuAnna Lyn"
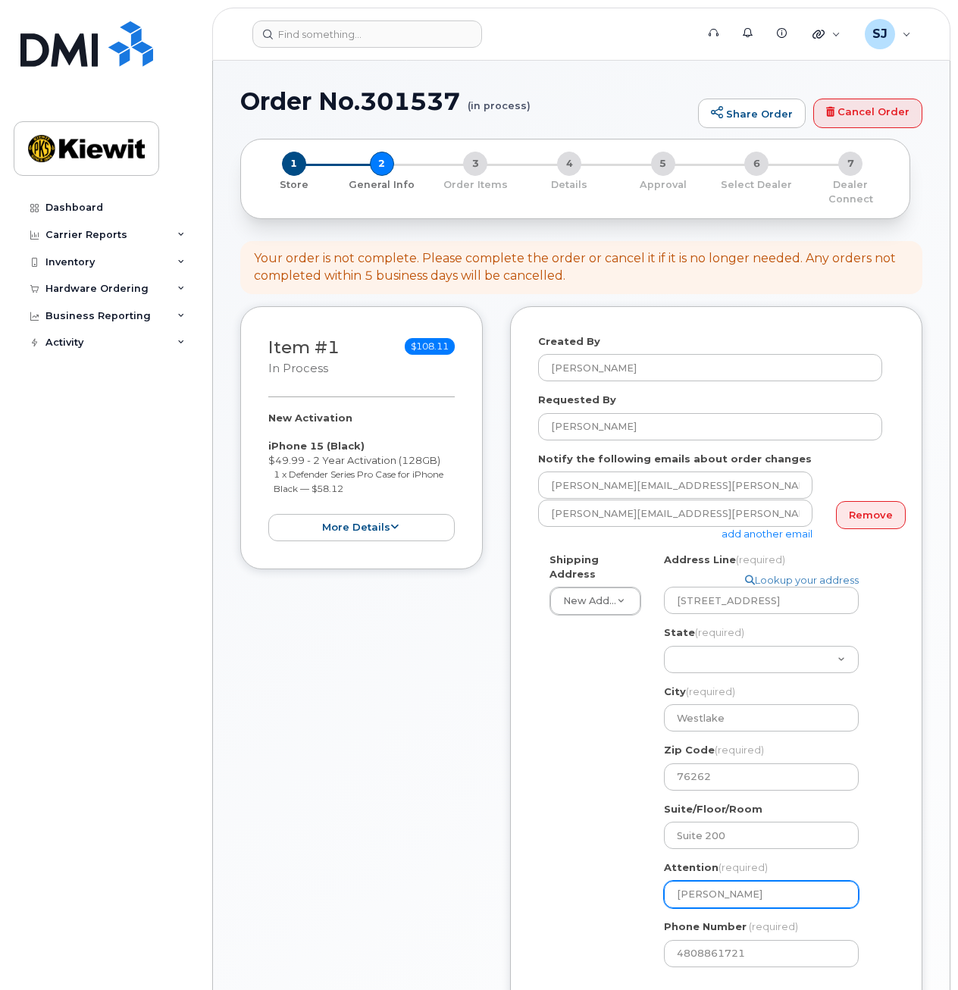
select select
type input "JuAnna Lync"
select select
type input "JuAnna Lynch"
drag, startPoint x: 783, startPoint y: 941, endPoint x: 567, endPoint y: 940, distance: 216.1
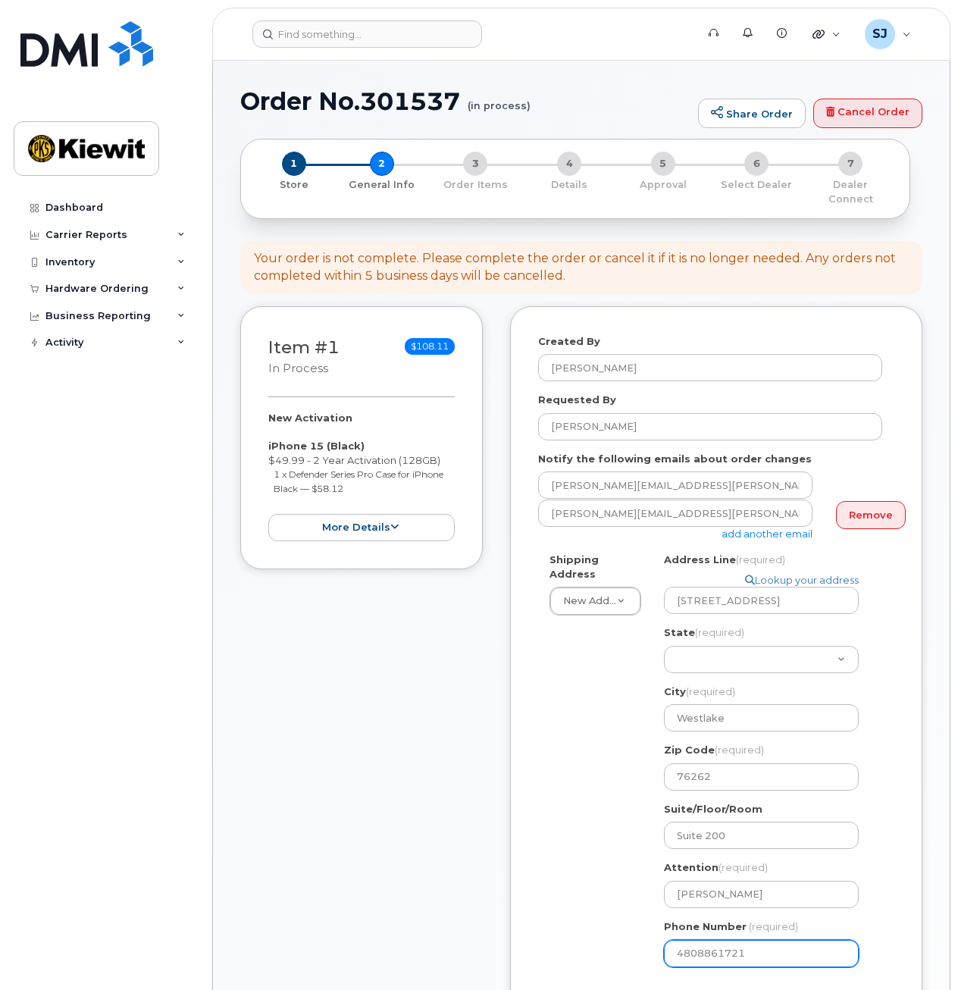
click at [567, 942] on div "Shipping Address New Address New Address 938 Loggerhead Island Dr 11201 Enterpr…" at bounding box center [710, 766] width 344 height 426
select select
click at [673, 946] on input "Phone Number" at bounding box center [761, 953] width 195 height 27
click at [720, 946] on input "Phone Number" at bounding box center [761, 953] width 195 height 27
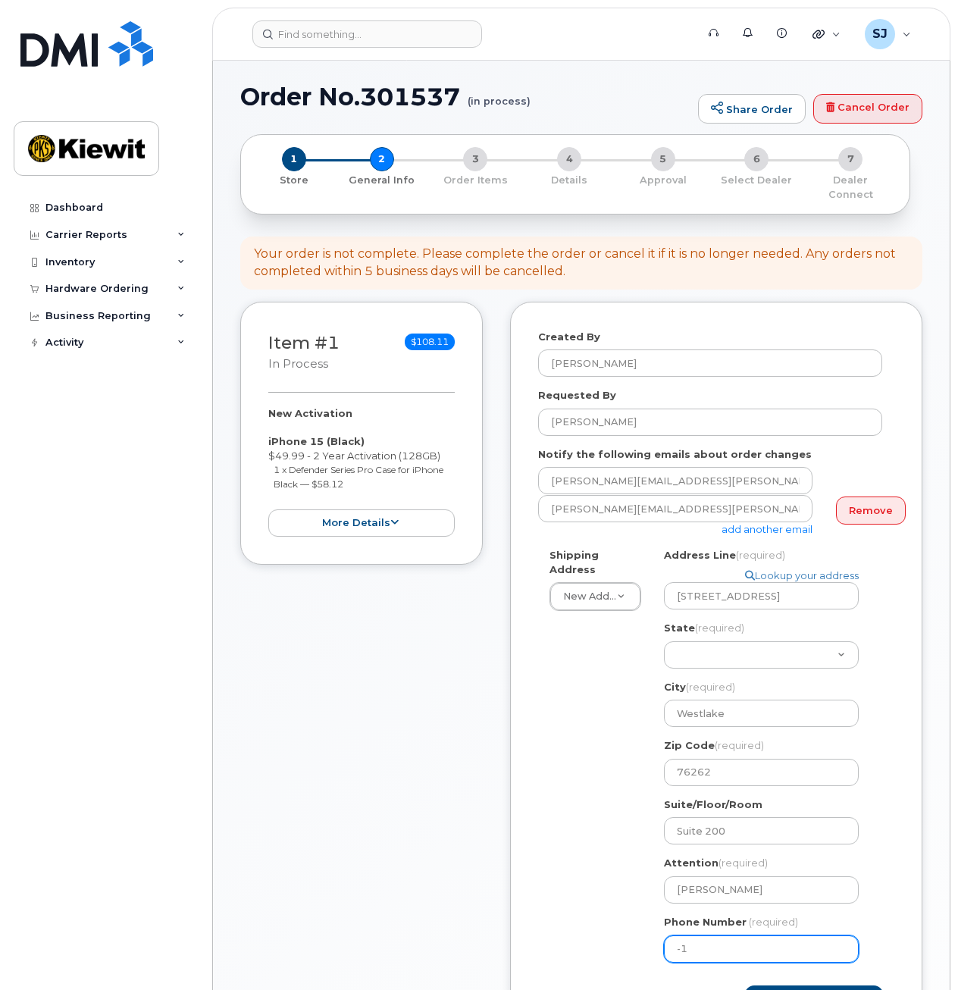
scroll to position [5, 0]
drag, startPoint x: 721, startPoint y: 941, endPoint x: 627, endPoint y: 946, distance: 94.2
click at [627, 946] on div "Shipping Address New Address New Address 938 Loggerhead Island Dr 11201 Enterpr…" at bounding box center [710, 760] width 344 height 426
type input "817771560"
select select
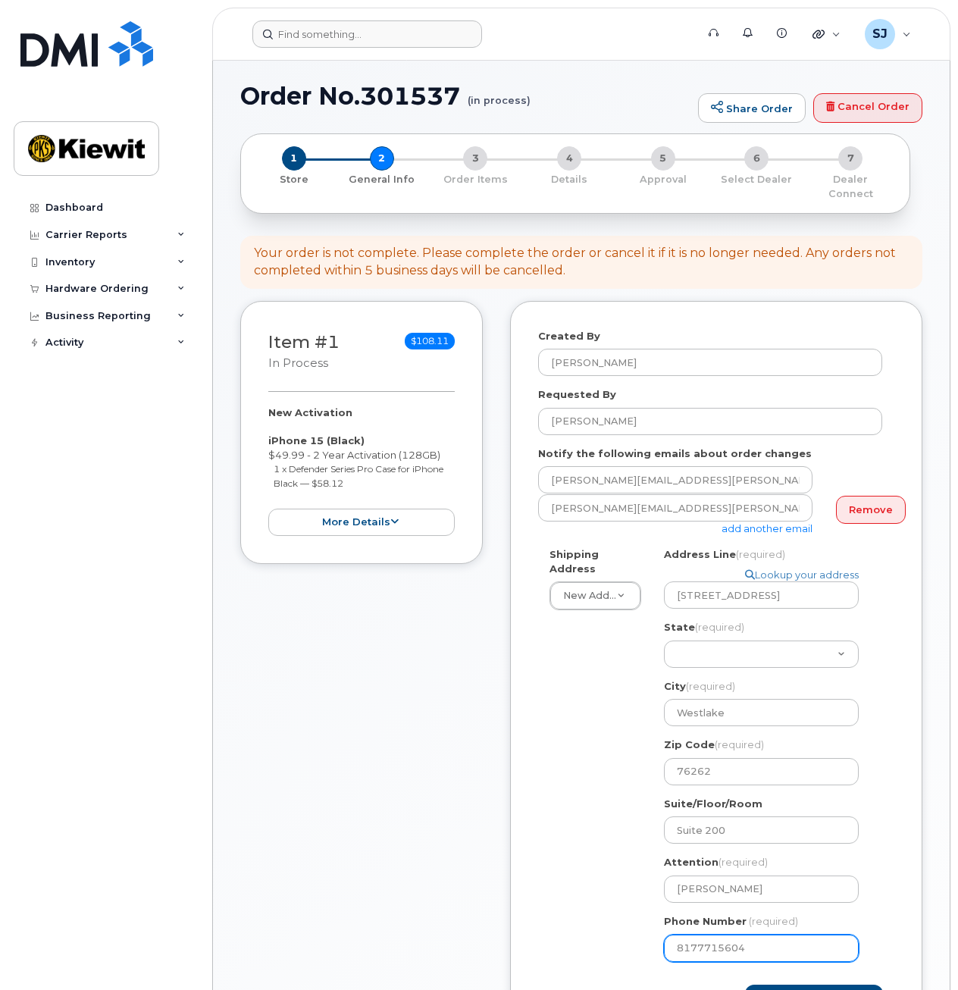
type input "8177715604"
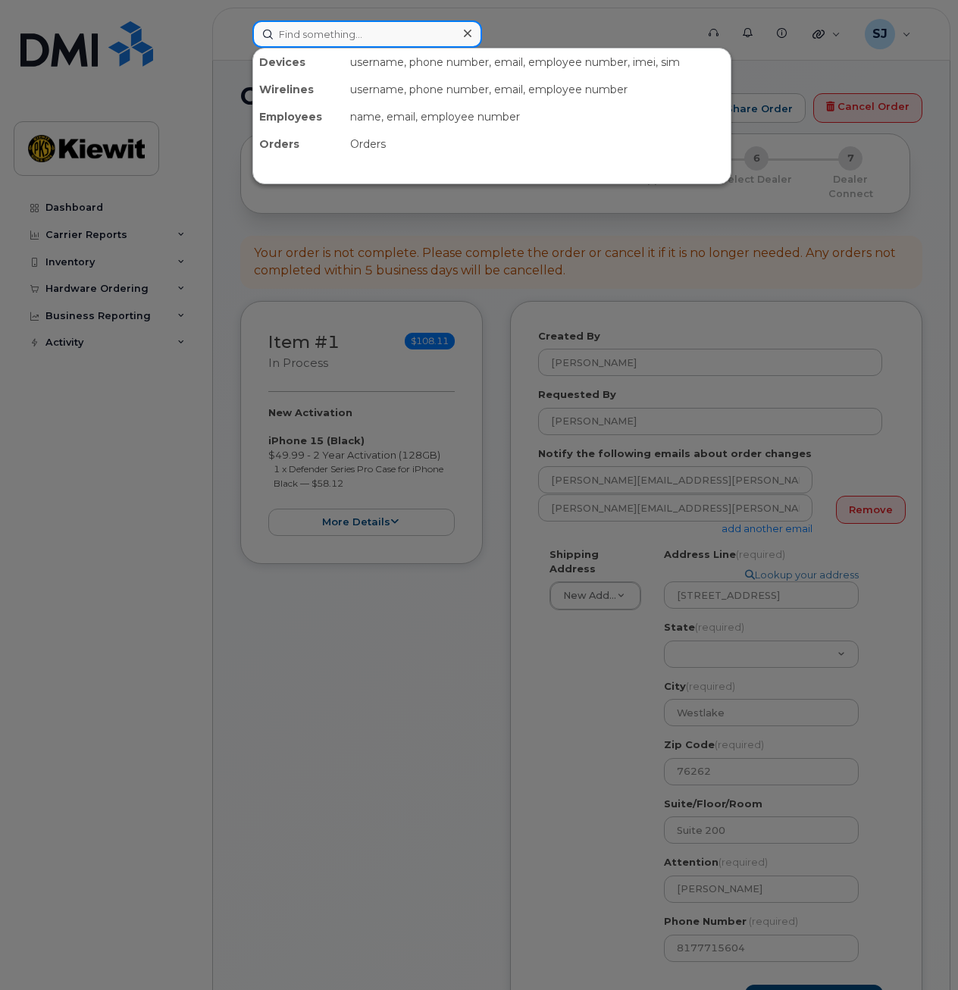
click at [422, 32] on input at bounding box center [368, 33] width 230 height 27
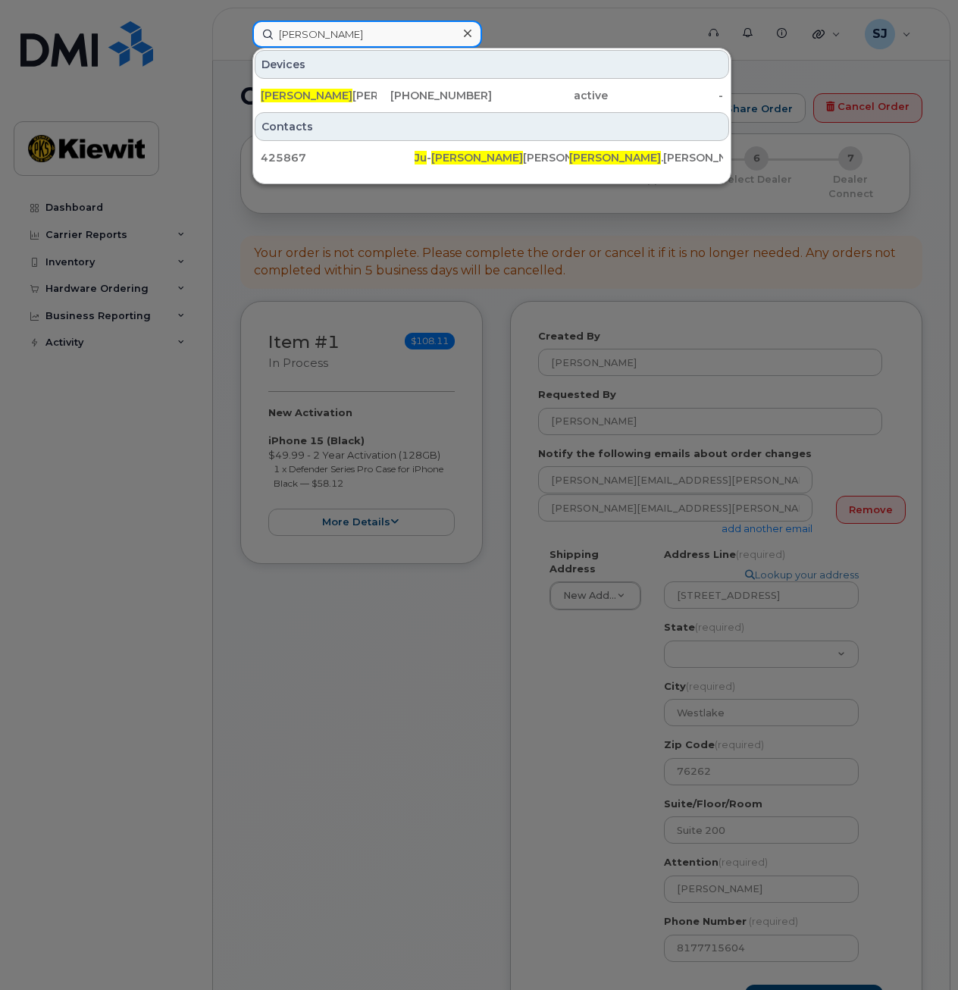
type input "juanna"
click at [632, 921] on div at bounding box center [479, 495] width 958 height 990
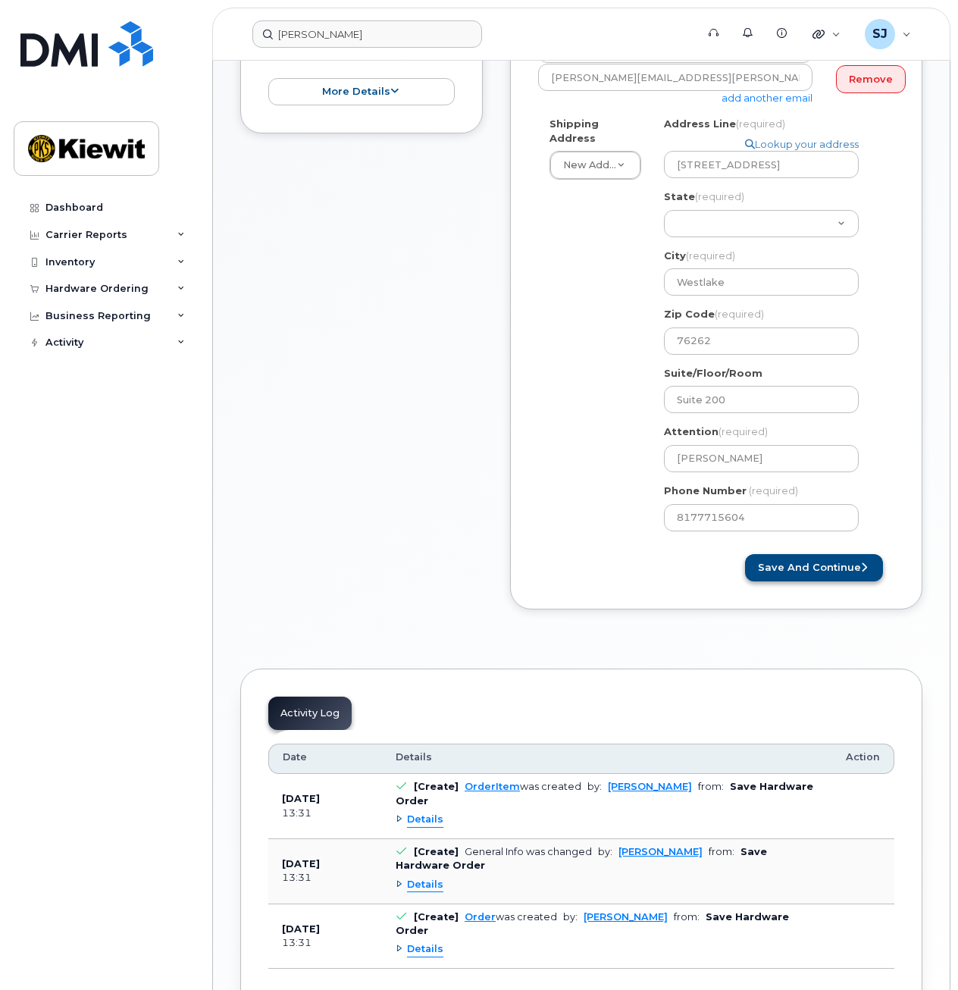
scroll to position [438, 0]
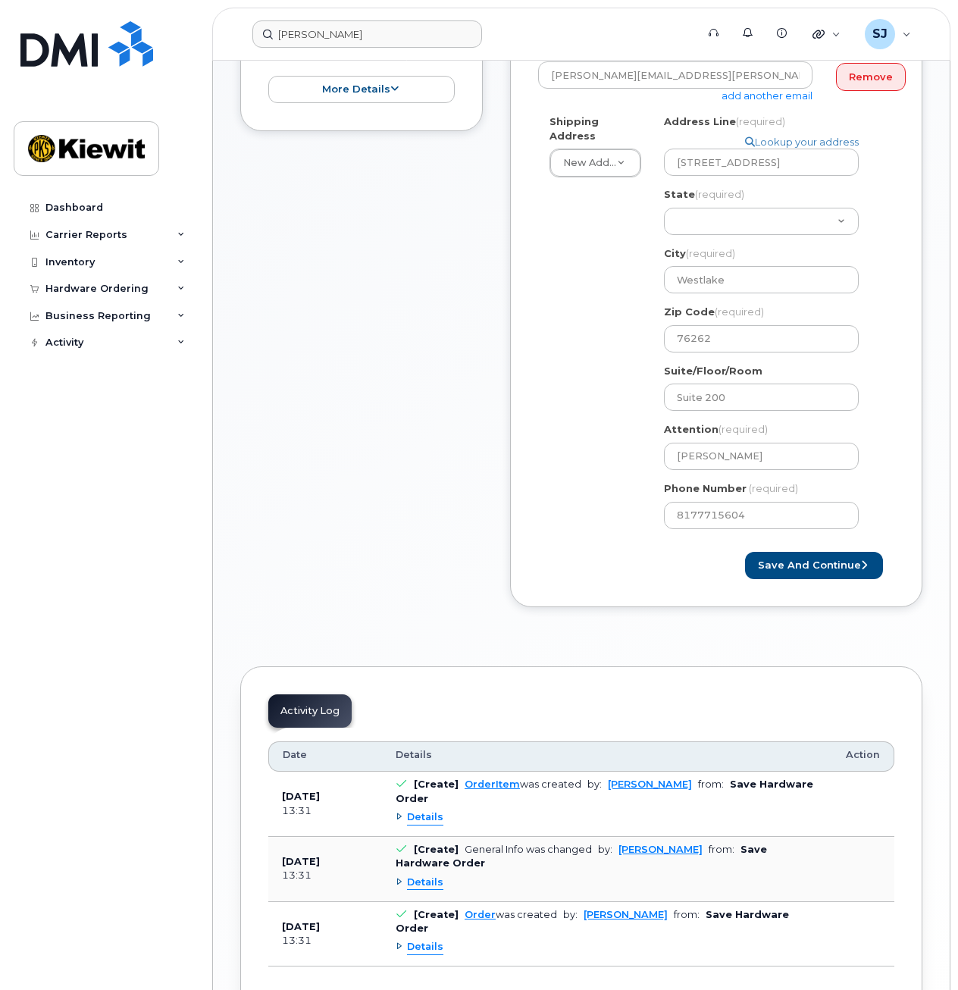
click at [780, 522] on div "TX Westlake Search your address... Manually edit your address Click to search N…" at bounding box center [768, 327] width 230 height 426
click at [763, 552] on button "Save and Continue" at bounding box center [814, 566] width 138 height 28
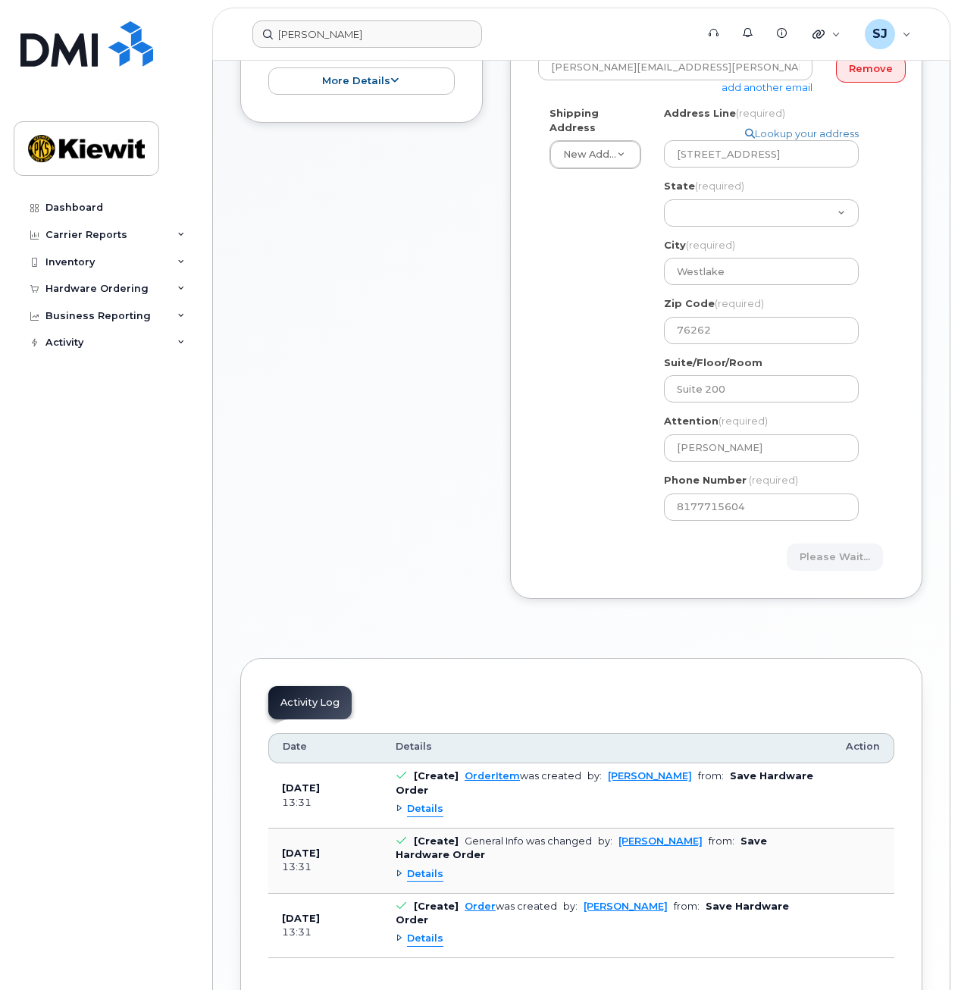
scroll to position [456, 0]
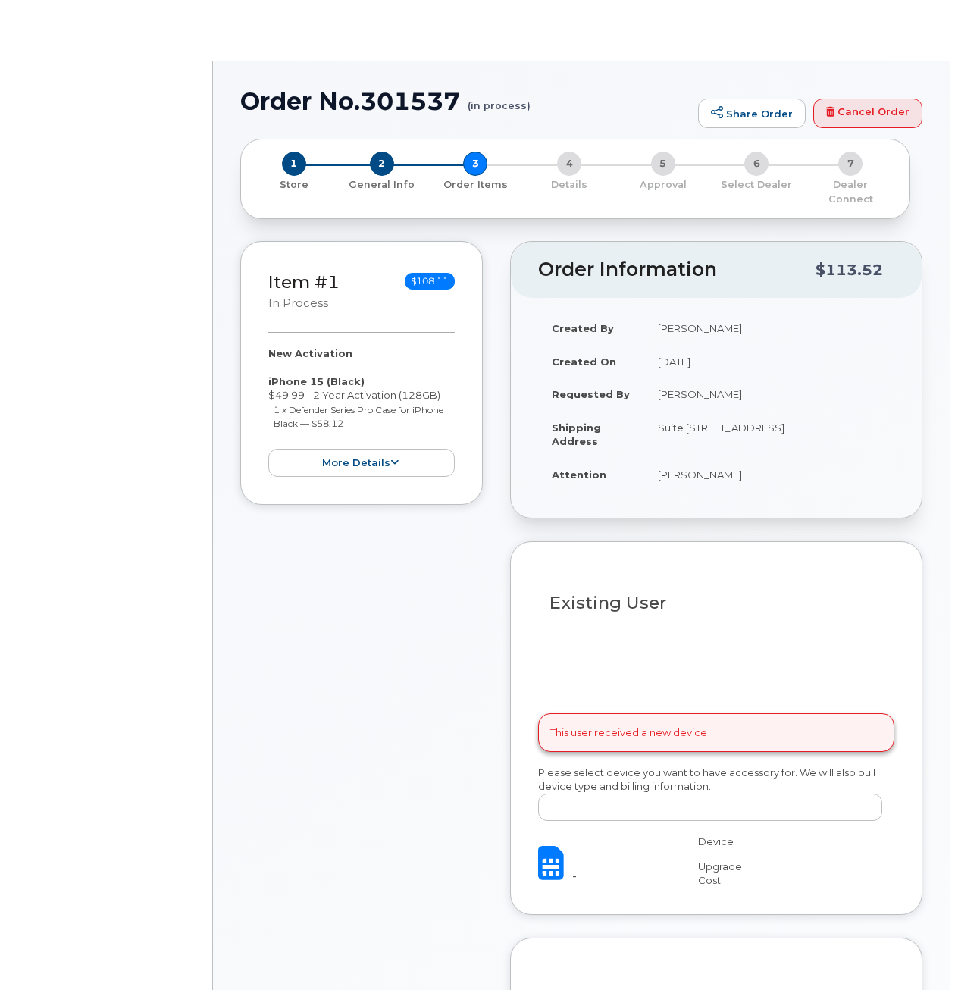
select select
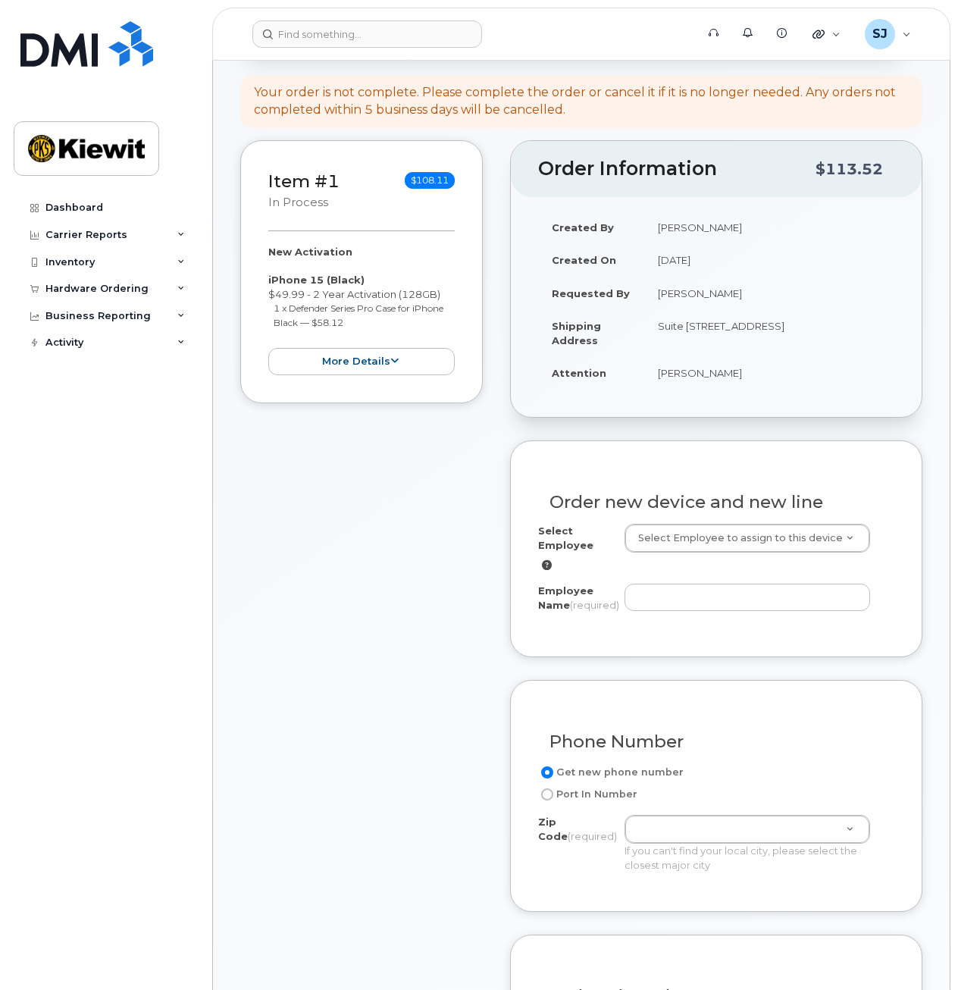
scroll to position [180, 0]
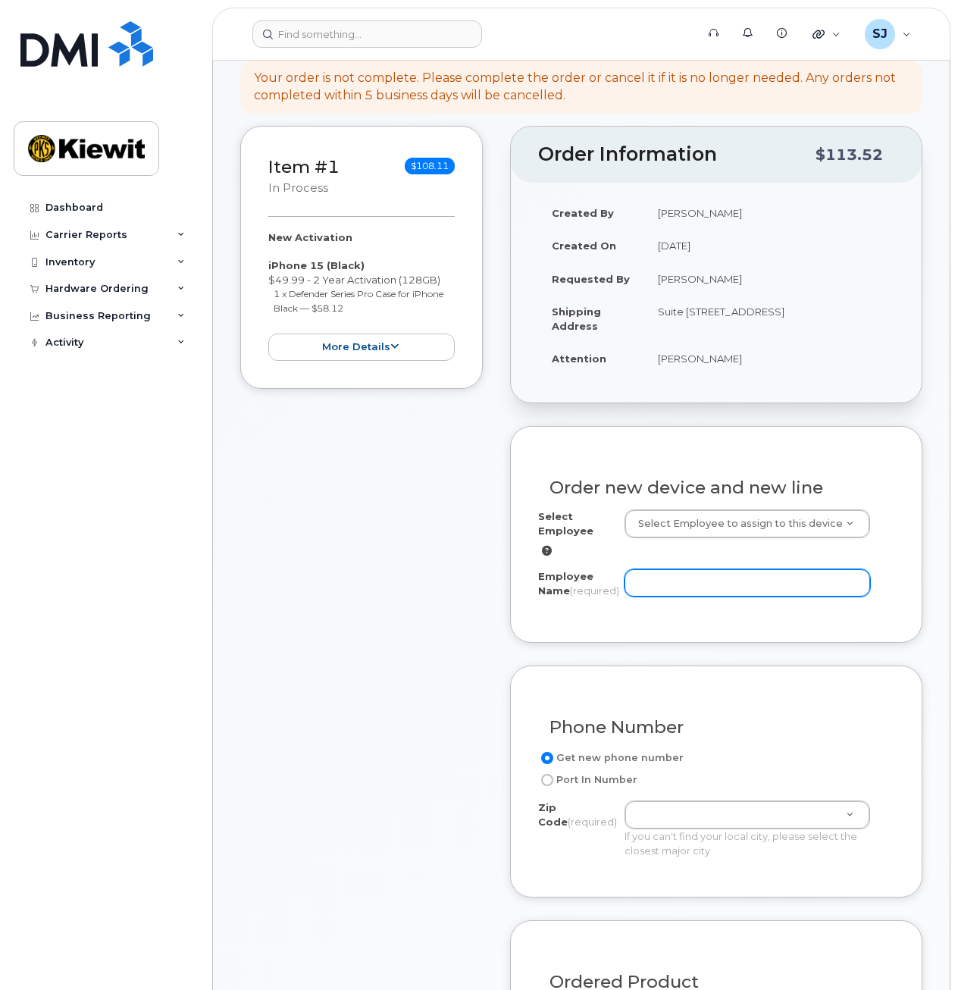
click at [668, 579] on input "Employee Name (required)" at bounding box center [748, 582] width 246 height 27
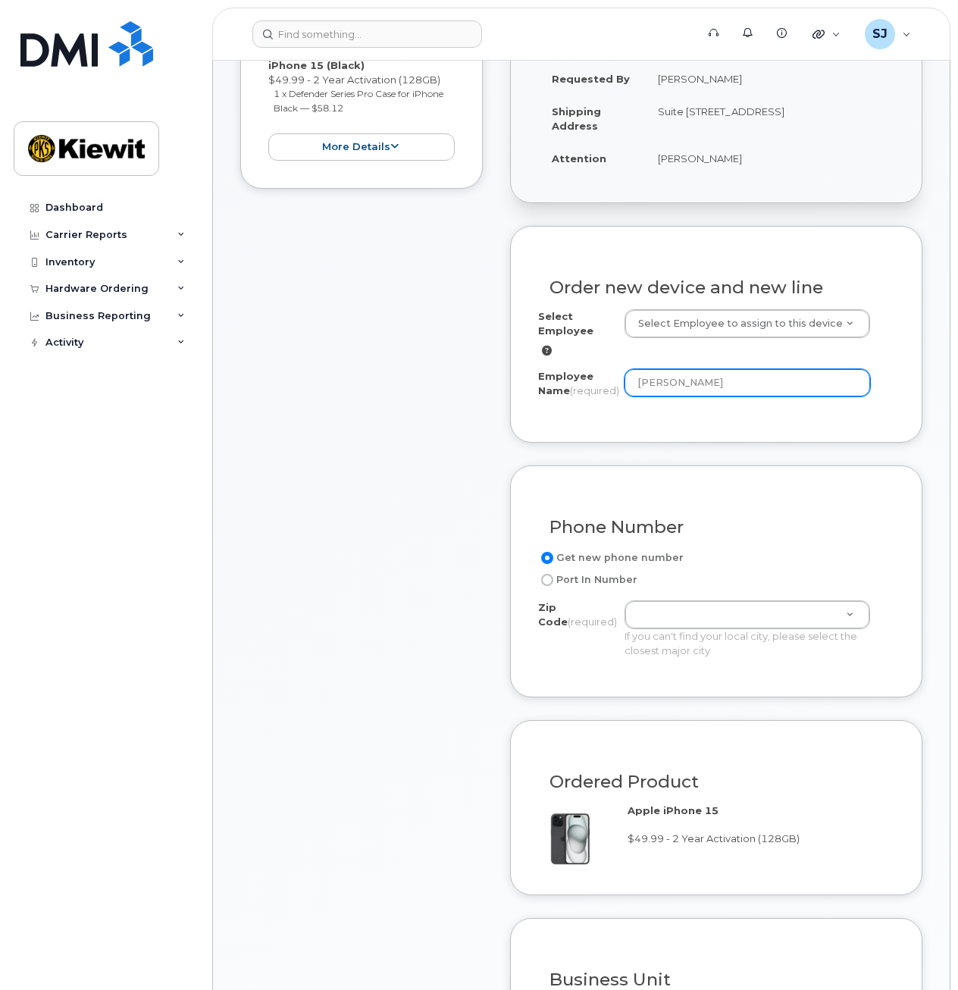
scroll to position [384, 0]
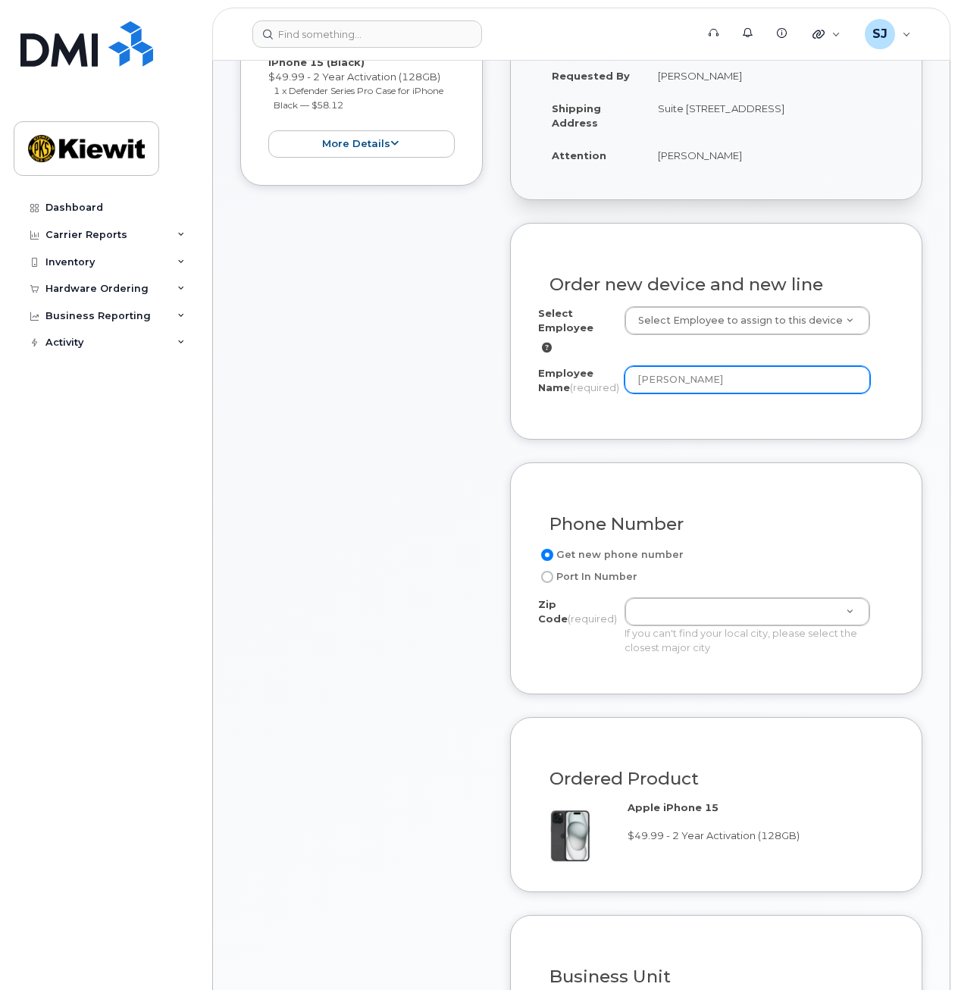
type input "[PERSON_NAME]"
click at [594, 585] on label "Port In Number" at bounding box center [587, 577] width 99 height 18
click at [554, 583] on input "Port In Number" at bounding box center [547, 577] width 12 height 12
radio input "true"
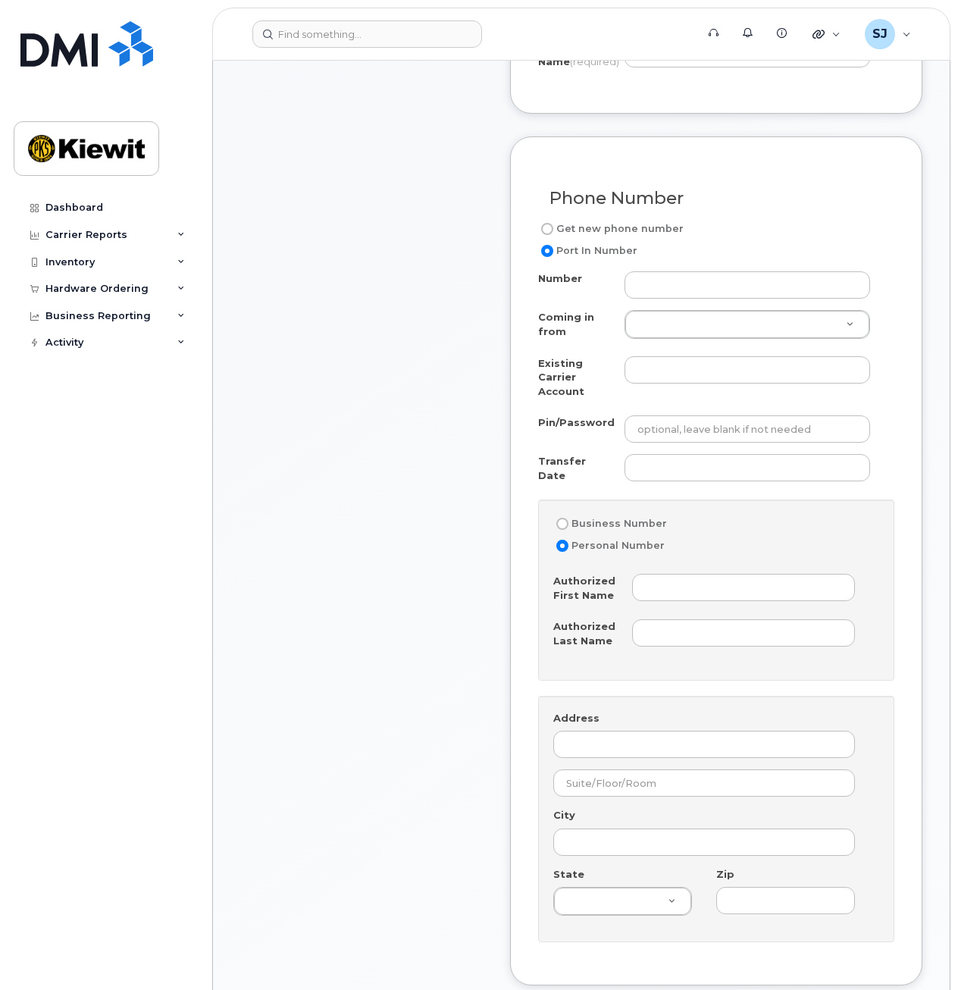
scroll to position [714, 0]
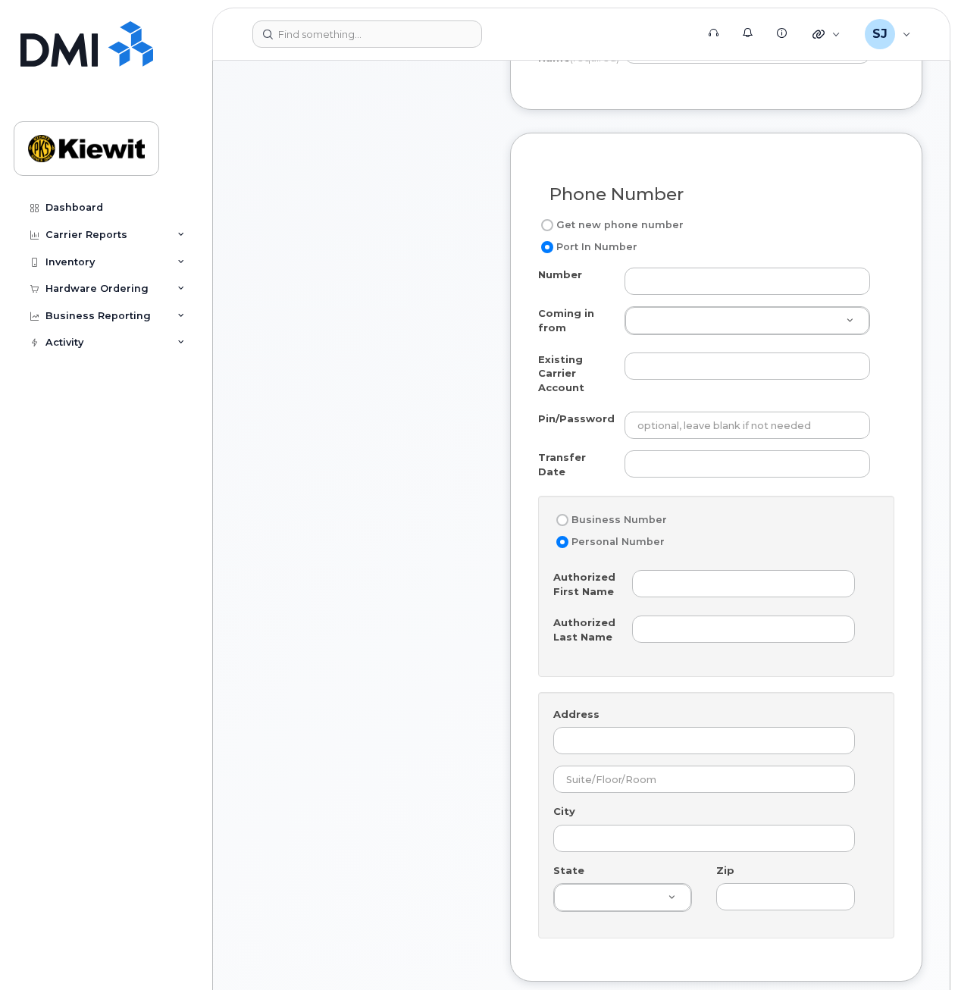
click at [594, 226] on label "Get new phone number" at bounding box center [611, 225] width 146 height 18
click at [554, 226] on input "Get new phone number" at bounding box center [547, 225] width 12 height 12
radio input "true"
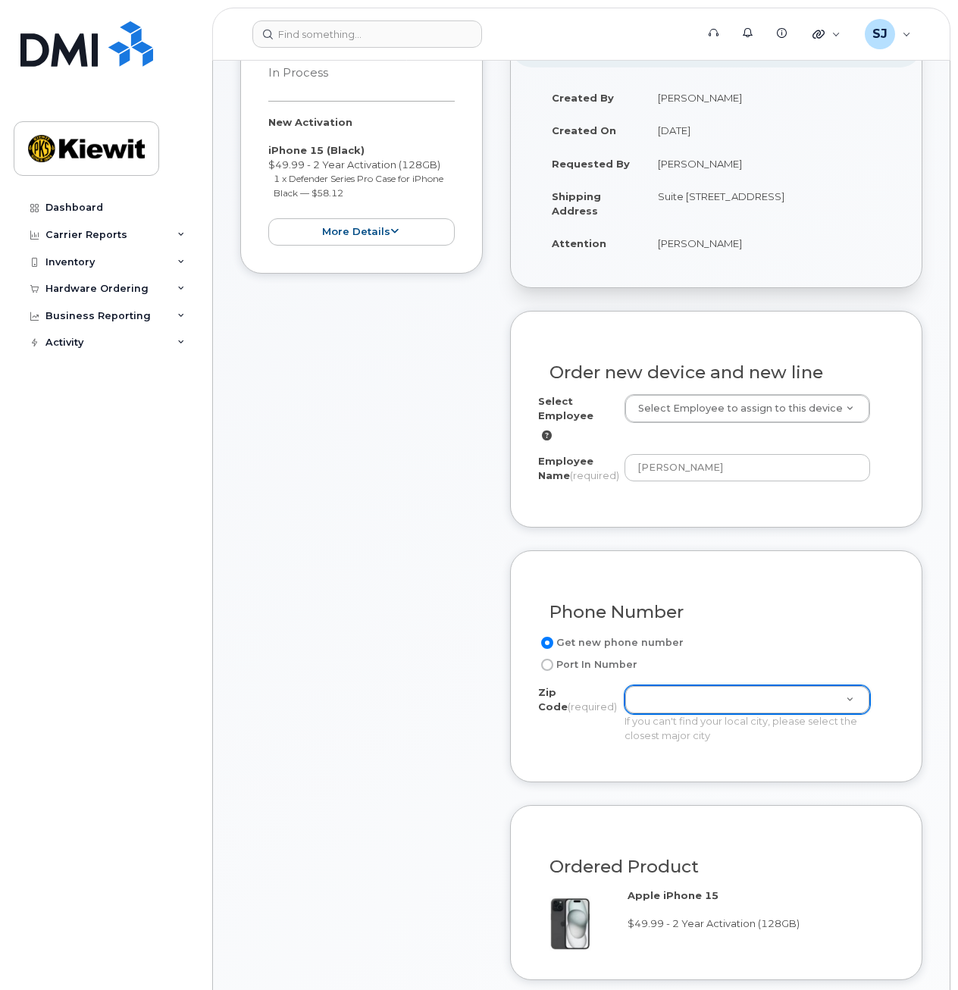
scroll to position [294, 0]
click at [574, 666] on label "Port In Number" at bounding box center [587, 666] width 99 height 18
click at [554, 666] on input "Port In Number" at bounding box center [547, 666] width 12 height 12
radio input "true"
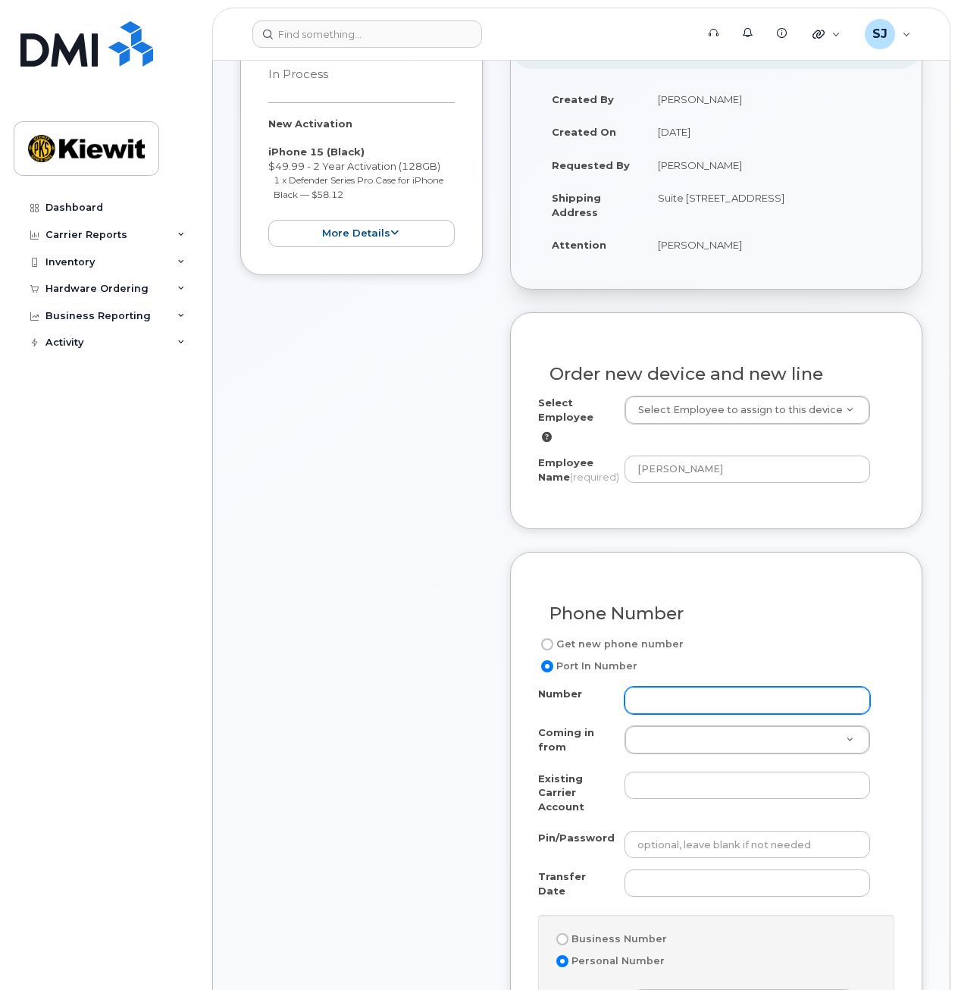
click at [662, 692] on input "Number" at bounding box center [748, 700] width 246 height 27
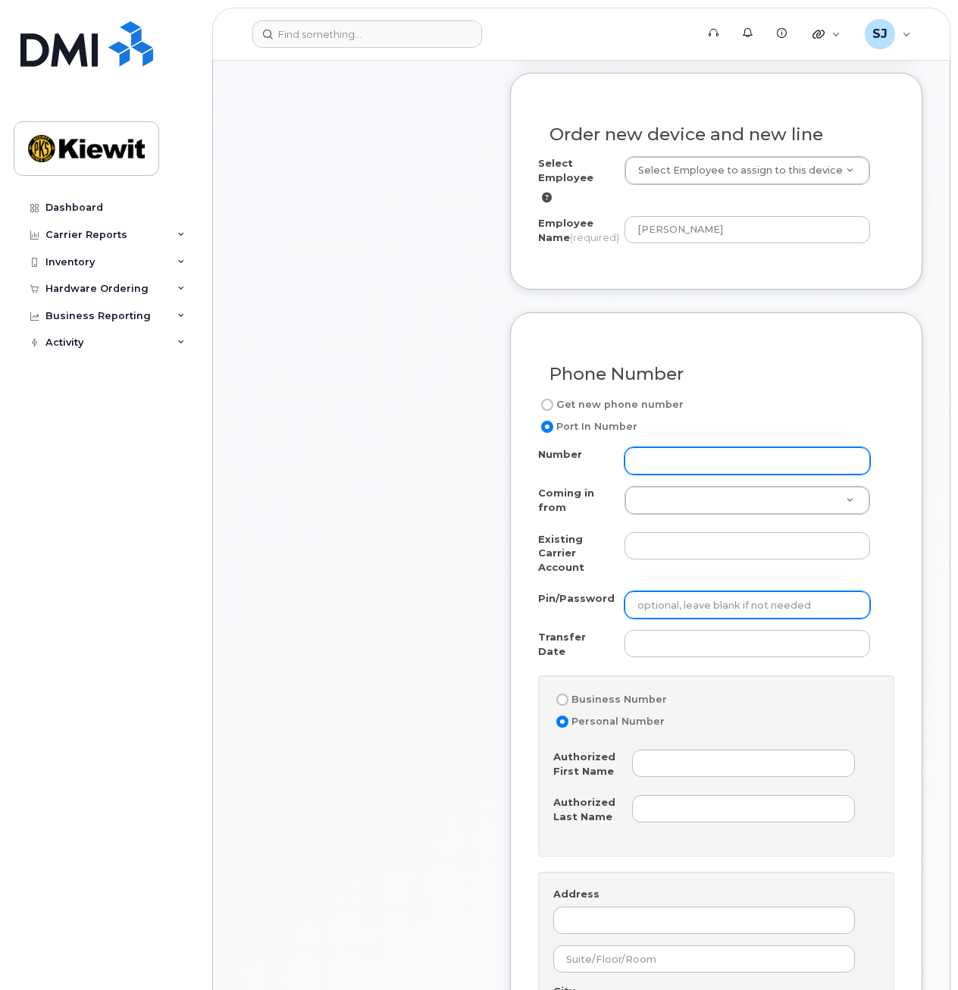
scroll to position [535, 0]
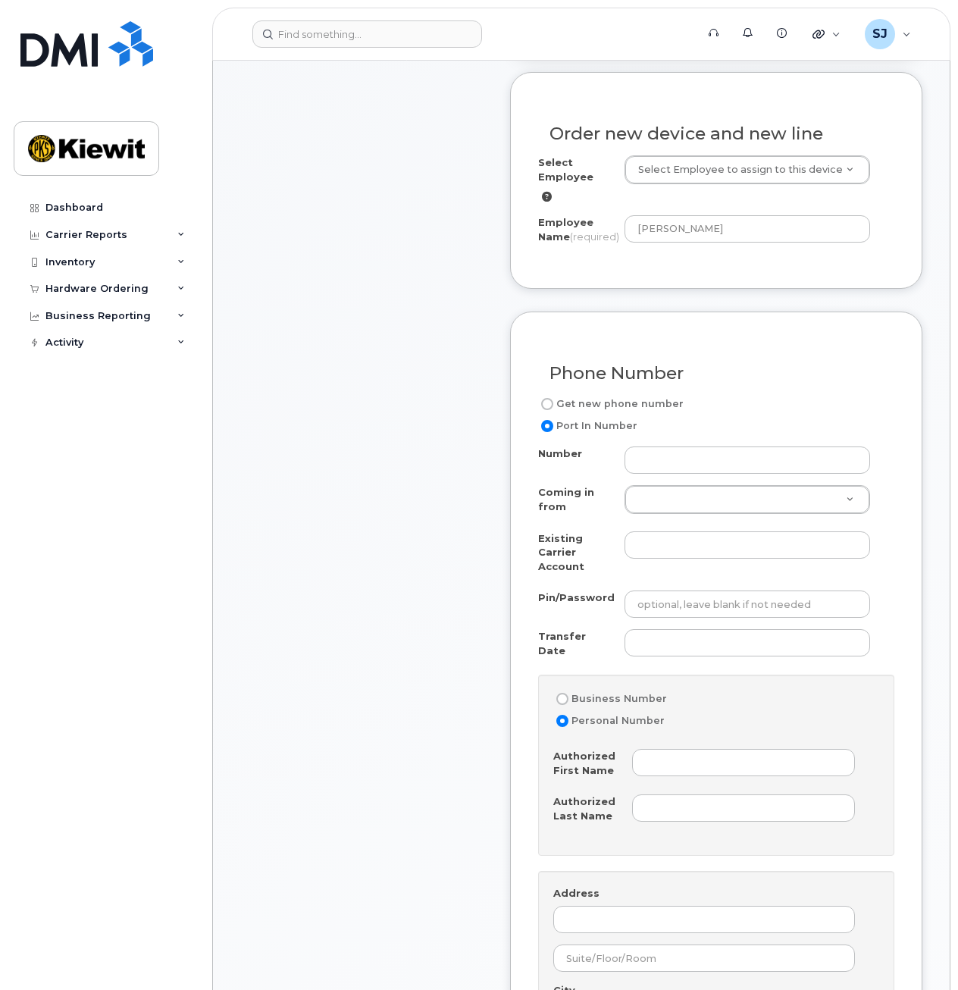
click at [645, 694] on label "Business Number" at bounding box center [611, 699] width 114 height 18
click at [569, 694] on input "Business Number" at bounding box center [563, 699] width 12 height 12
radio input "true"
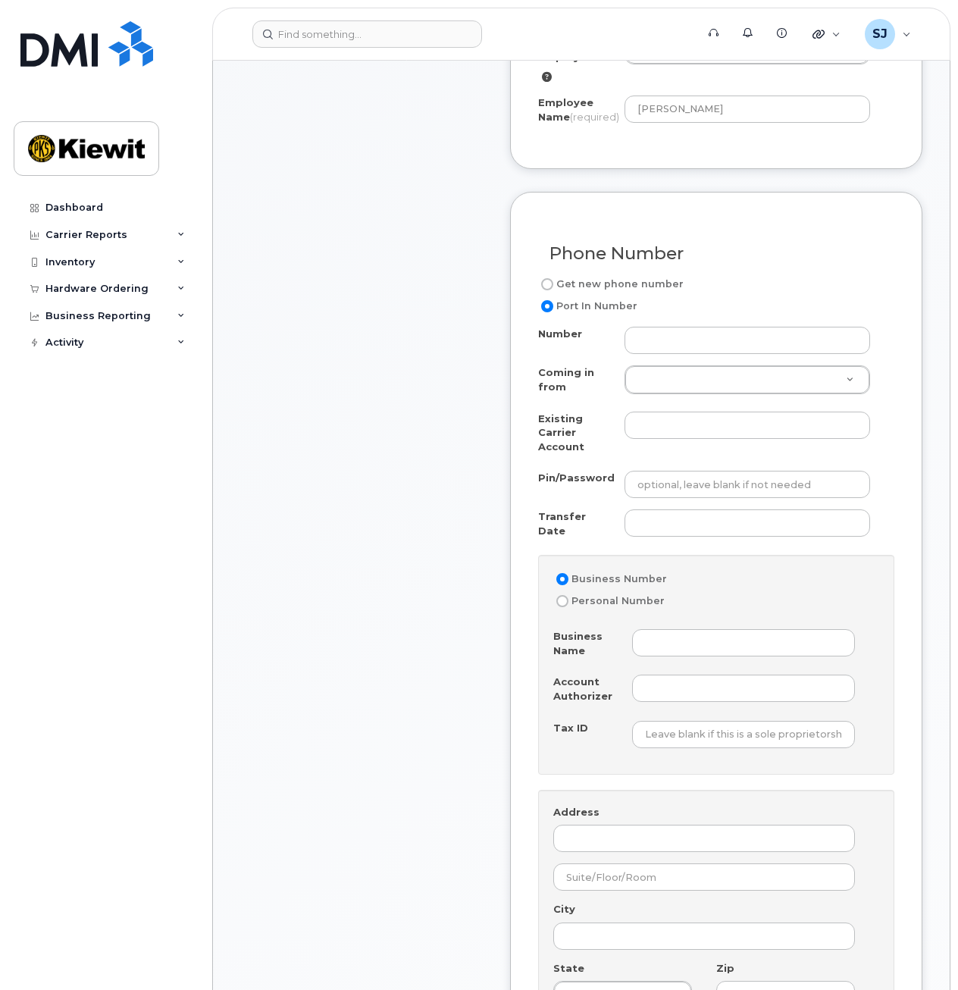
scroll to position [0, 0]
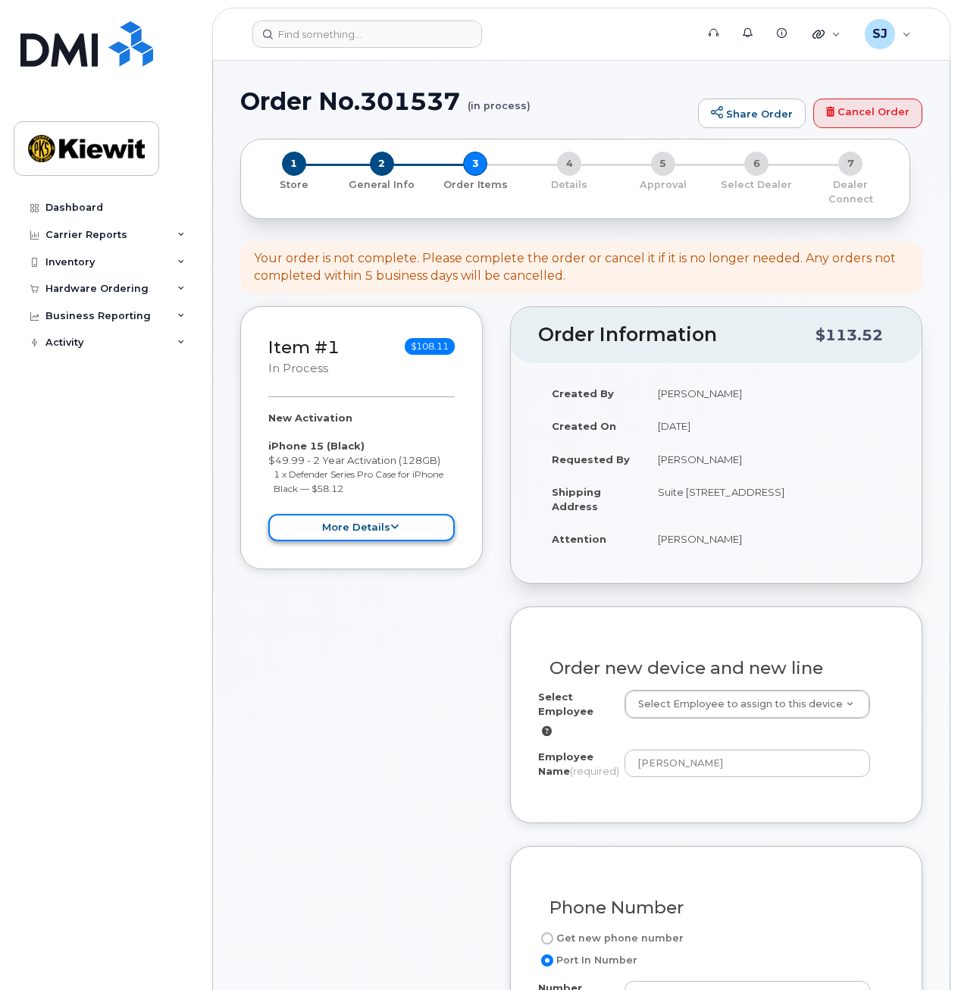
click at [378, 514] on button "more details" at bounding box center [361, 528] width 187 height 28
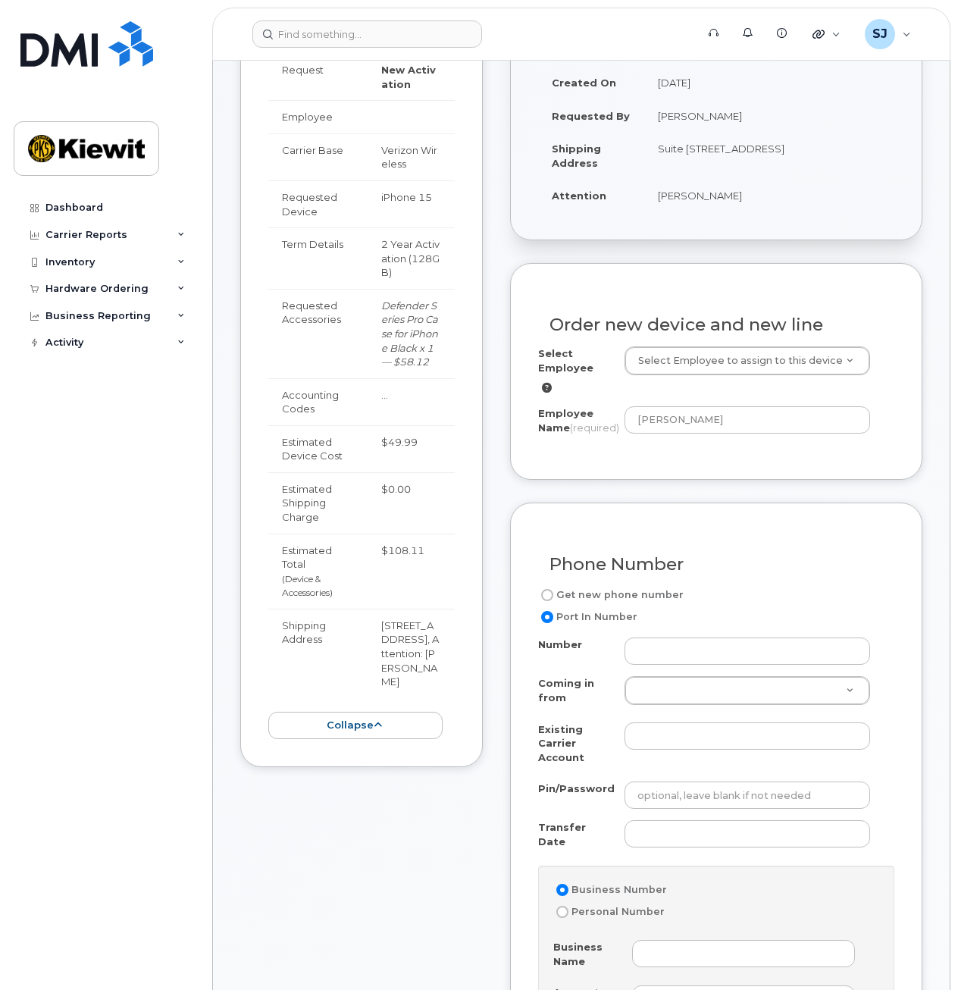
scroll to position [344, 0]
click at [397, 719] on button "collapse" at bounding box center [355, 725] width 174 height 28
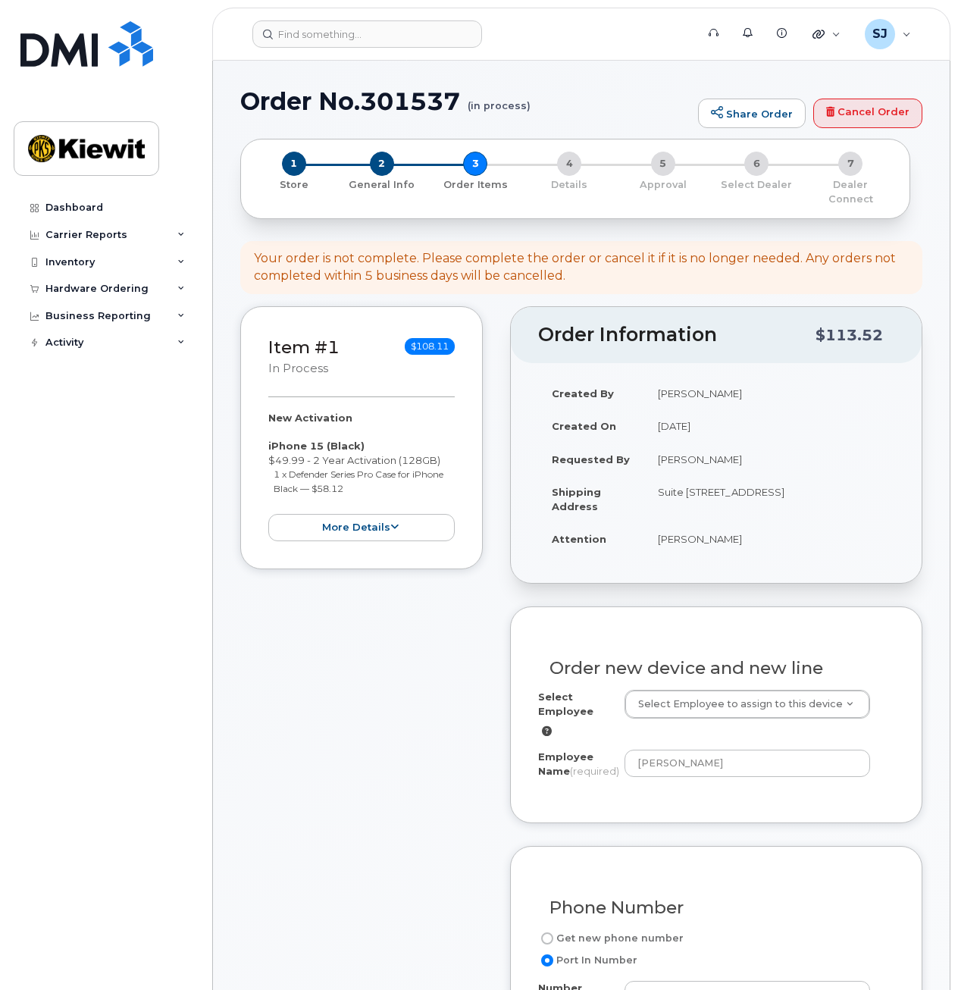
scroll to position [6, 0]
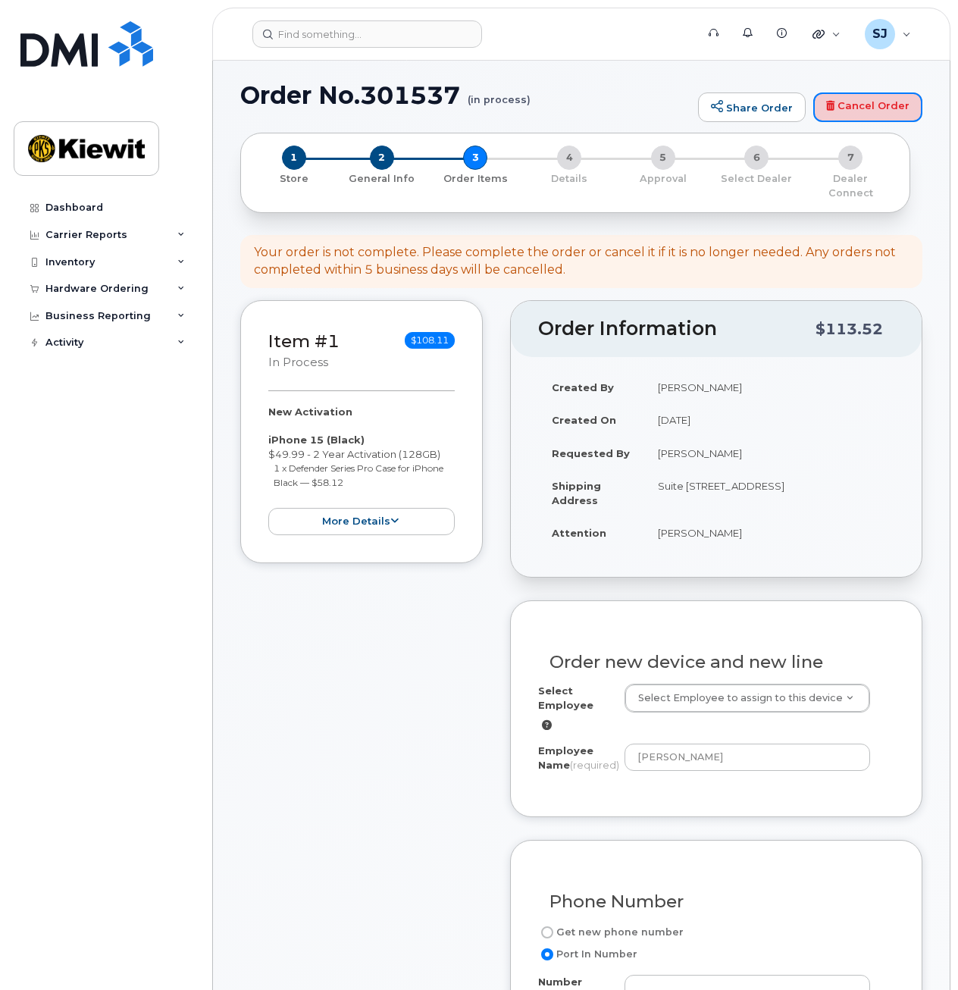
drag, startPoint x: 825, startPoint y: 95, endPoint x: 555, endPoint y: 63, distance: 271.8
click at [825, 95] on link "Cancel Order" at bounding box center [868, 108] width 109 height 30
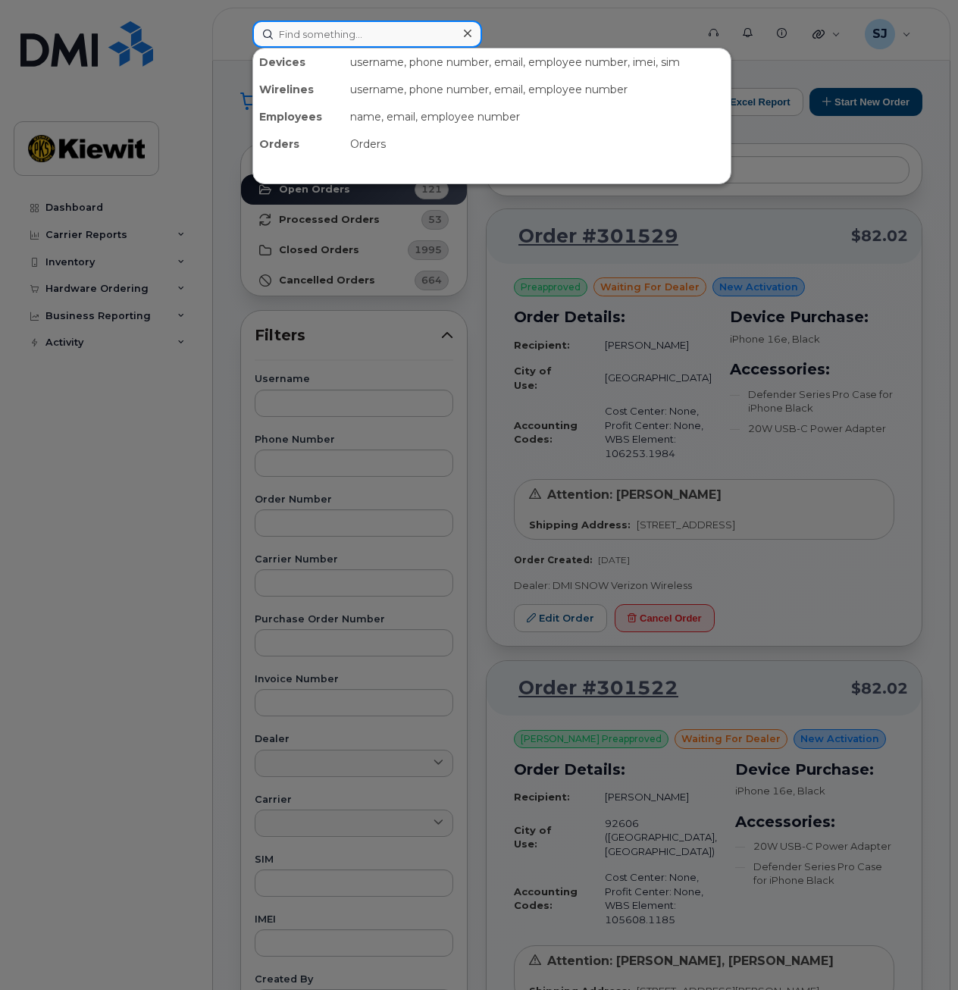
click at [347, 28] on input at bounding box center [368, 33] width 230 height 27
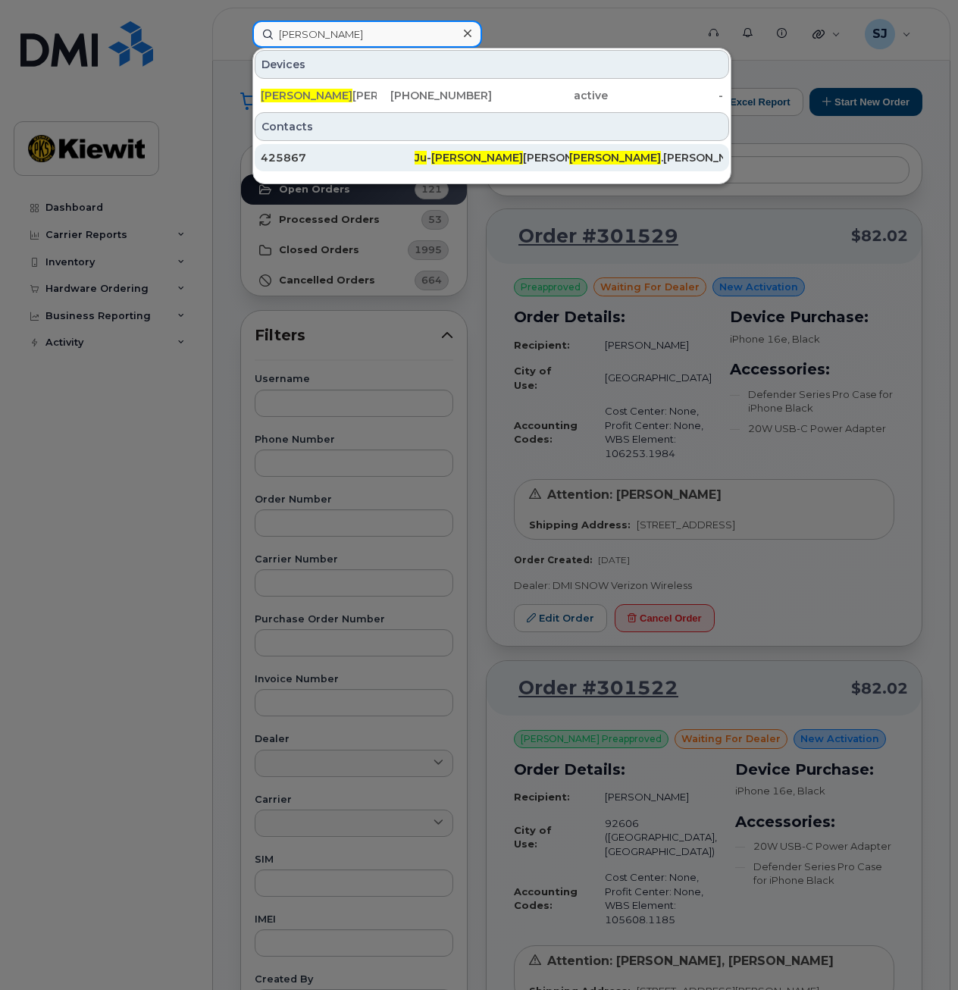
type input "[PERSON_NAME]"
click at [433, 162] on span "[PERSON_NAME]" at bounding box center [477, 158] width 92 height 14
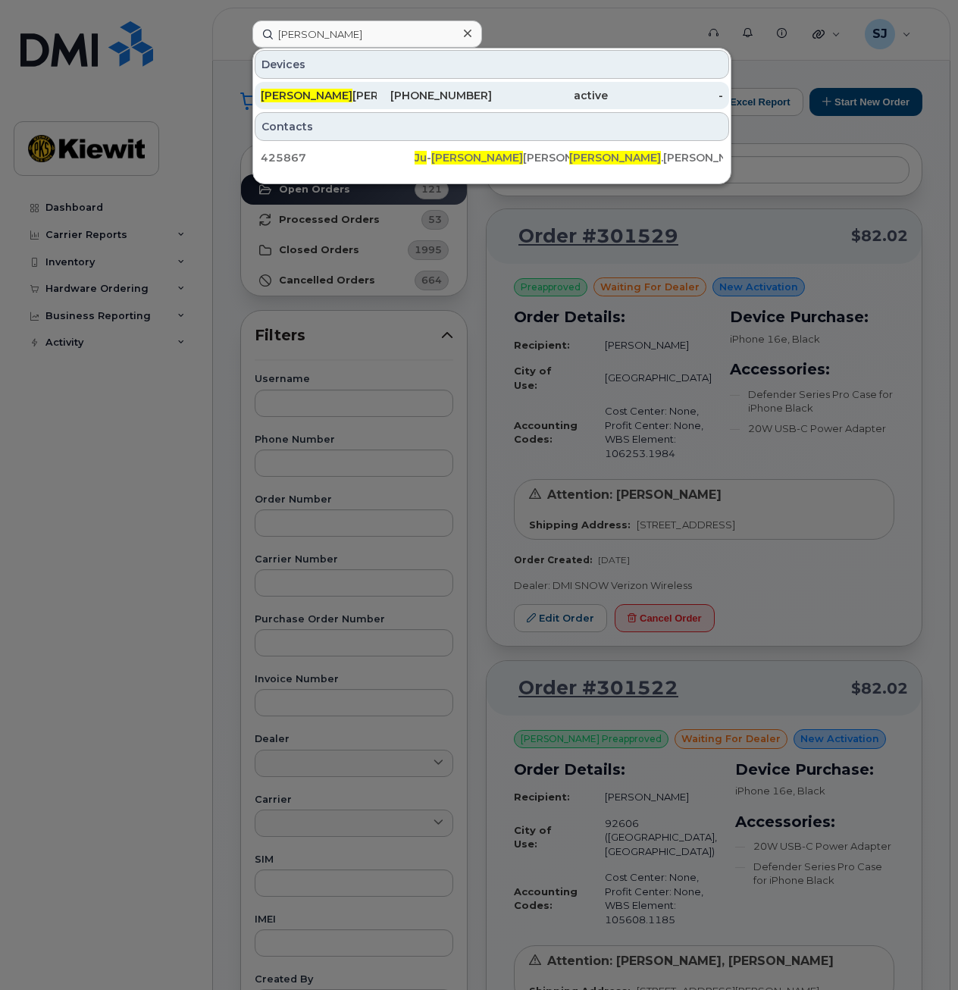
click at [423, 89] on div "[PHONE_NUMBER]" at bounding box center [435, 95] width 116 height 15
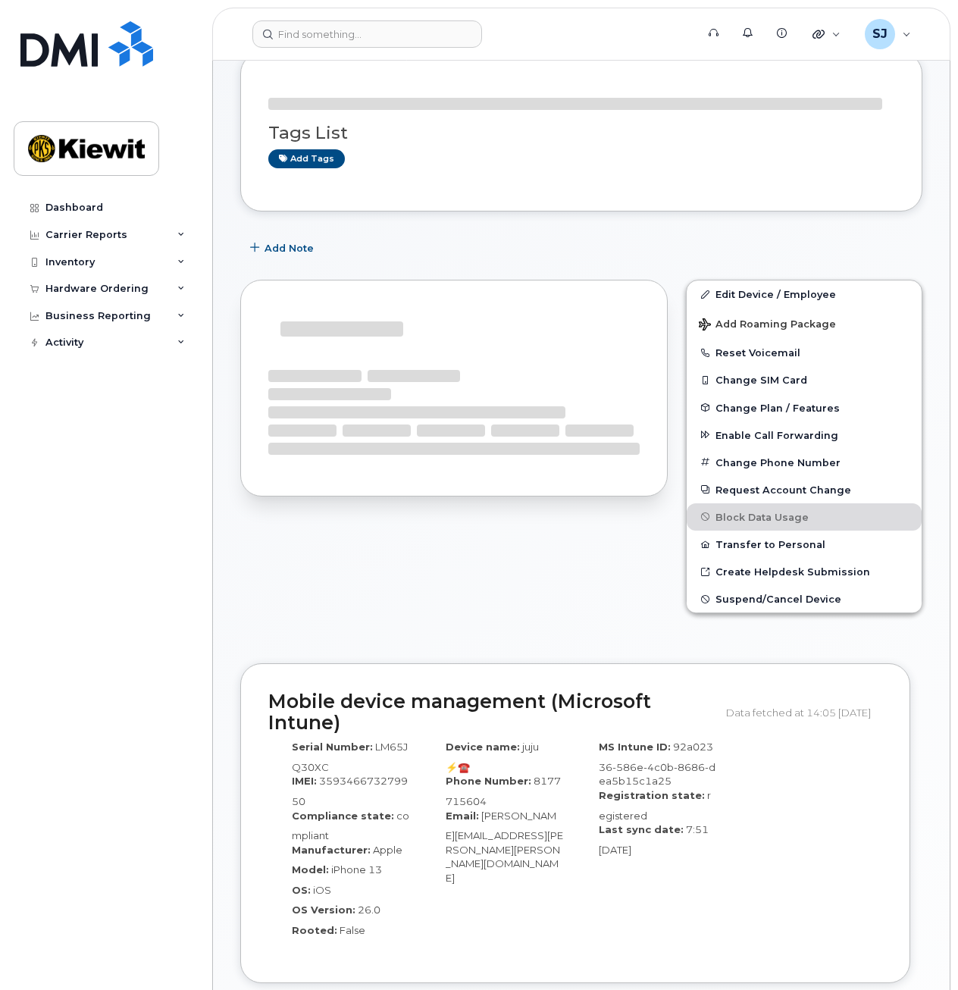
scroll to position [91, 0]
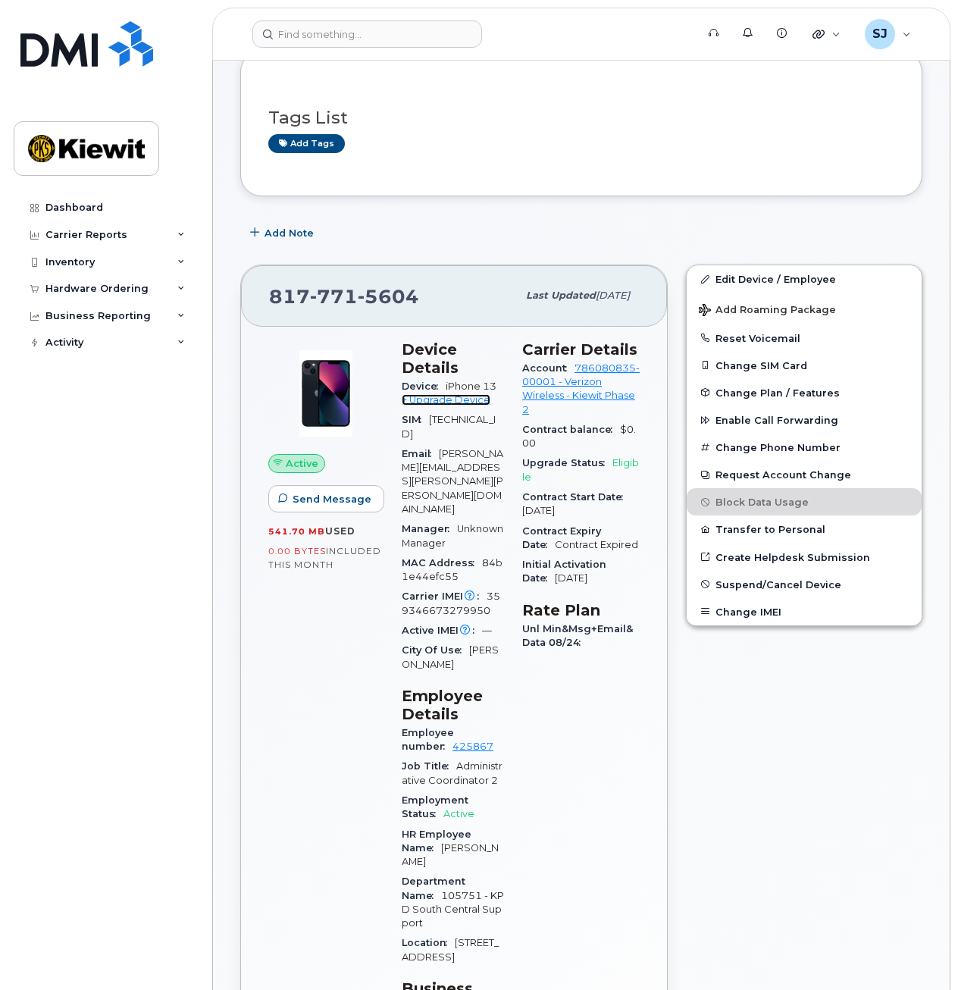
click at [455, 403] on link "+ Upgrade Device" at bounding box center [446, 399] width 89 height 11
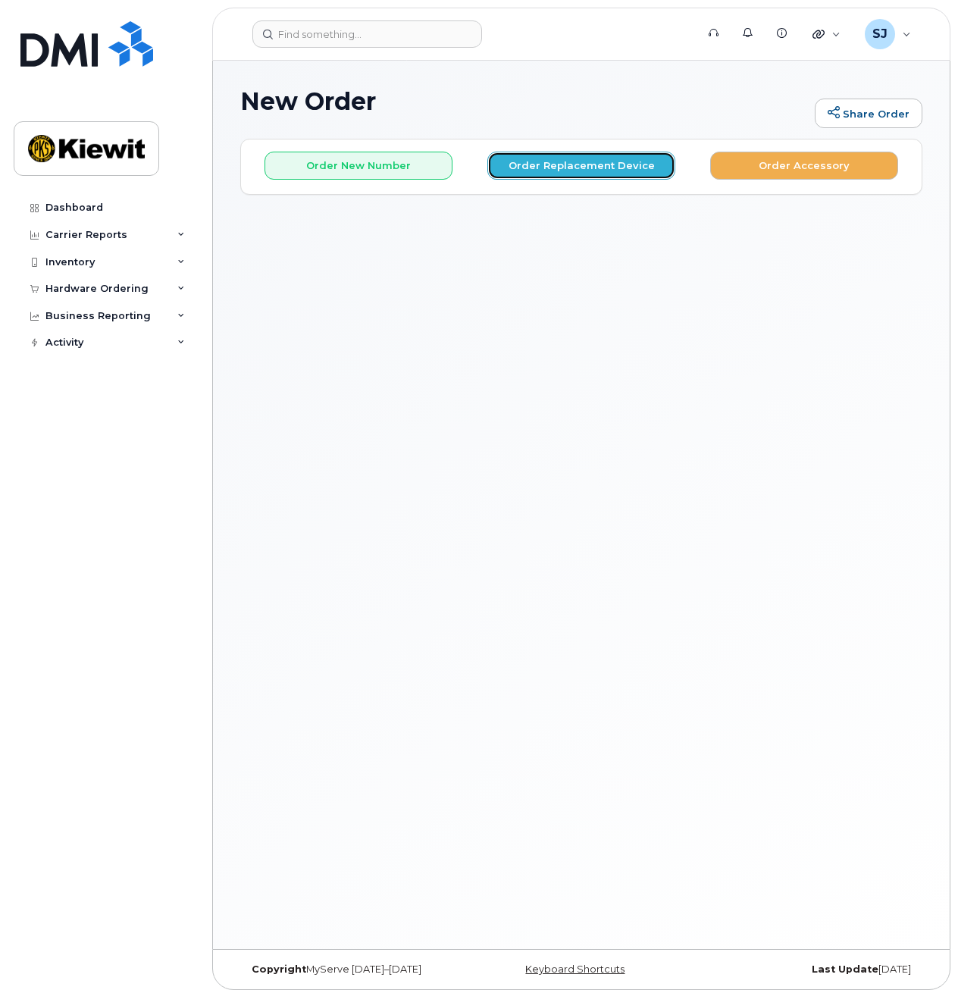
click at [567, 168] on button "Order Replacement Device" at bounding box center [582, 166] width 188 height 28
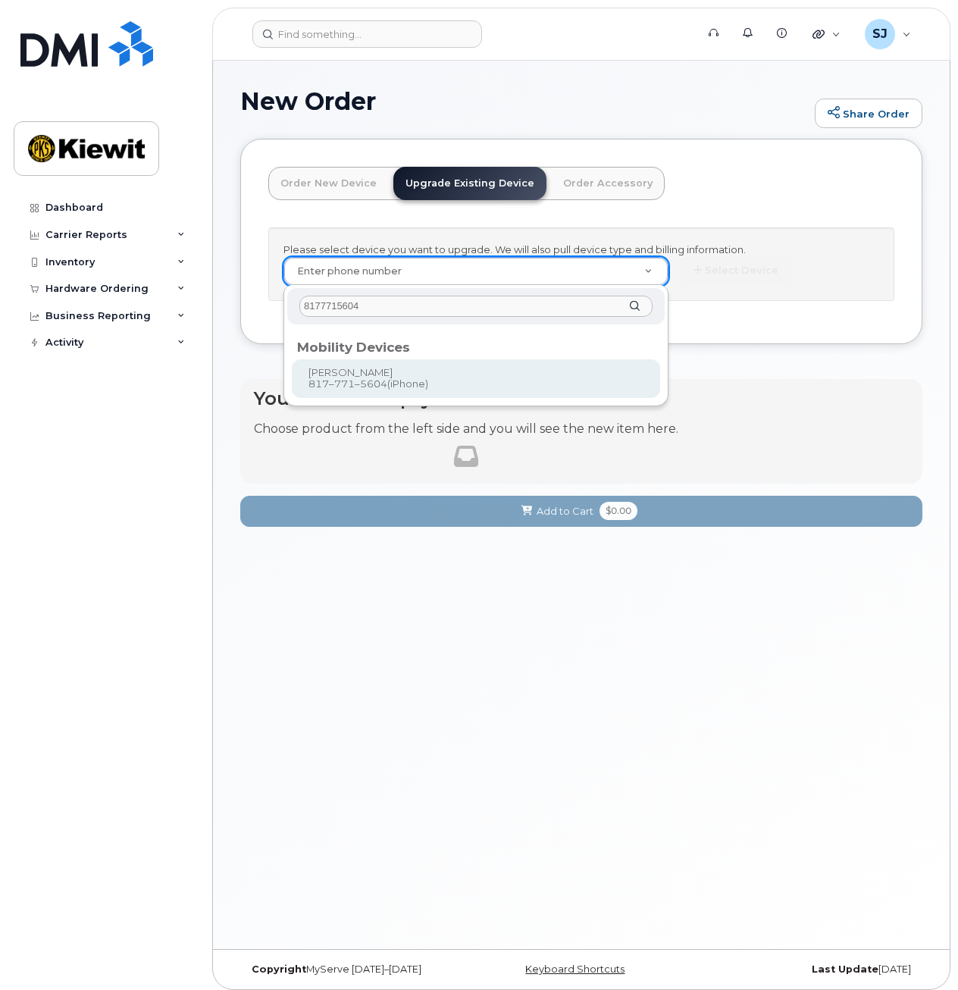
type input "8177715604"
type input "1172799"
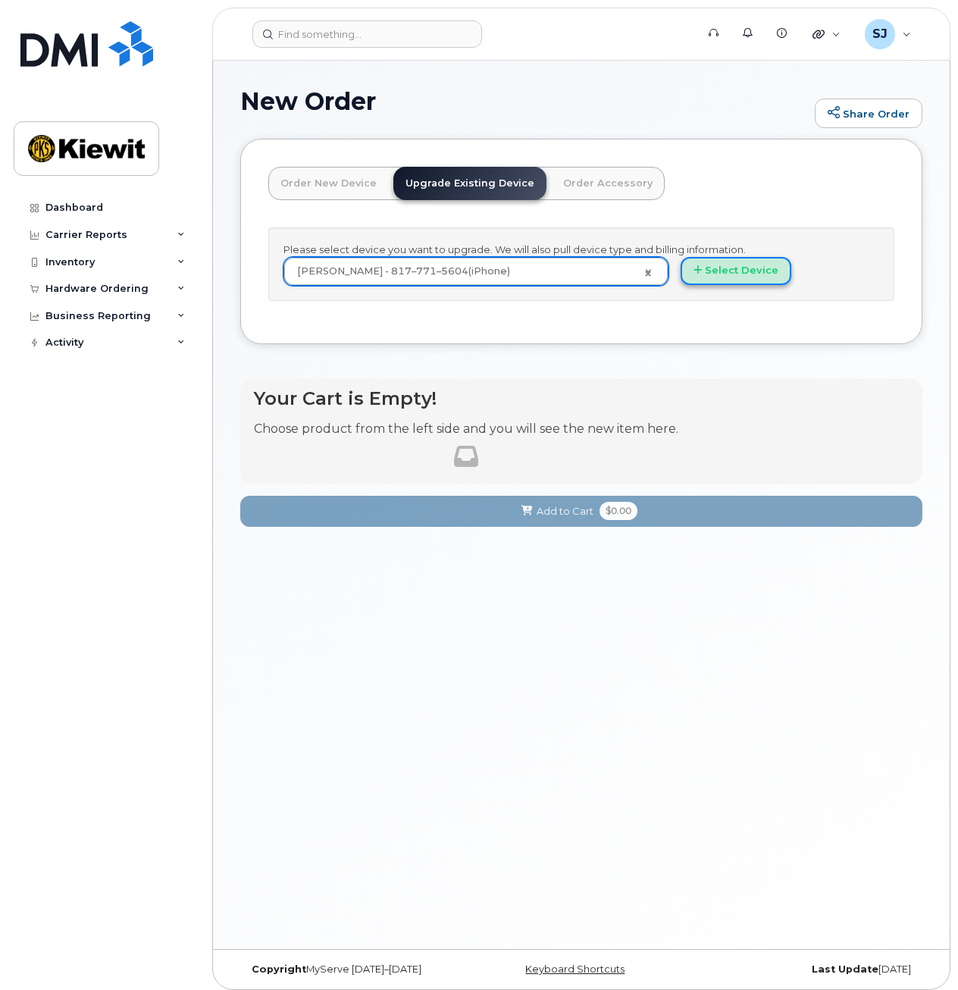
click at [729, 265] on button "Select Device" at bounding box center [736, 271] width 111 height 28
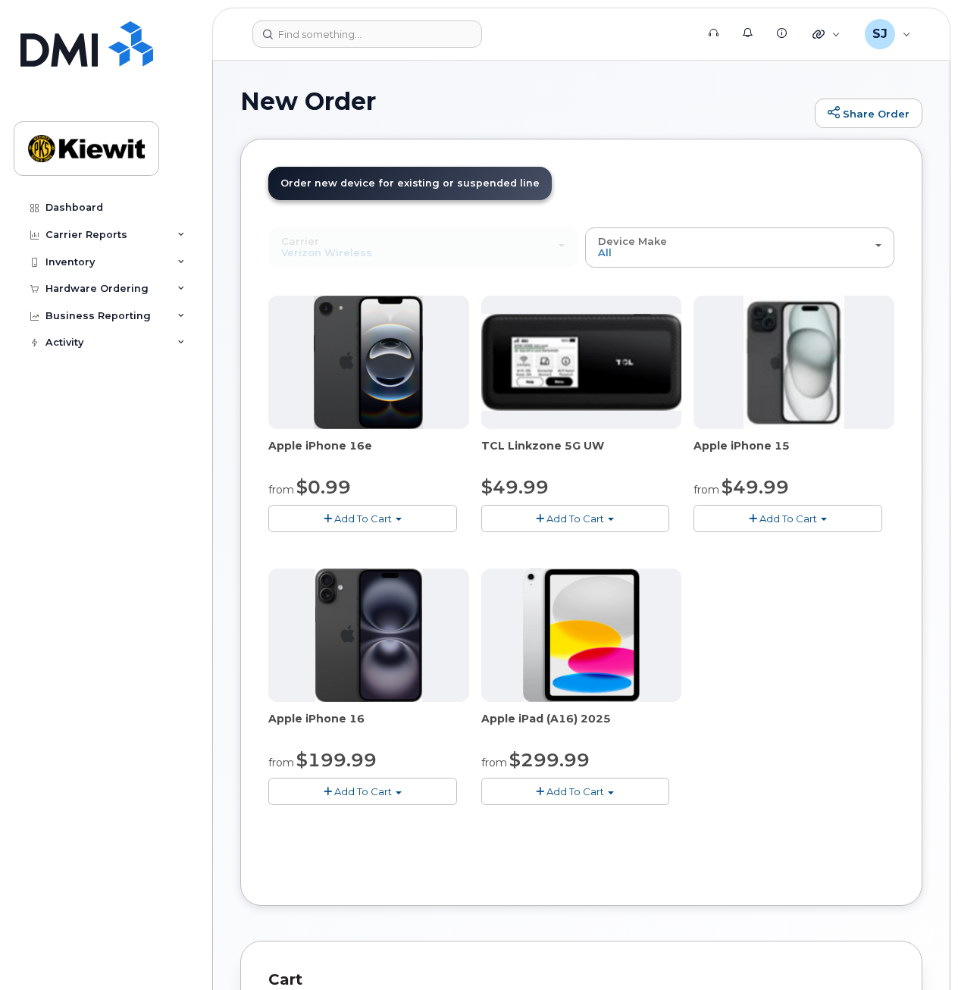
click at [391, 522] on span "Add To Cart" at bounding box center [363, 519] width 58 height 12
click at [843, 630] on div "Apple iPhone 16e from $0.99 Add To Cart $0.99 - 2 Year Upgrade (128GB) $599.99 …" at bounding box center [581, 563] width 626 height 534
click at [811, 530] on button "Add To Cart" at bounding box center [788, 518] width 189 height 27
click at [805, 547] on link "$49.99 - 2 Year Upgrade (128GB)" at bounding box center [796, 547] width 197 height 19
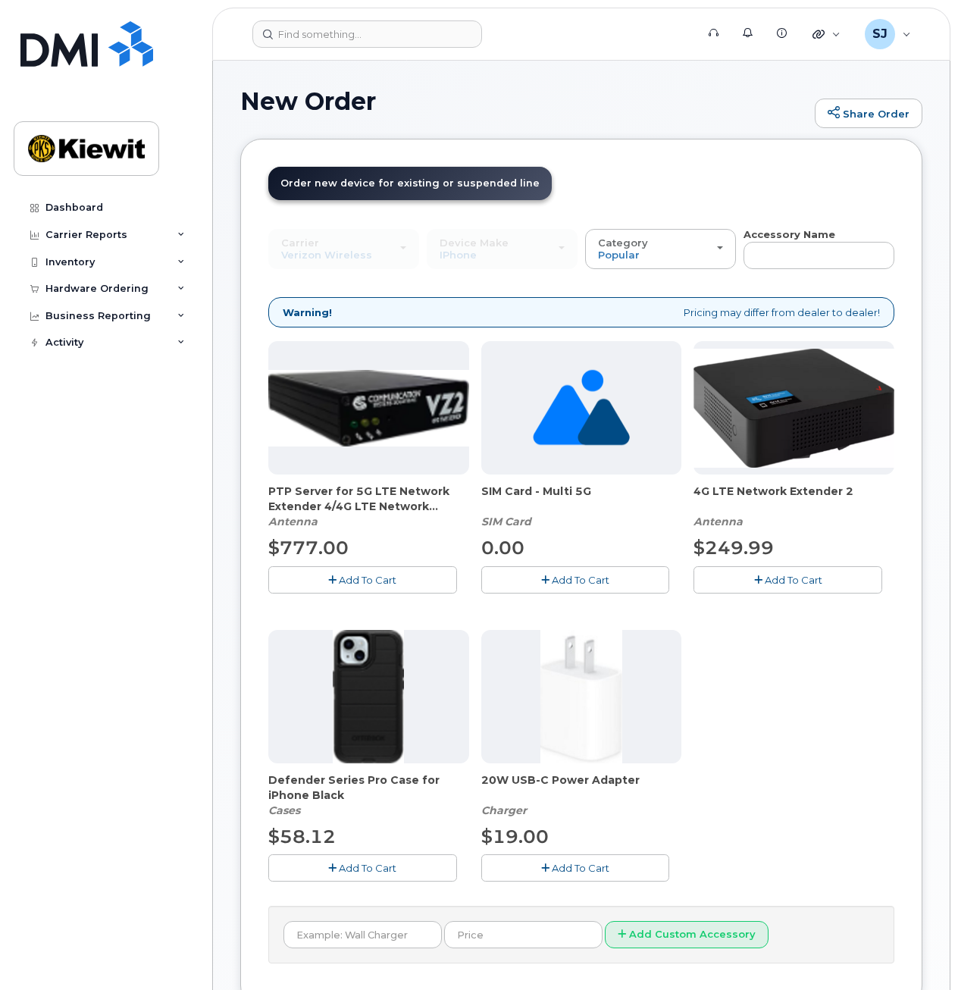
click at [413, 868] on button "Add To Cart" at bounding box center [362, 868] width 189 height 27
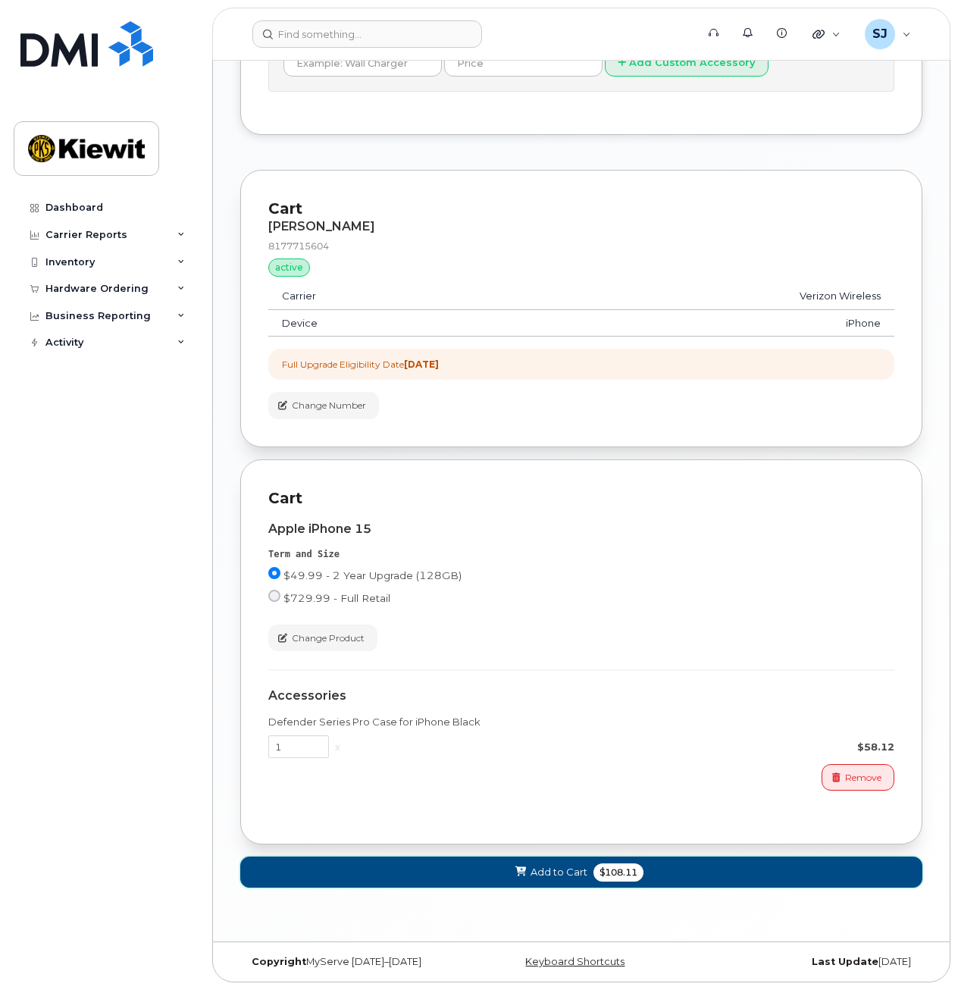
click at [568, 871] on span "Add to Cart" at bounding box center [559, 872] width 57 height 14
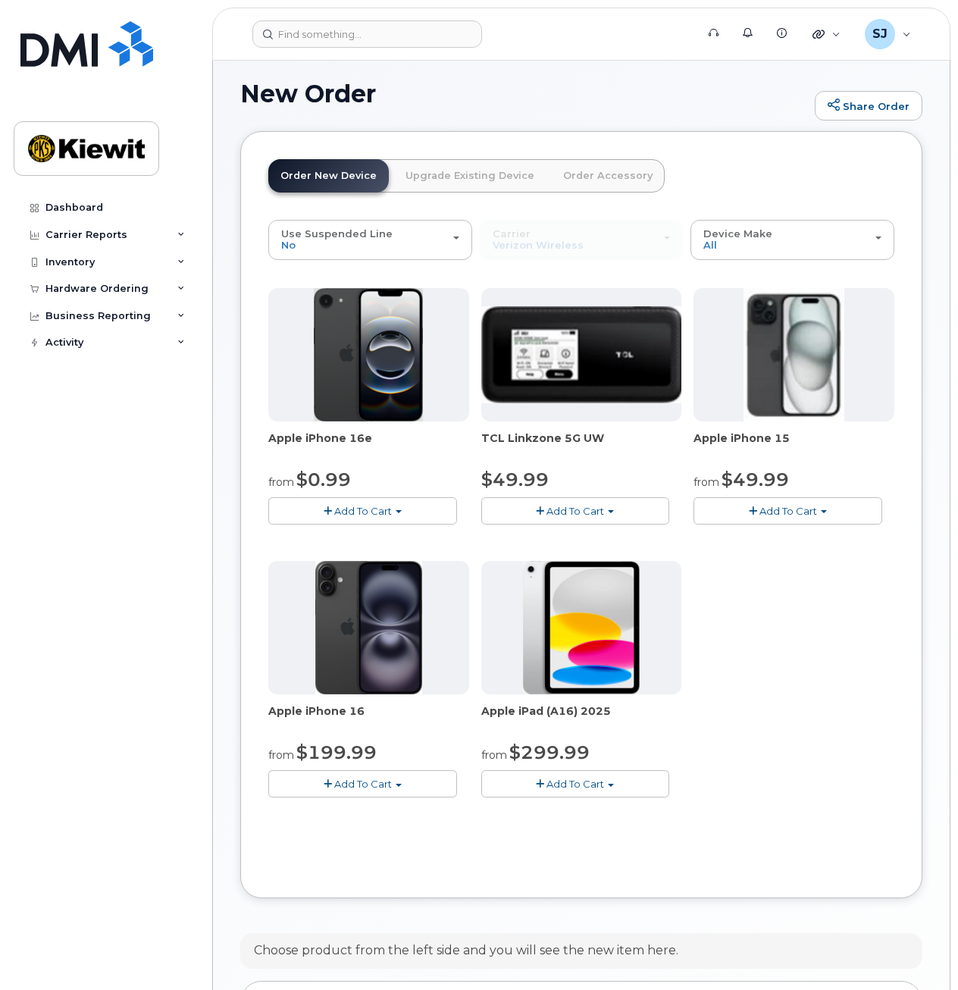
scroll to position [368, 0]
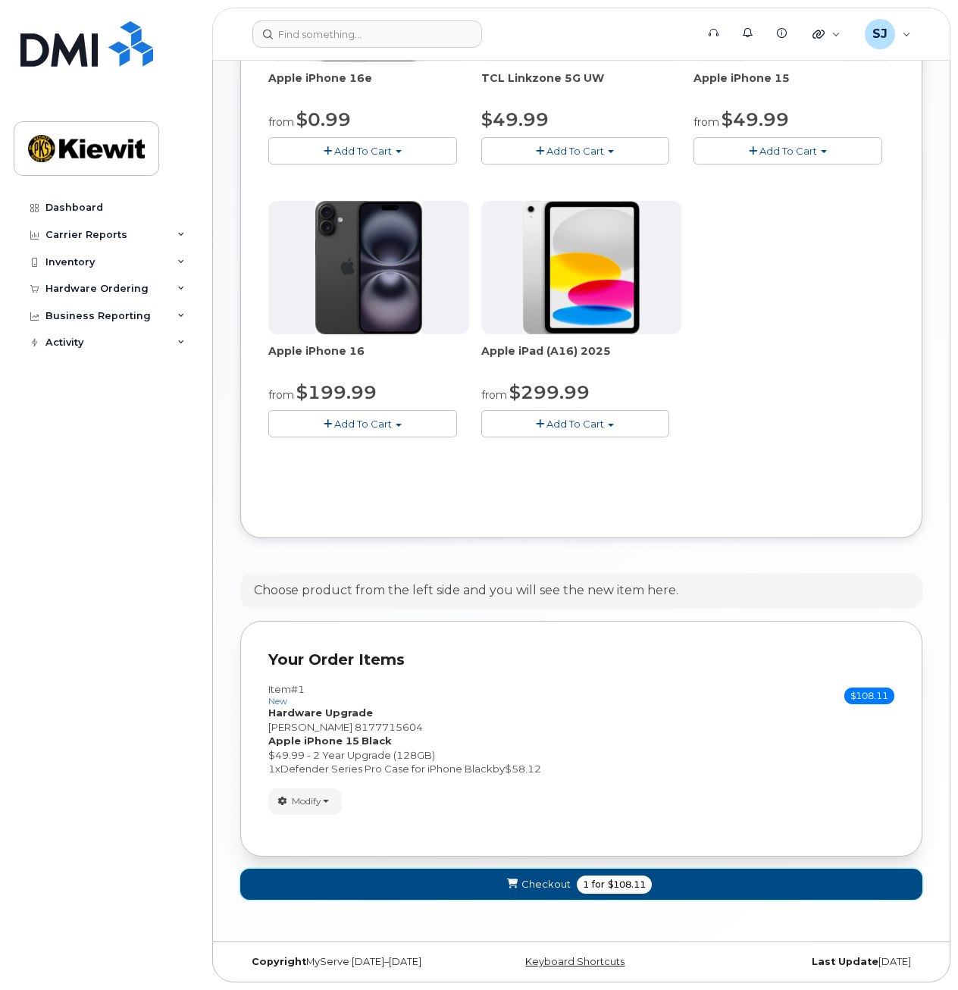
click at [532, 886] on span "Checkout" at bounding box center [546, 884] width 49 height 14
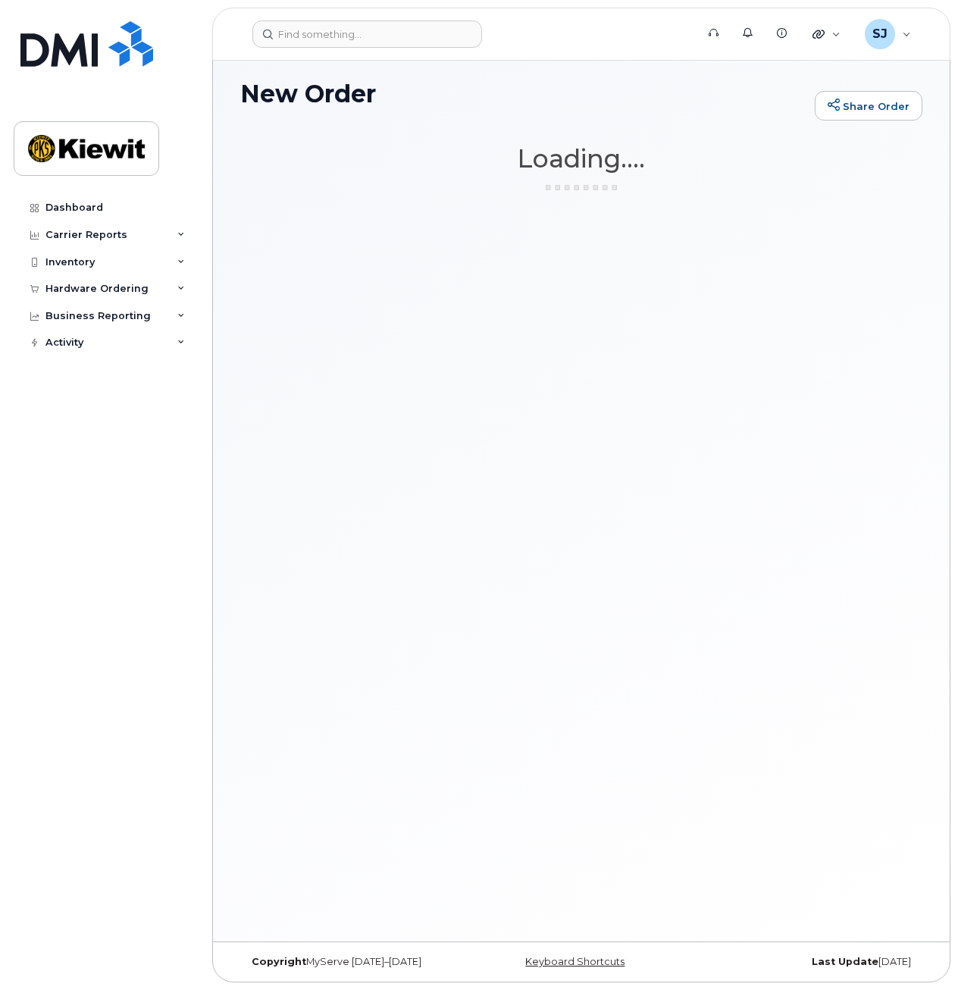
scroll to position [8, 0]
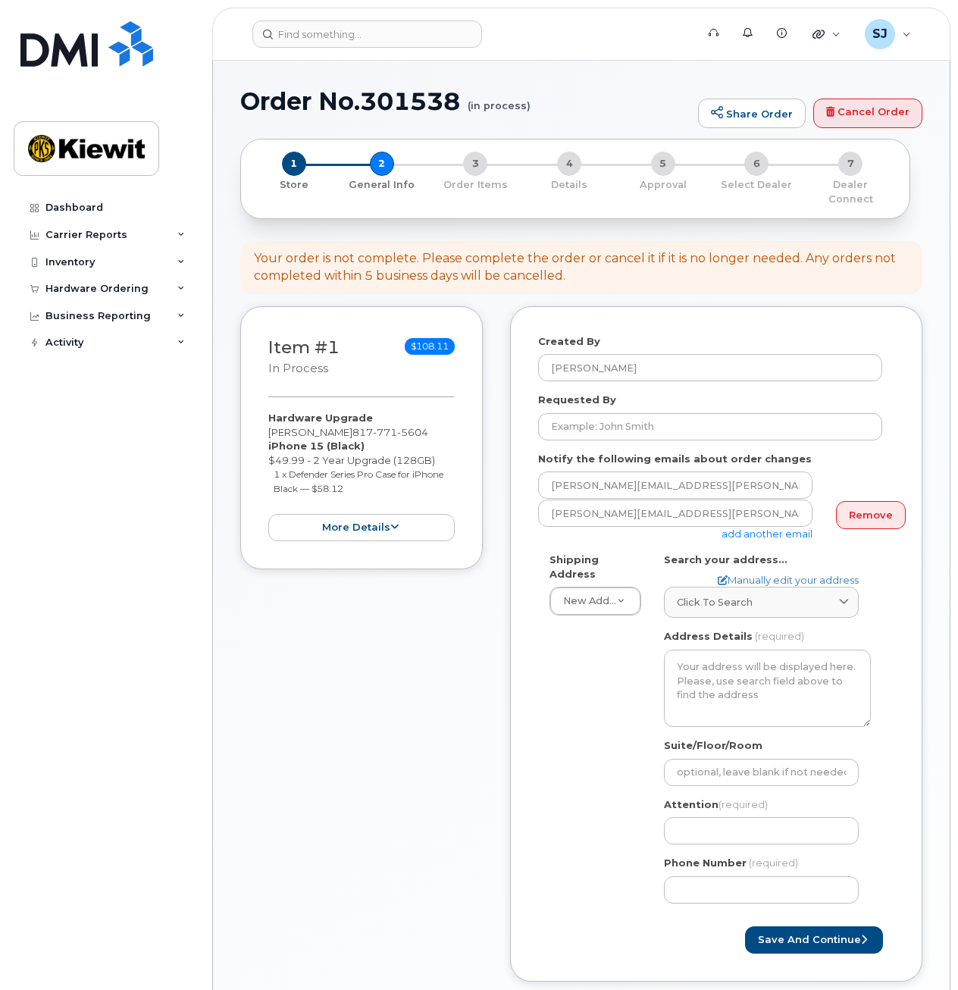
select select
click at [636, 413] on input "Requested By" at bounding box center [710, 426] width 344 height 27
type input "[PERSON_NAME]"
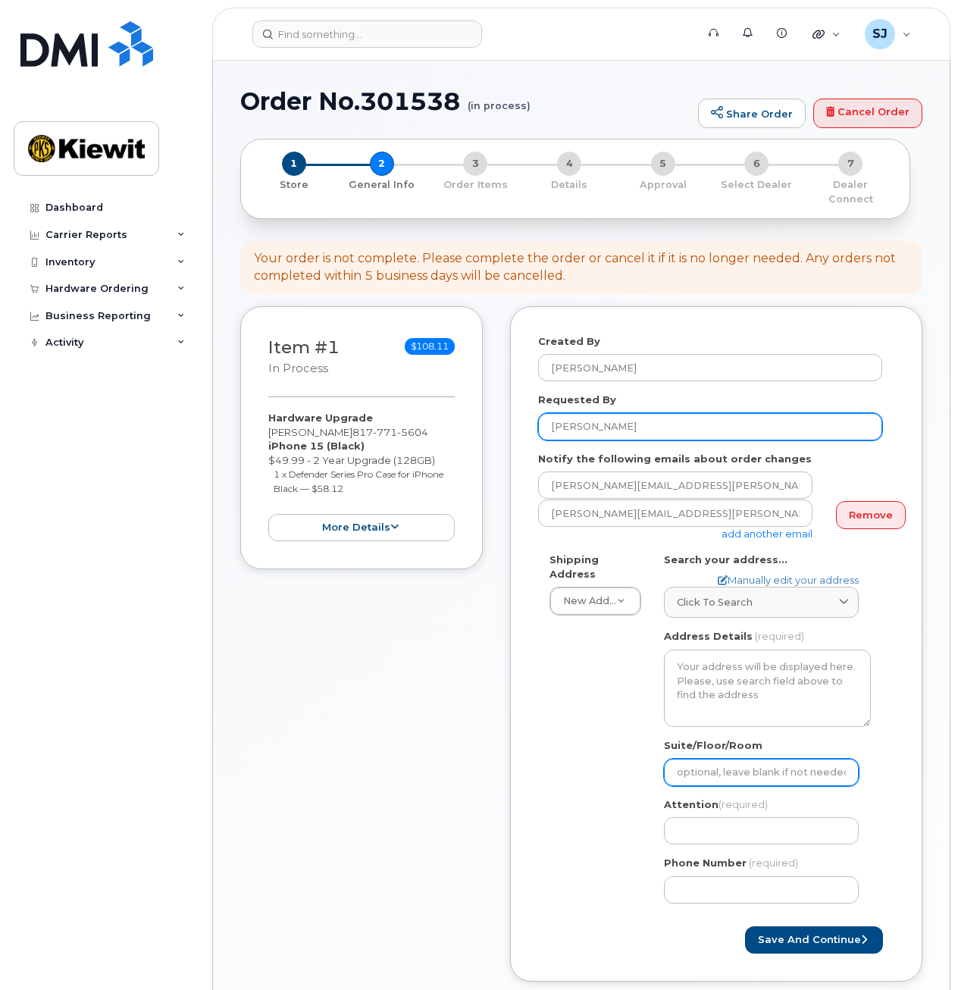
type input "Suite 200"
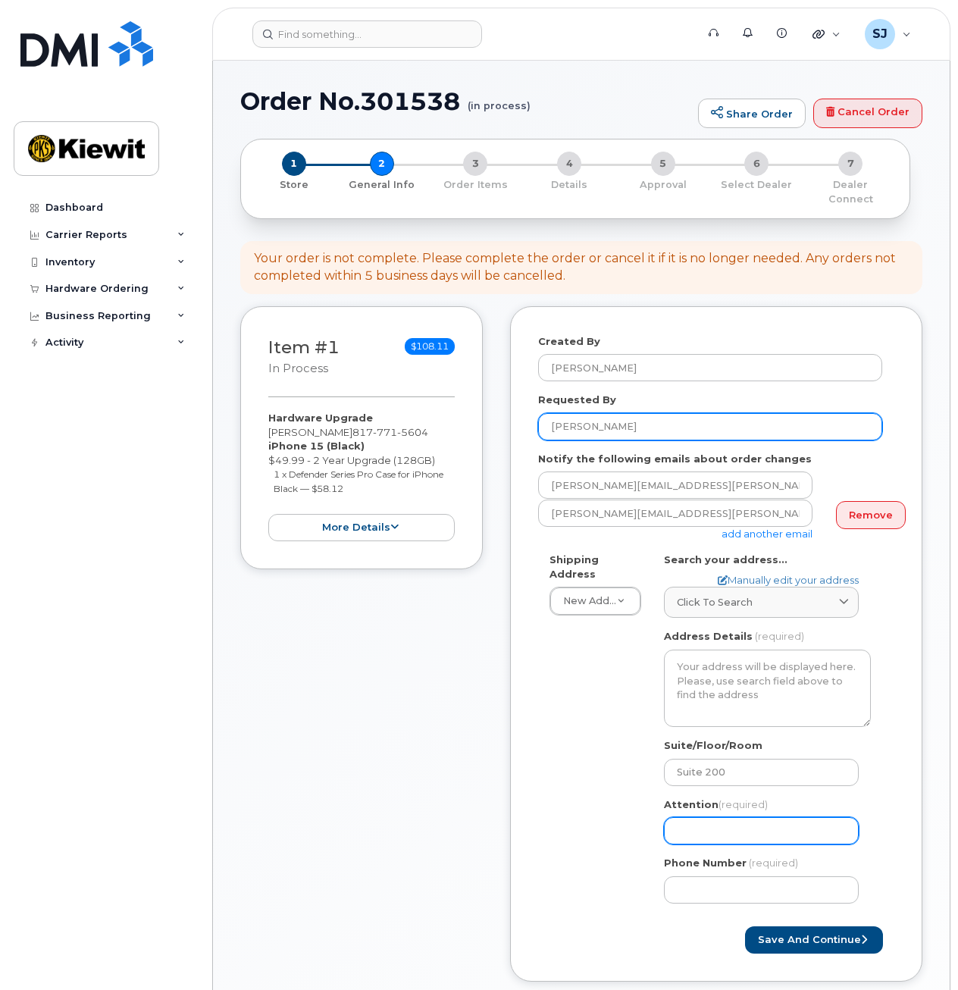
type input "[PERSON_NAME]"
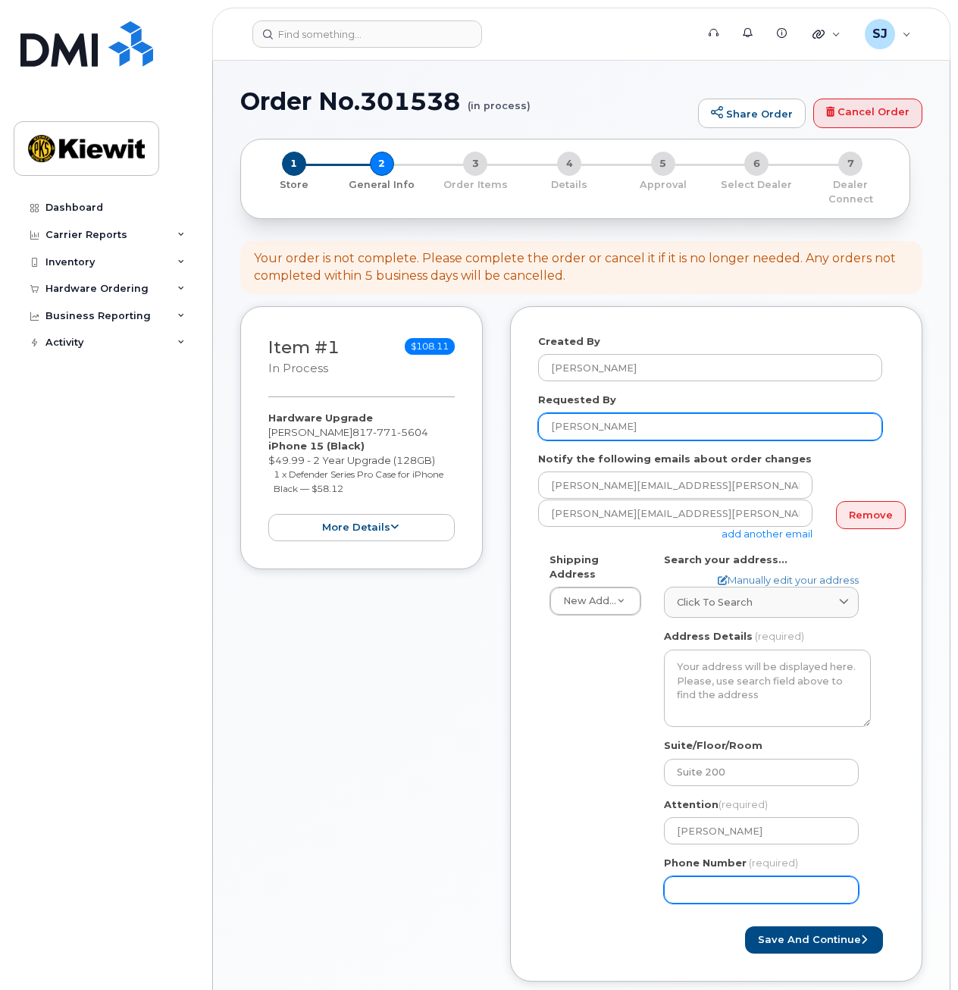
type input "8177715604"
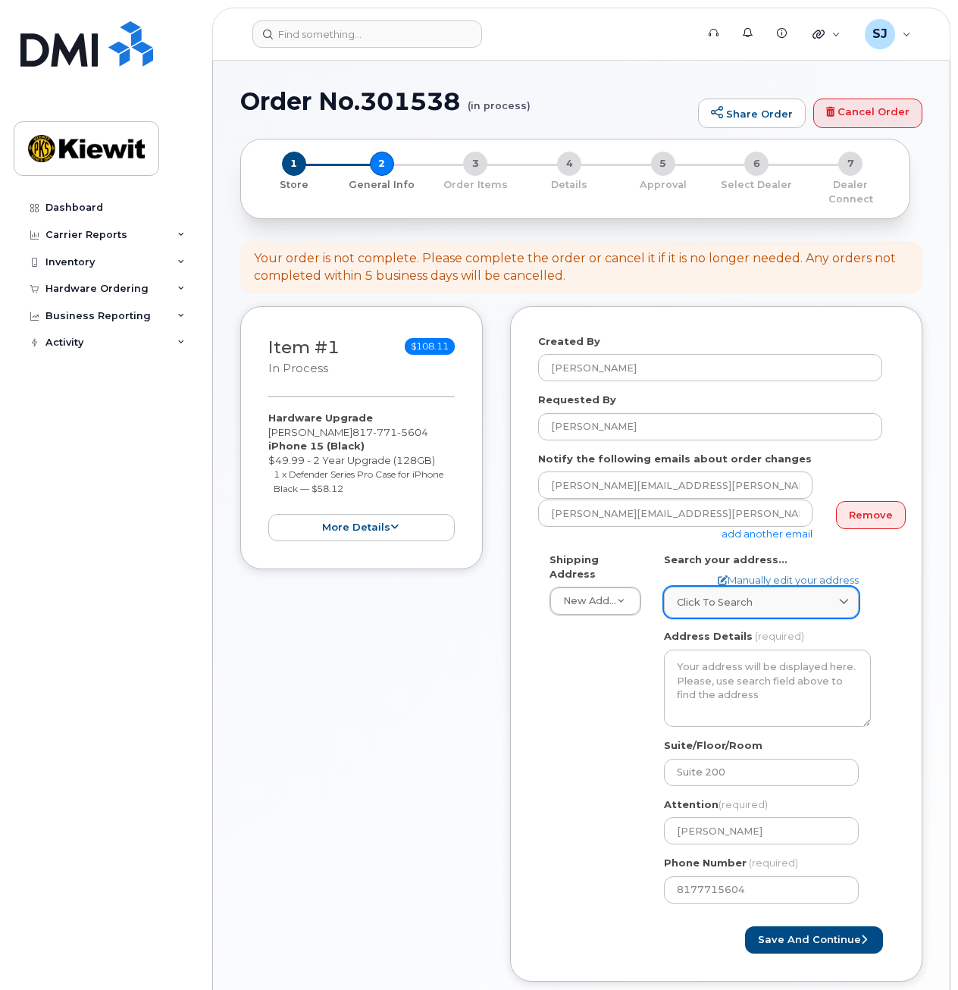
click at [741, 595] on span "Click to search" at bounding box center [715, 602] width 76 height 14
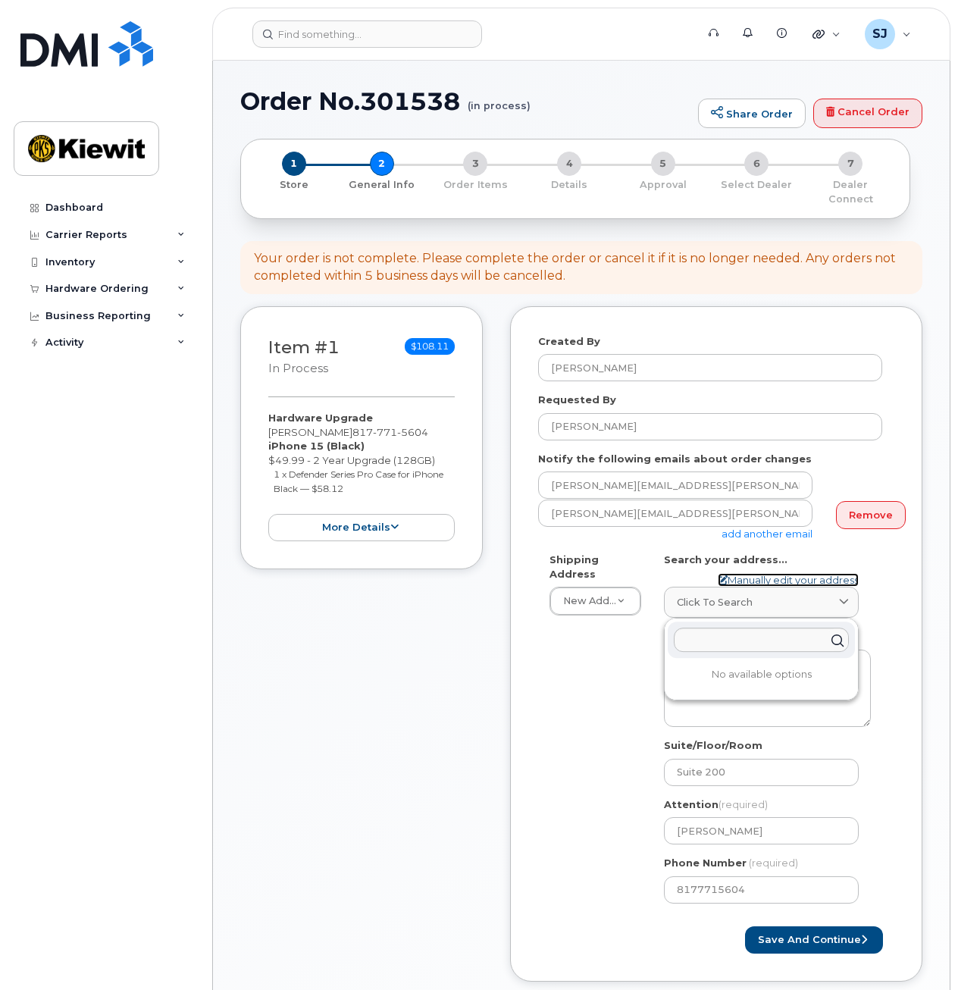
click at [761, 573] on link "Manually edit your address" at bounding box center [788, 580] width 141 height 14
select select
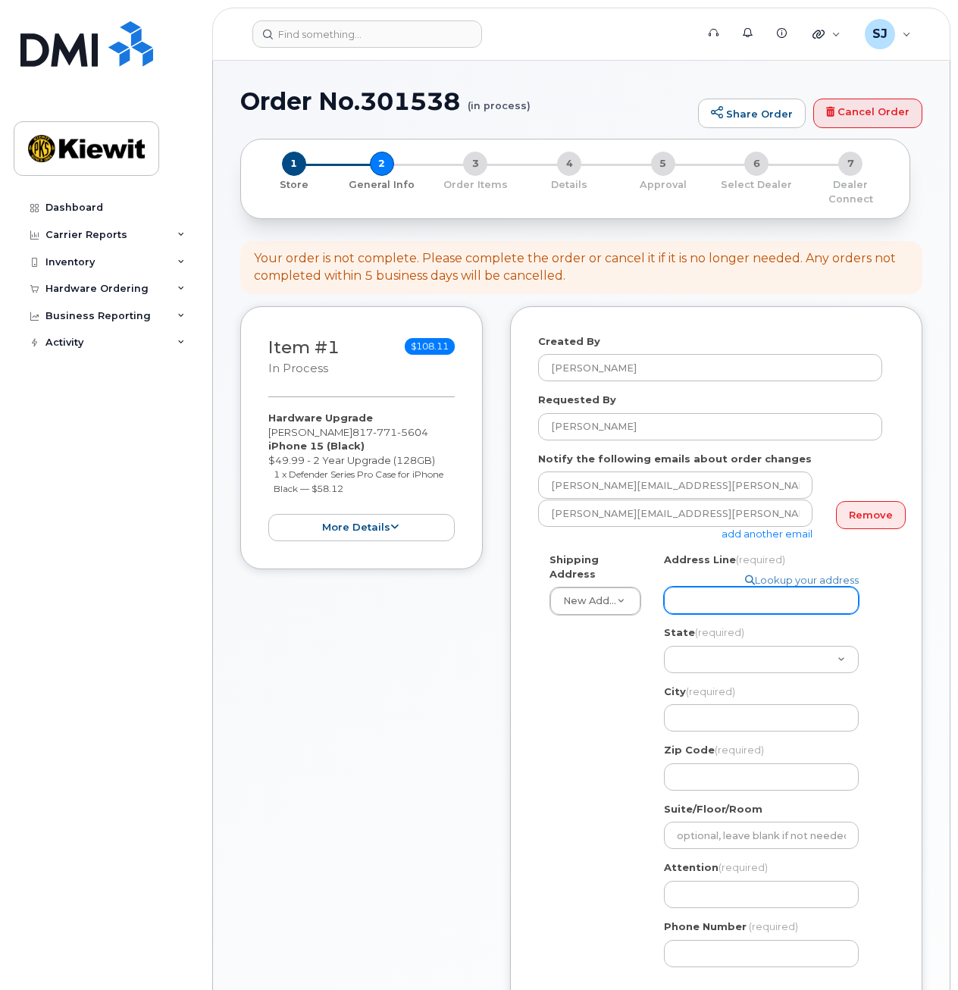
click at [729, 587] on input "Address Line (required)" at bounding box center [761, 600] width 195 height 27
type input "2050 Roanoke Rd"
select select "TX"
type input "Westlake"
type input "76262"
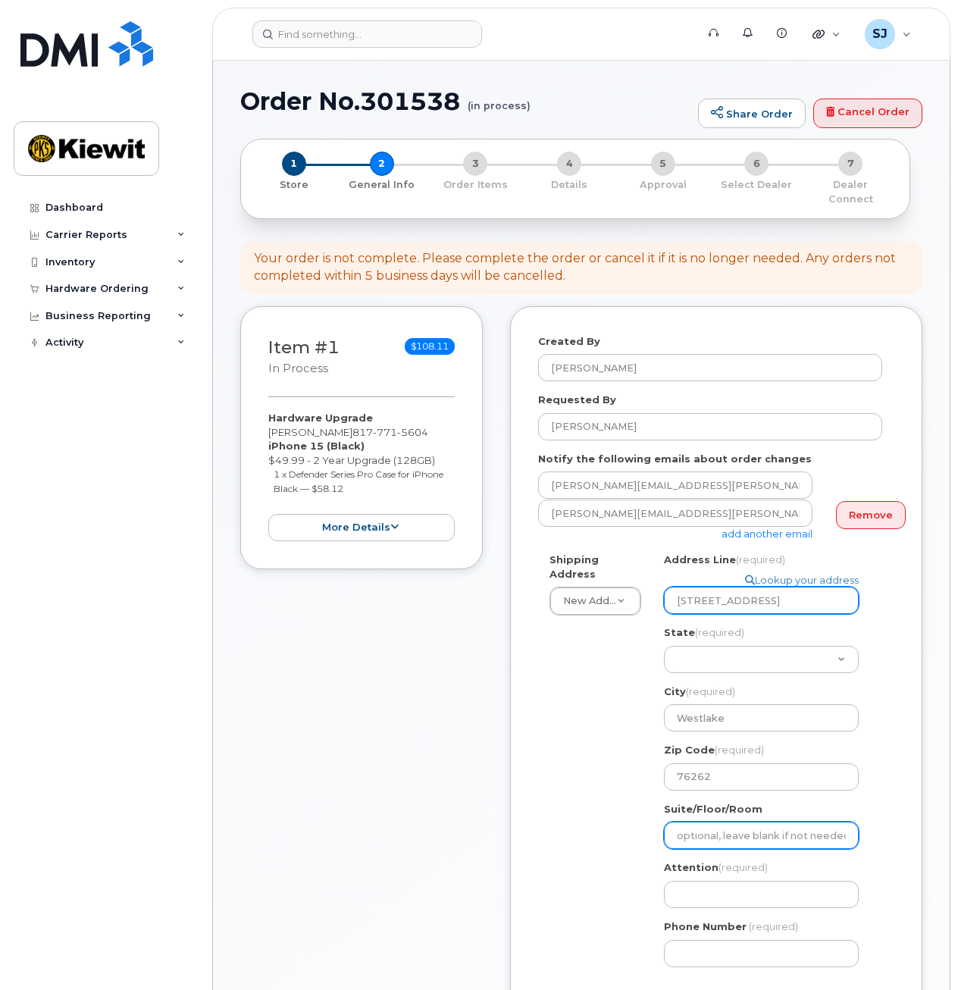
type input "Suite 200"
type input "[PERSON_NAME]"
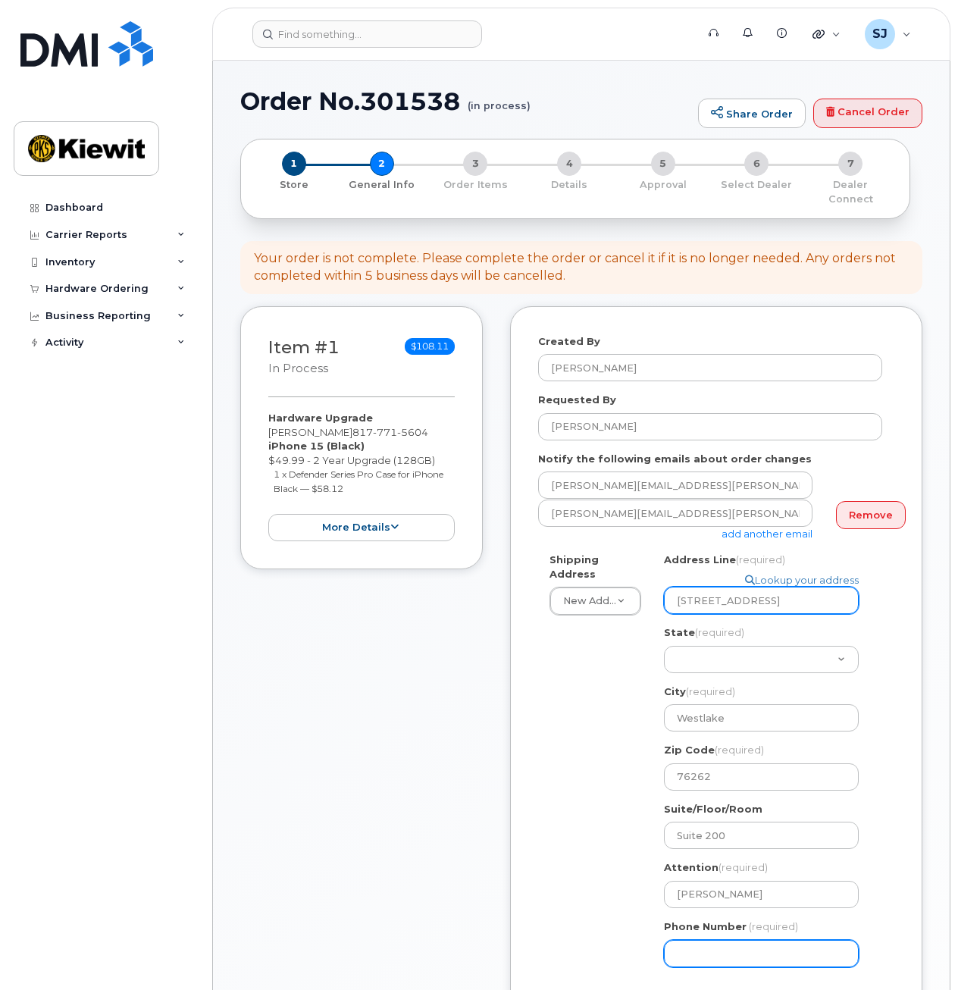
type input "8177715604"
select select
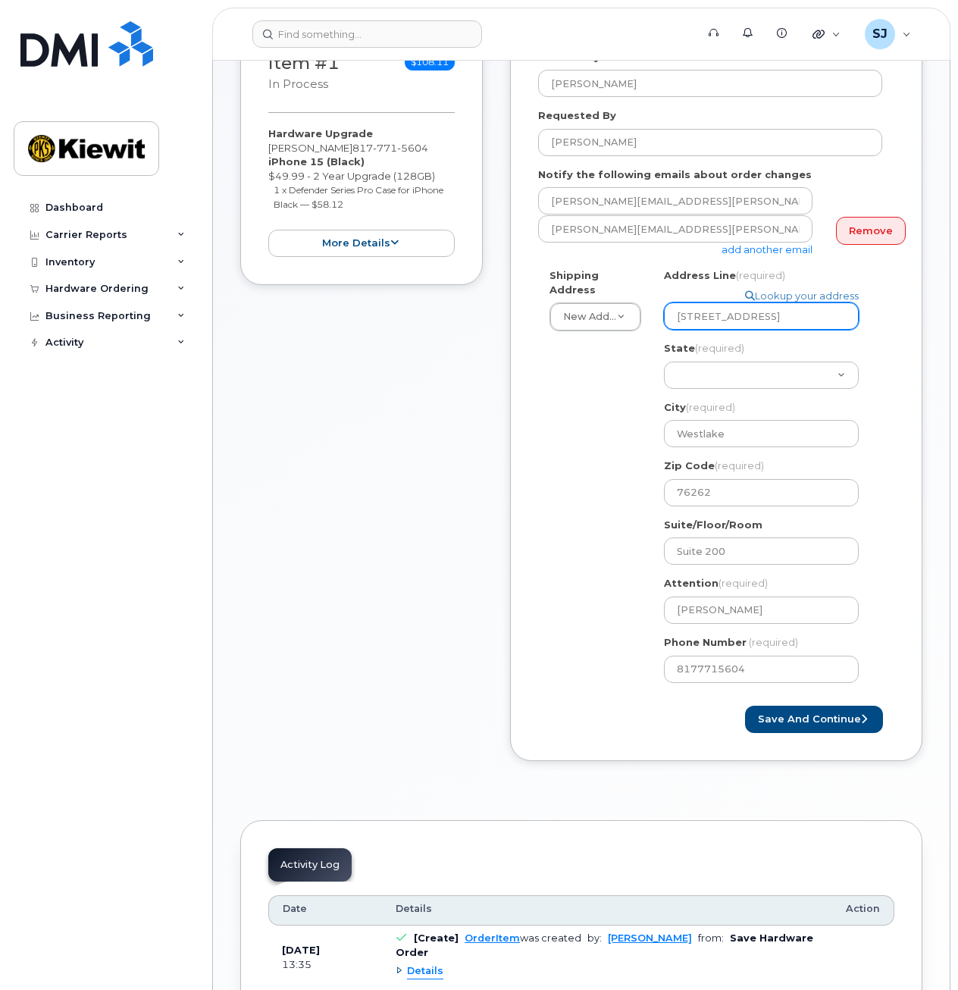
scroll to position [278, 0]
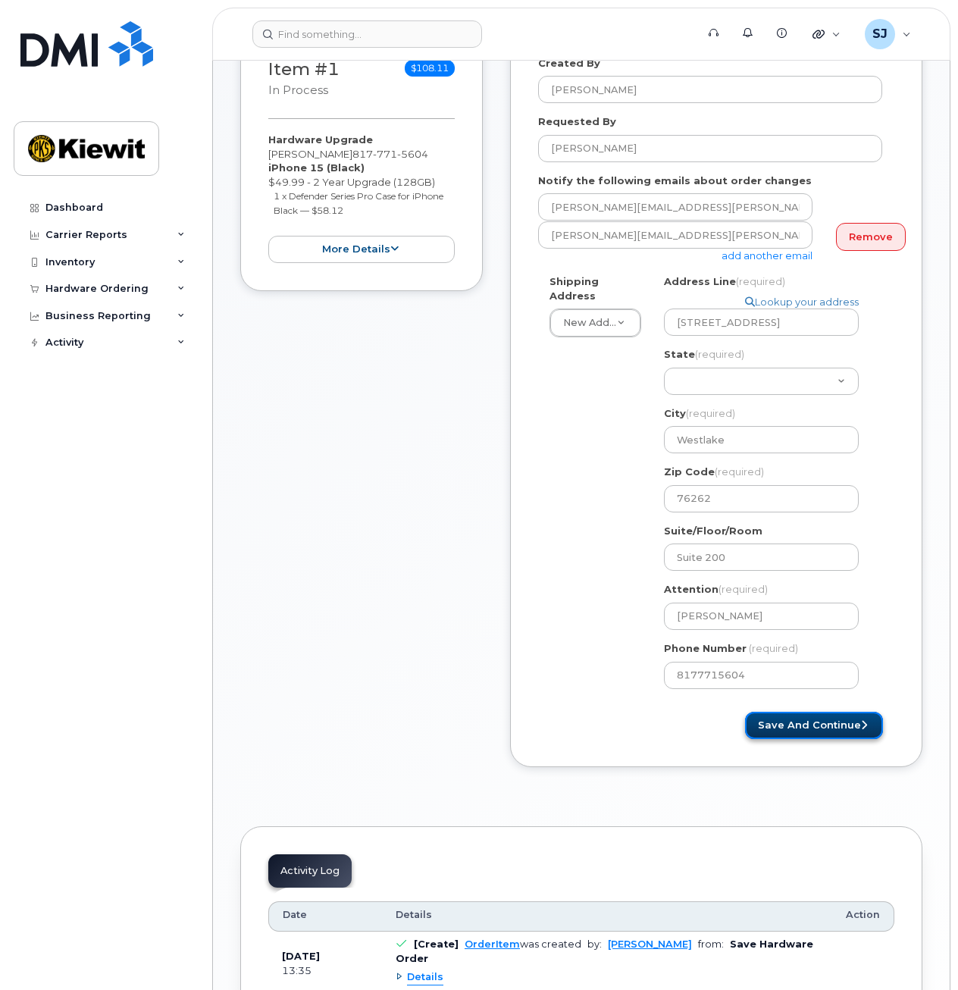
click at [769, 712] on button "Save and Continue" at bounding box center [814, 726] width 138 height 28
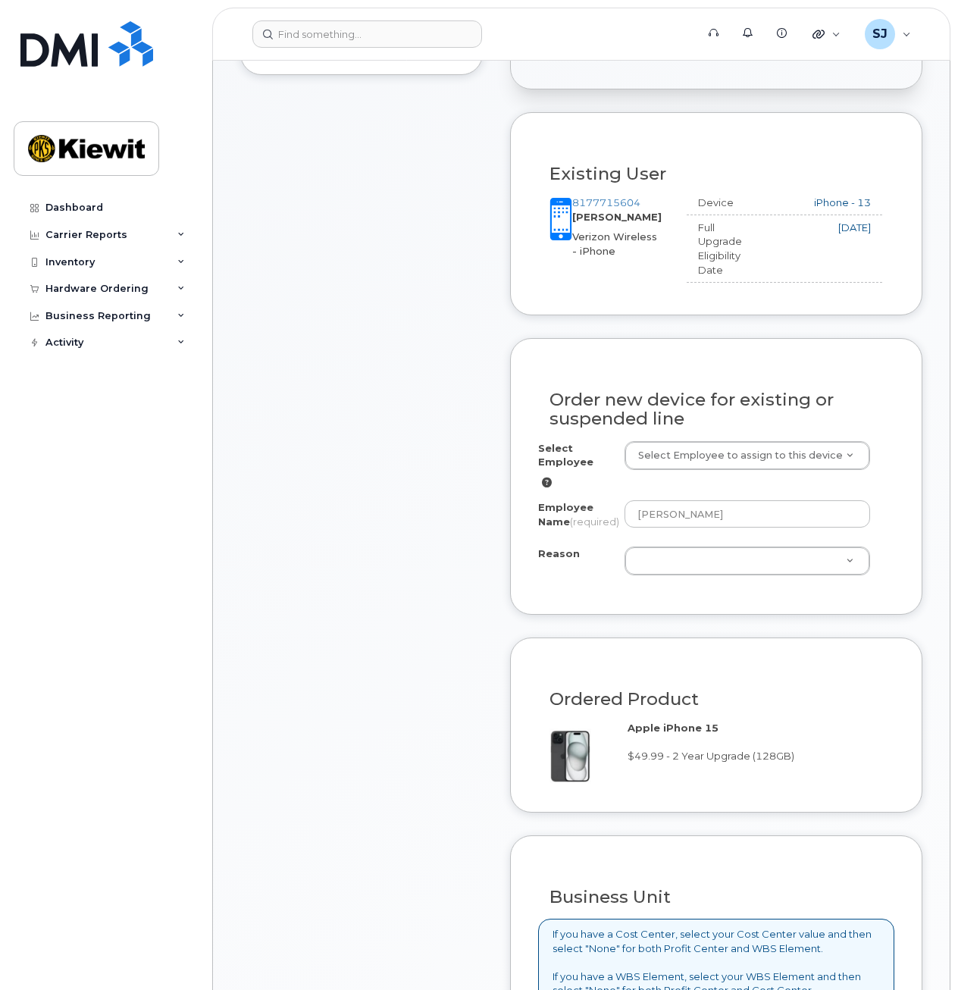
scroll to position [495, 0]
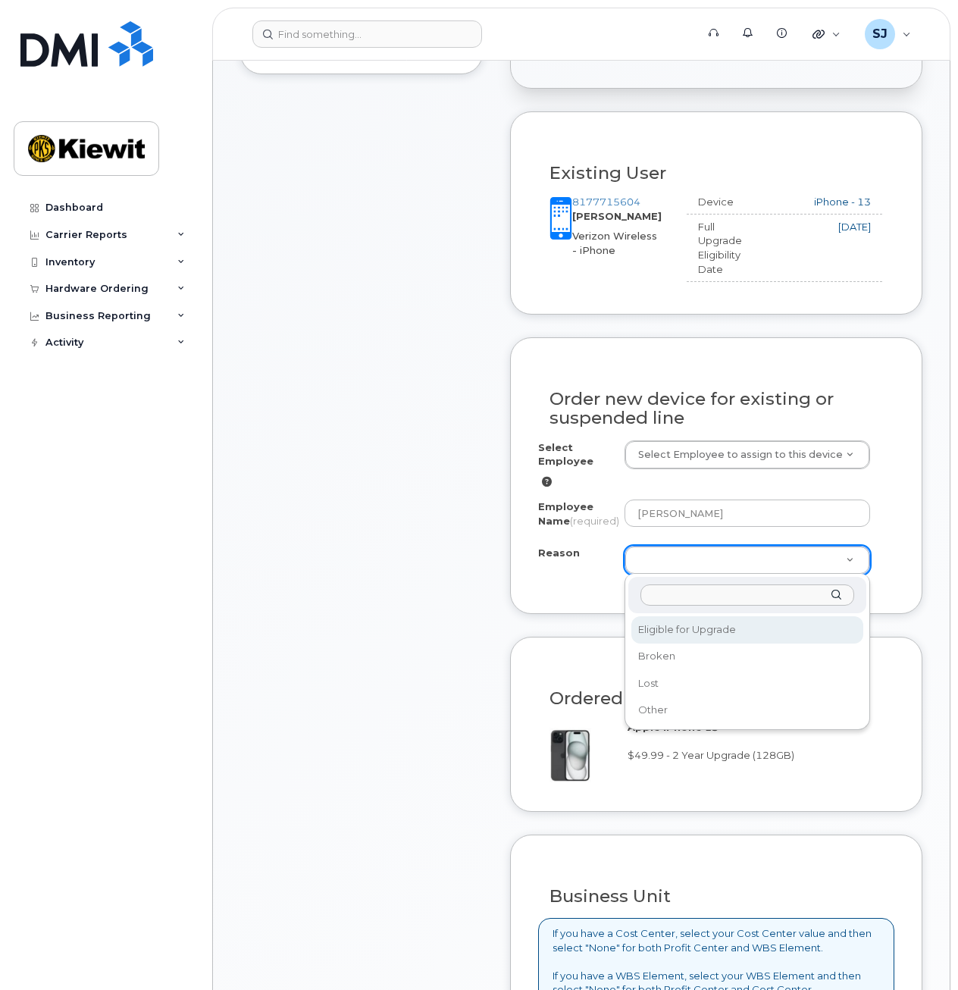
select select "eligible_for_upgrade"
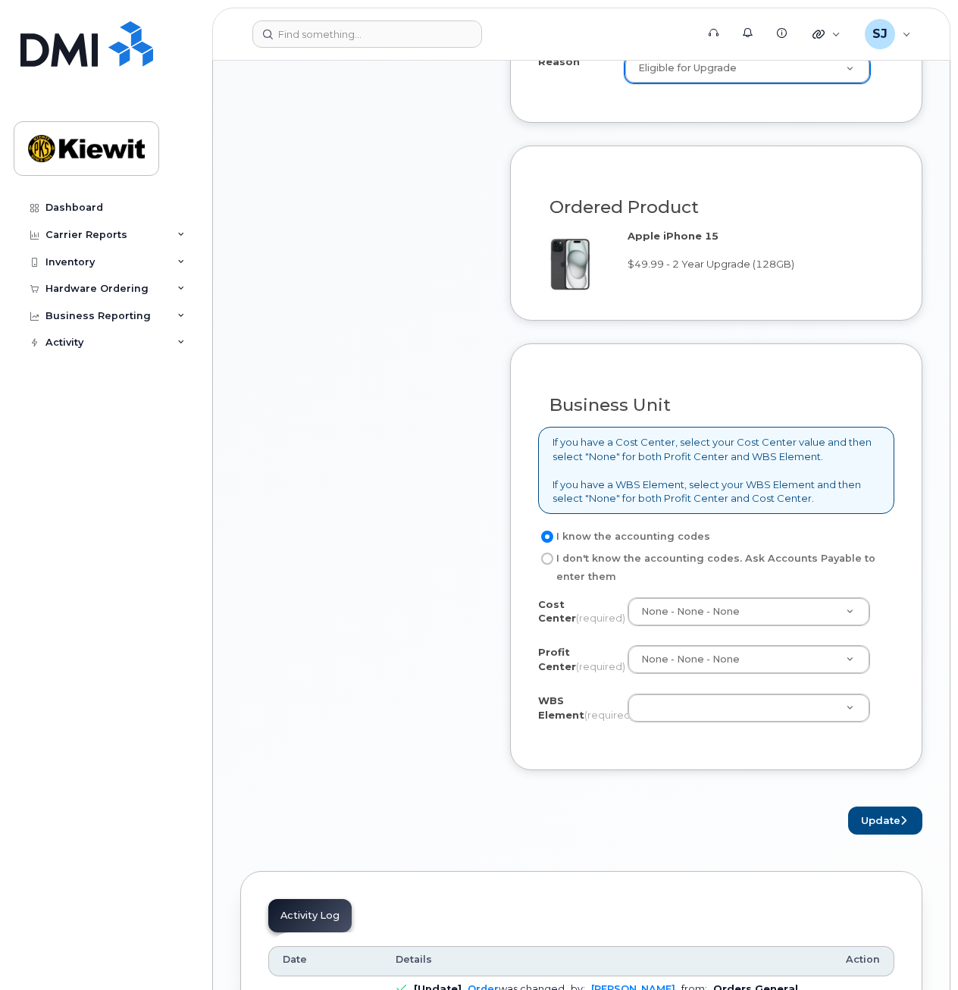
scroll to position [988, 0]
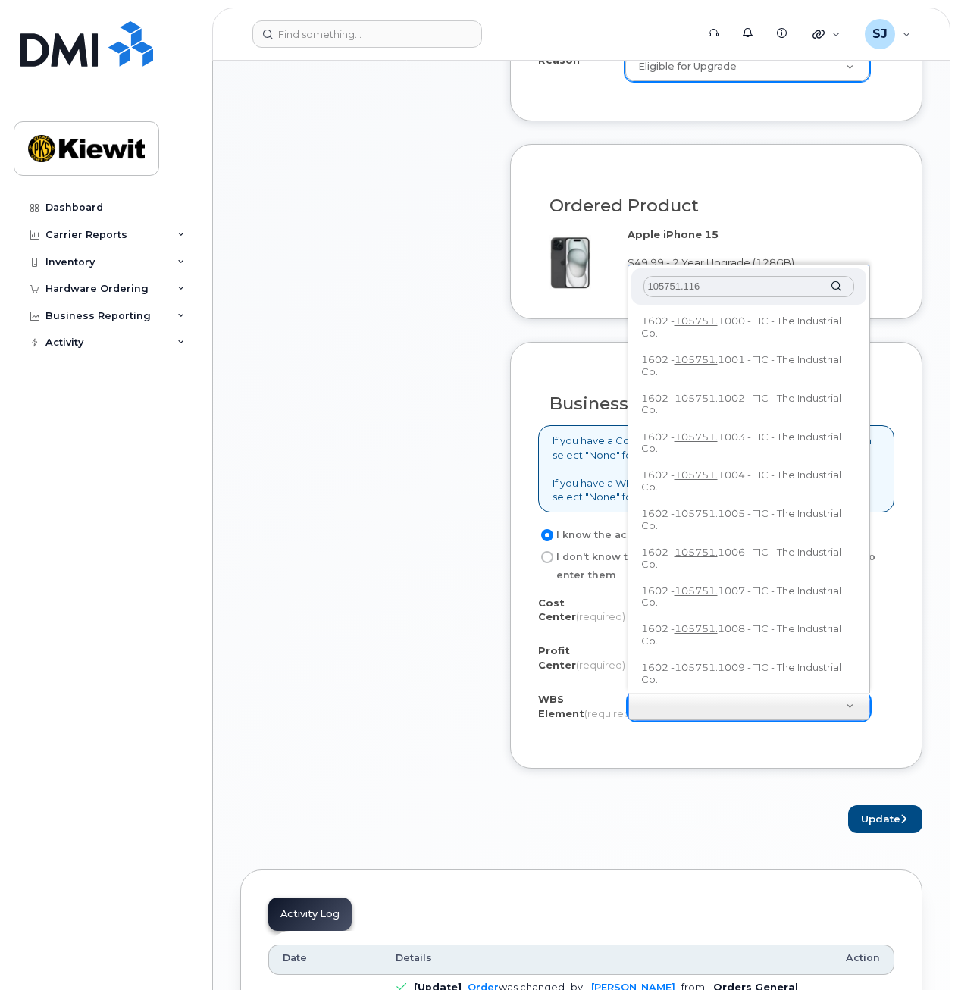
type input "105751.1165"
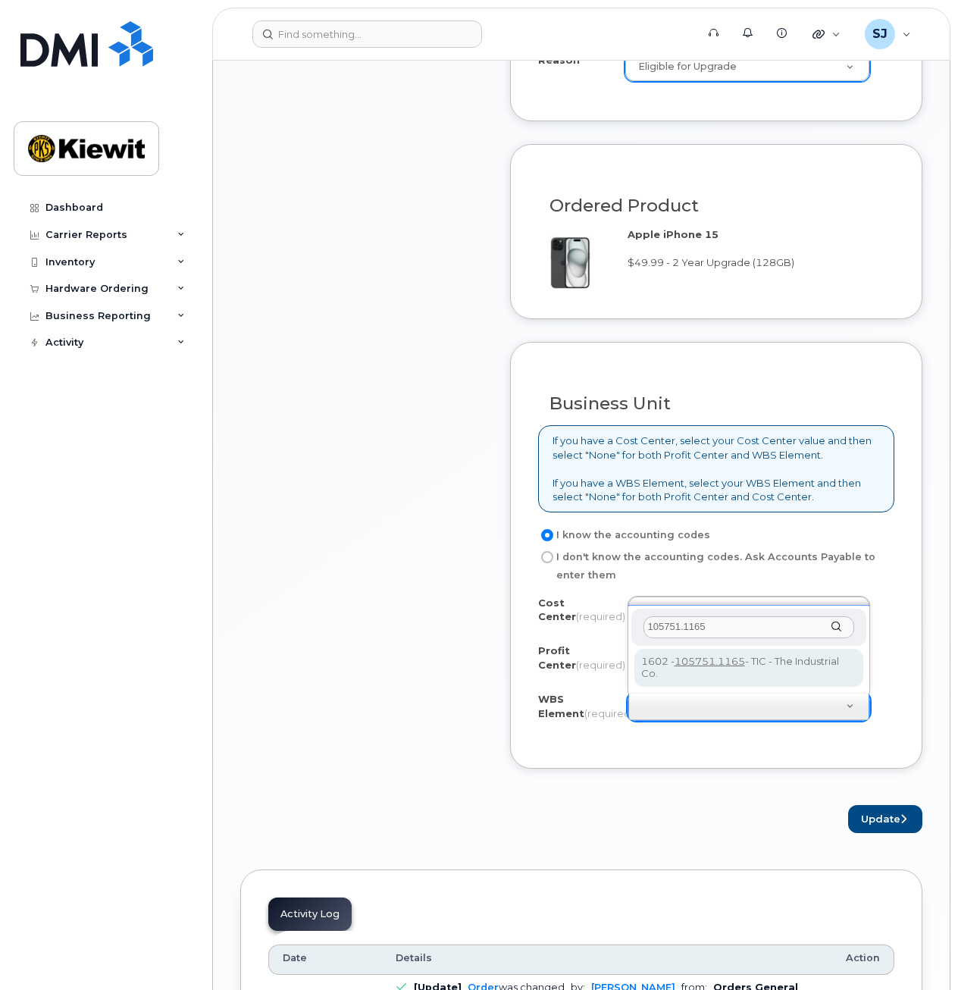
type input "105751.1165"
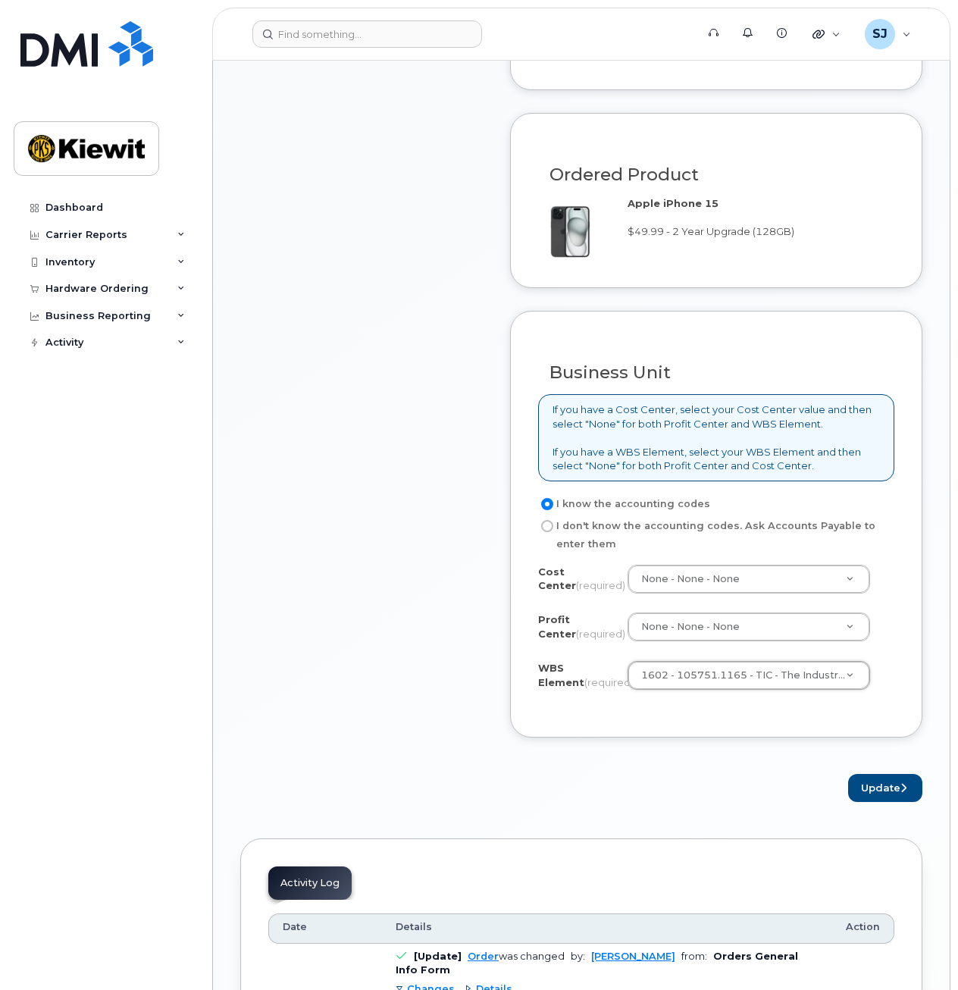
scroll to position [1022, 0]
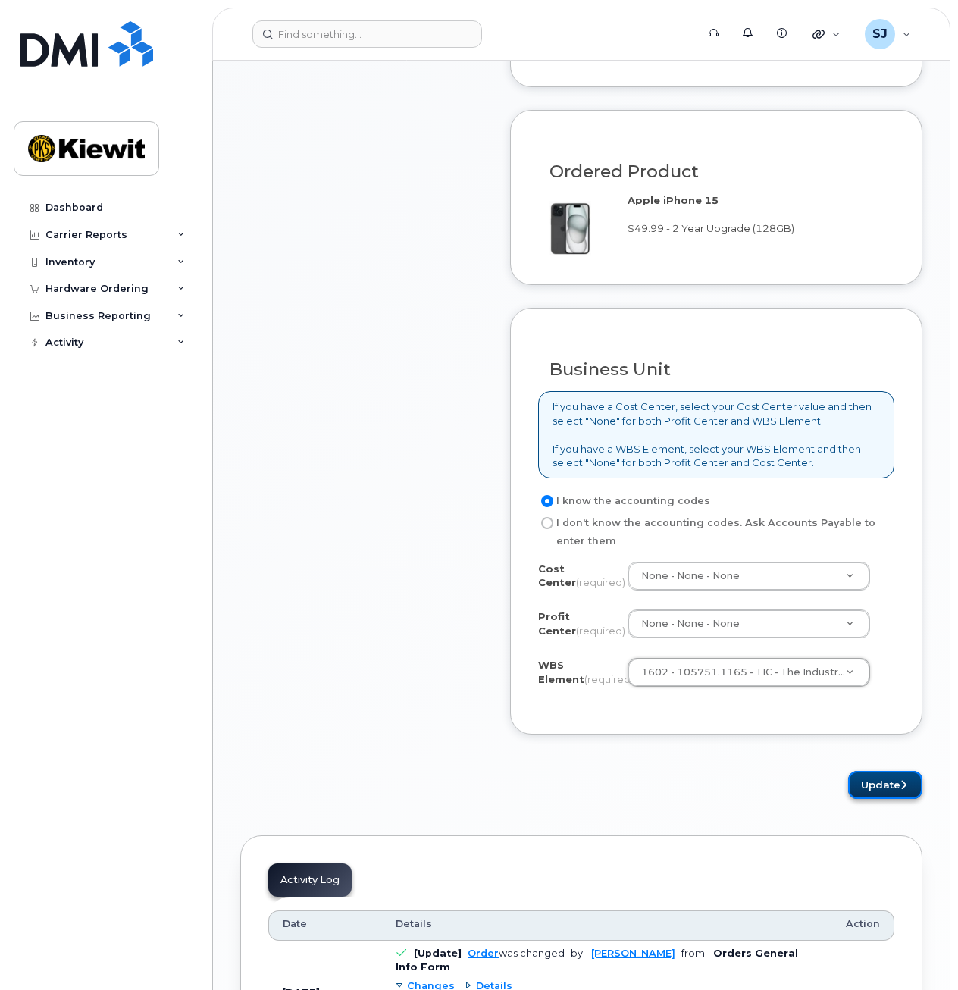
click at [901, 788] on icon "submit" at bounding box center [904, 785] width 6 height 10
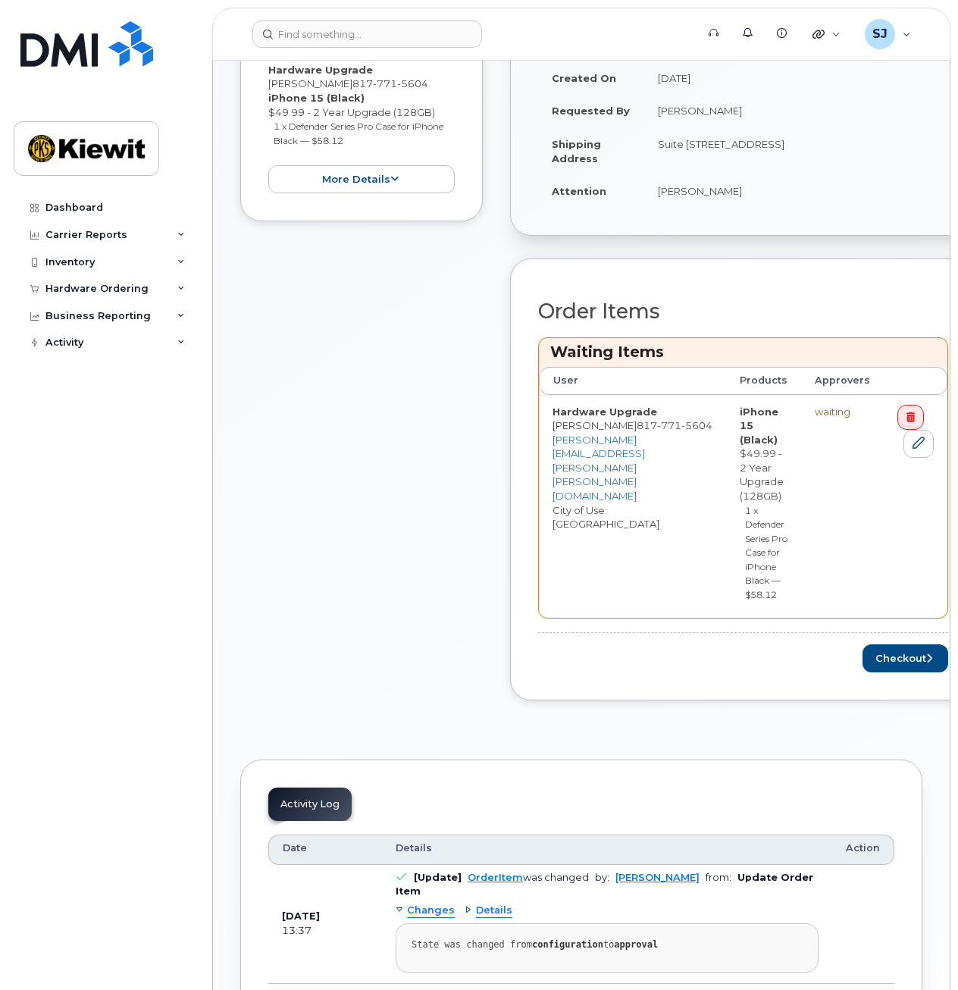
scroll to position [424, 0]
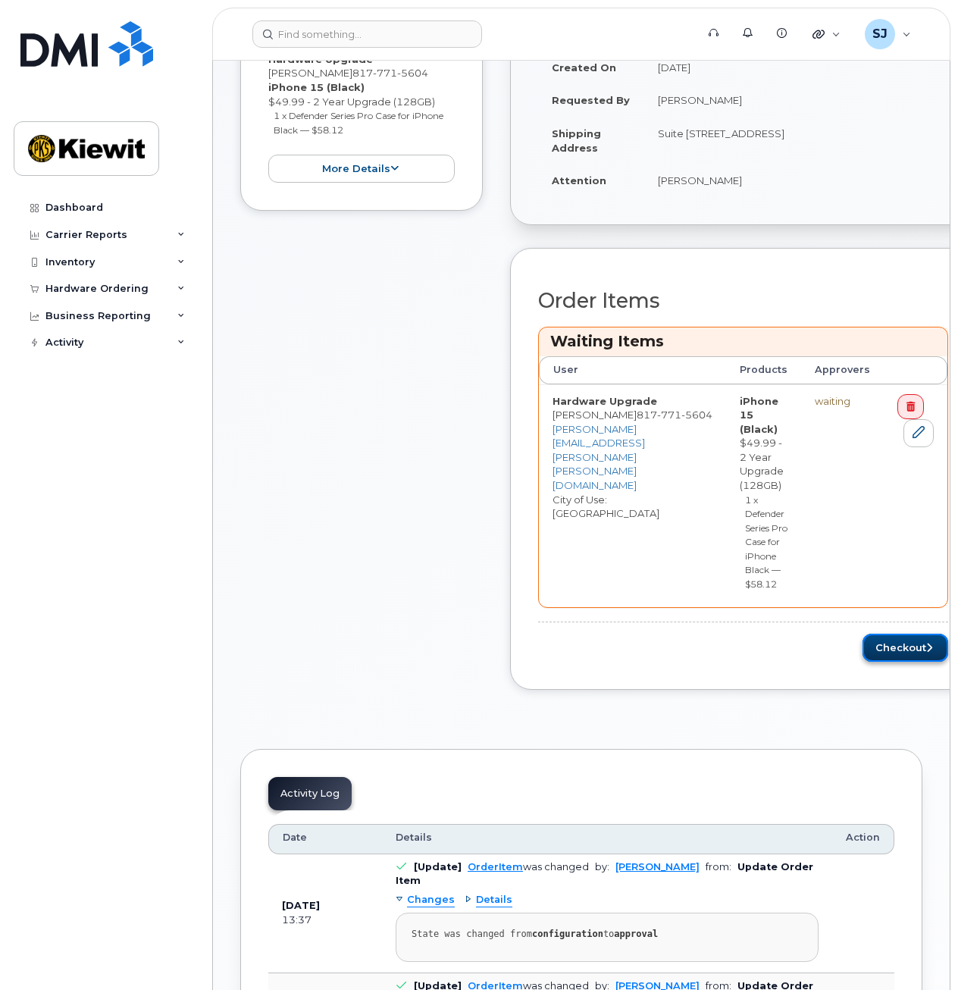
click at [884, 648] on button "Checkout" at bounding box center [906, 648] width 86 height 28
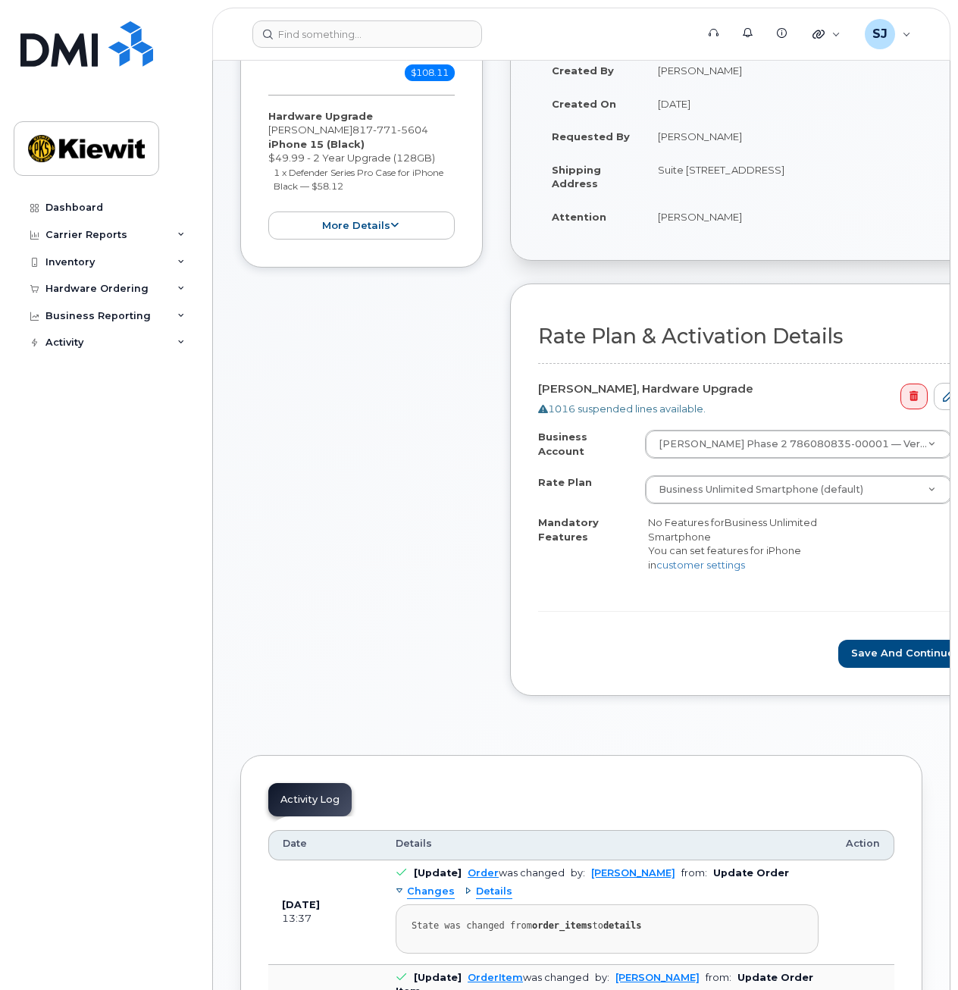
scroll to position [294, 0]
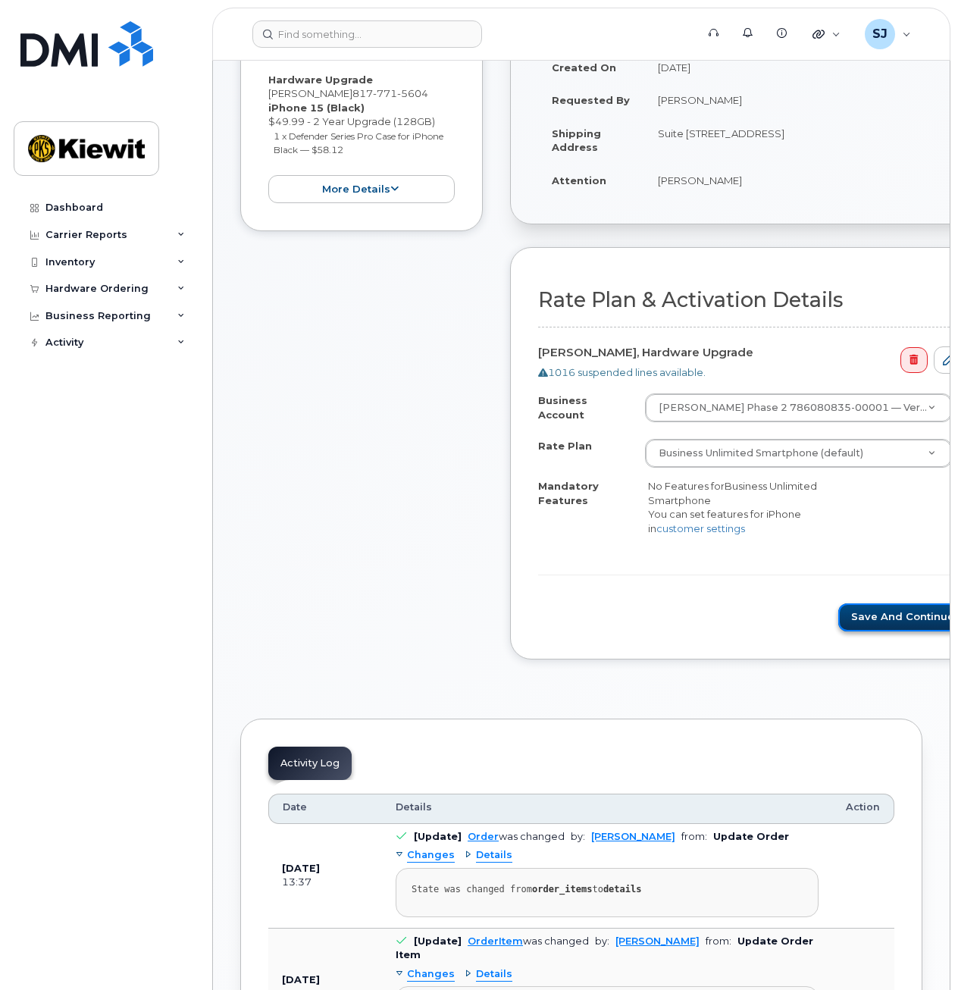
click at [839, 615] on button "Save and Continue" at bounding box center [908, 618] width 138 height 28
